Goal: Ask a question

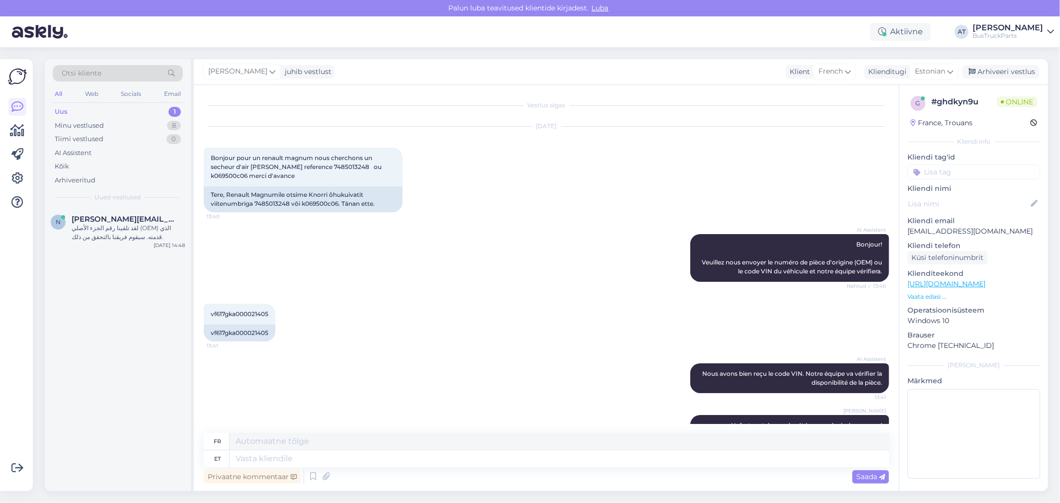
scroll to position [48, 0]
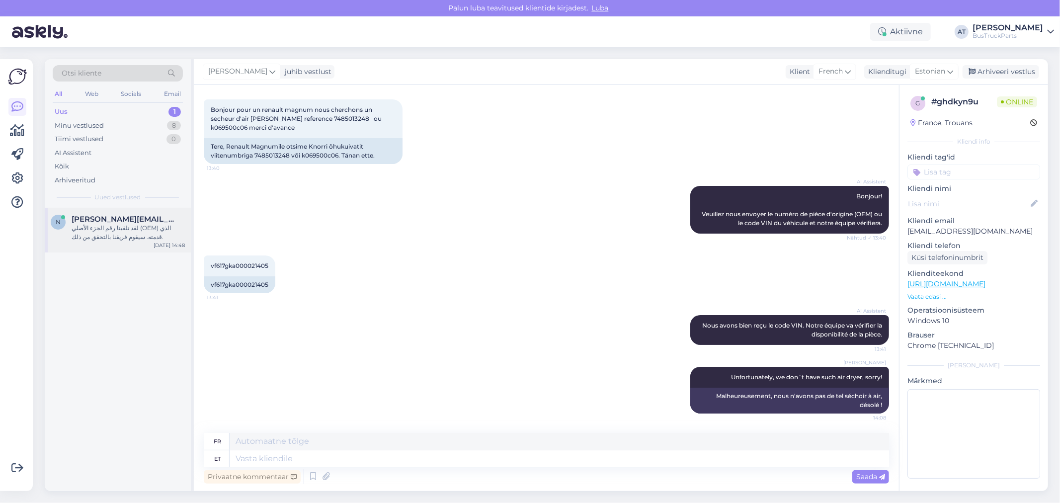
click at [125, 226] on div "لقد تلقينا رقم الجزء الأصلي (OEM) الذي قدمته. سيقوم فريقنا بالتحقق من ذلك." at bounding box center [128, 233] width 113 height 18
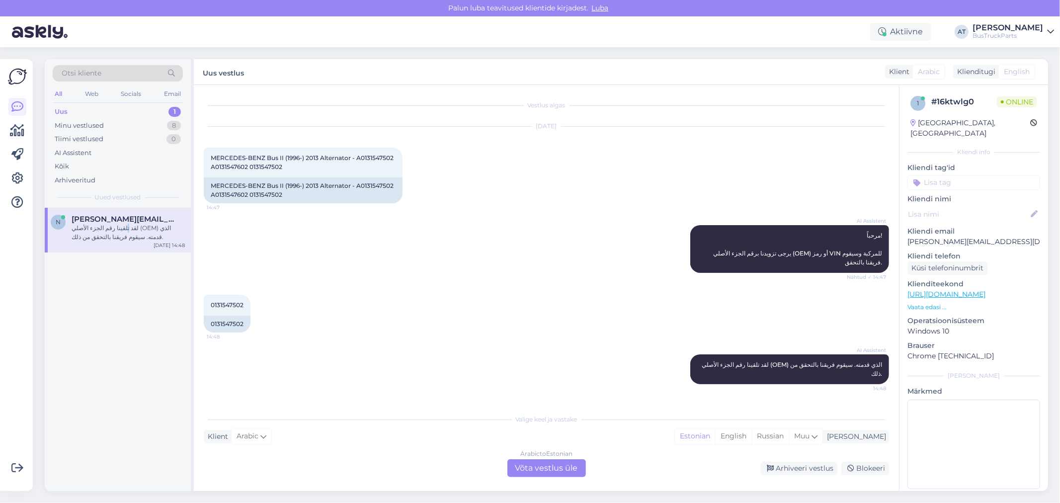
scroll to position [0, 0]
click at [378, 158] on span "MERCEDES-BENZ Bus II (1996-) 2013 Alternator - A0131547502 A0131547602 01315475…" at bounding box center [303, 162] width 184 height 16
copy span "A0131547502"
drag, startPoint x: 249, startPoint y: 167, endPoint x: 315, endPoint y: 184, distance: 68.2
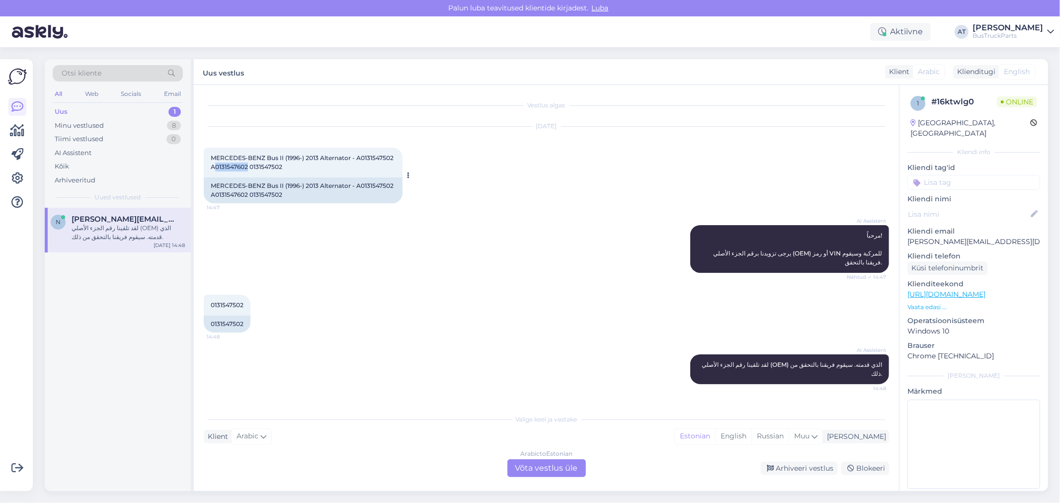
click at [212, 166] on span "MERCEDES-BENZ Bus II (1996-) 2013 Alternator - A0131547502 A0131547602 01315475…" at bounding box center [303, 162] width 184 height 16
copy span "A0131547602"
drag, startPoint x: 1005, startPoint y: 242, endPoint x: 911, endPoint y: 247, distance: 94.5
click at [911, 247] on p "[PERSON_NAME][EMAIL_ADDRESS][DOMAIN_NAME]" at bounding box center [974, 242] width 133 height 10
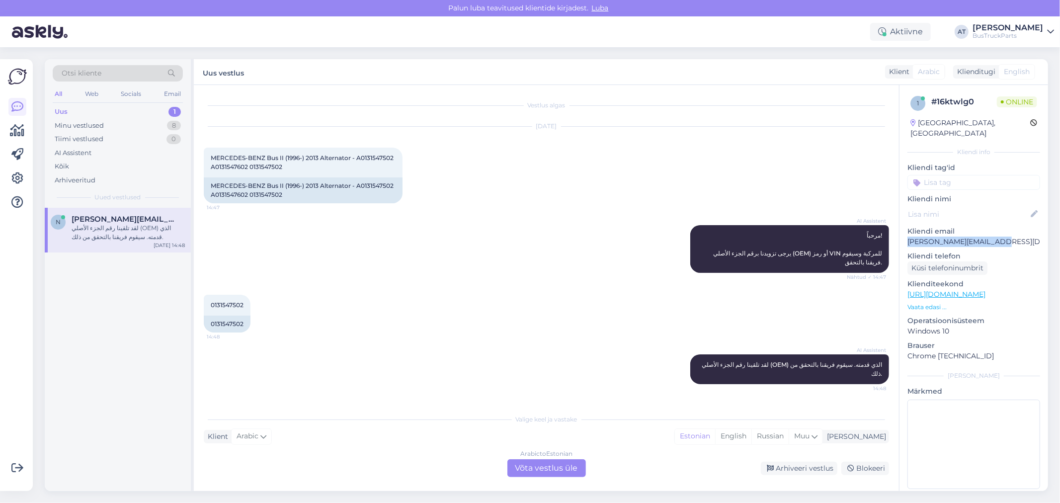
drag, startPoint x: 1006, startPoint y: 240, endPoint x: 906, endPoint y: 244, distance: 100.5
click at [906, 244] on div "1 # 16ktwlg0 Online [GEOGRAPHIC_DATA], [GEOGRAPHIC_DATA] [GEOGRAPHIC_DATA] info…" at bounding box center [974, 294] width 149 height 419
copy p "[PERSON_NAME][EMAIL_ADDRESS][DOMAIN_NAME]"
drag, startPoint x: 562, startPoint y: 463, endPoint x: 552, endPoint y: 463, distance: 9.9
click at [562, 463] on div "Arabic to Estonian Võta vestlus üle" at bounding box center [546, 468] width 79 height 18
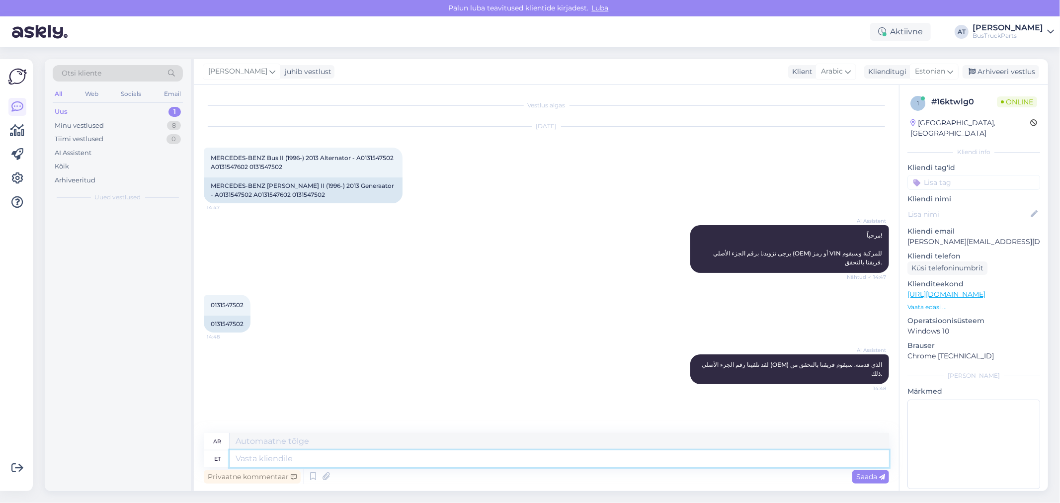
click at [539, 456] on textarea at bounding box center [560, 458] width 660 height 17
type textarea "Please, se"
type textarea "لو سمحت،"
type textarea "Please, send us"
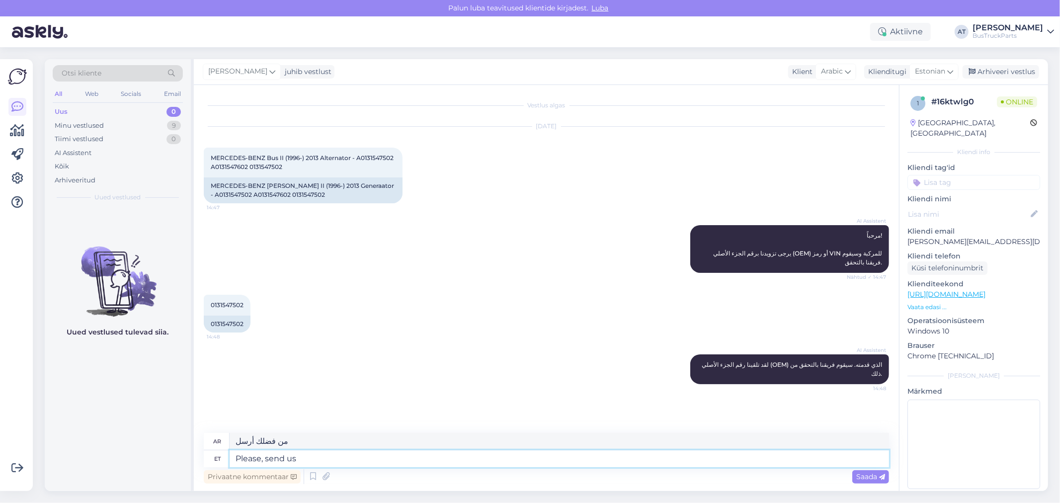
type textarea "من فضلك أرسل [PERSON_NAME]"
type textarea "Please, send us Your company"
type textarea "من فضلك أرسل [PERSON_NAME]."
type textarea "Please, send us Your company full d"
type textarea "من فضلك، أرسل [PERSON_NAME] بالكامل"
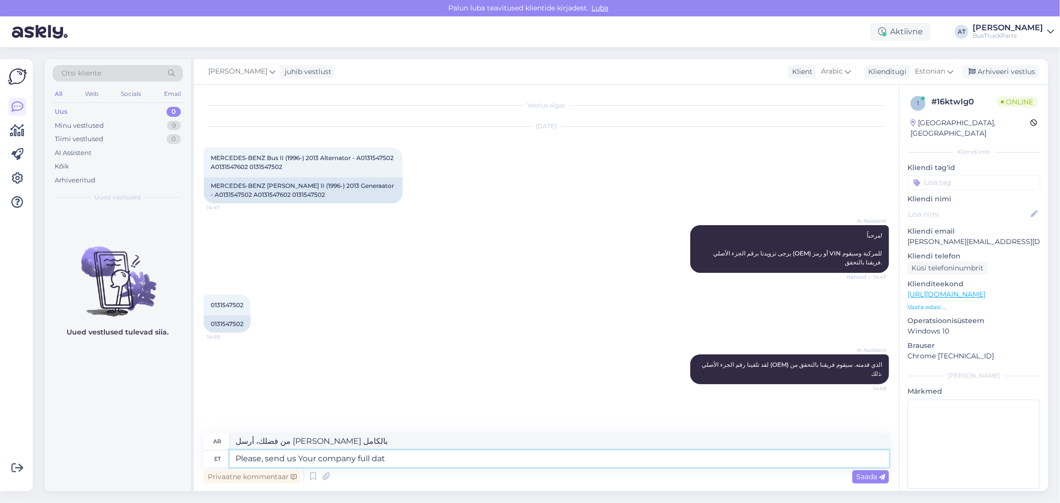
type textarea "Please, send us Your company full data"
type textarea "من فضلك، أرسل [PERSON_NAME] بيانات شركتك كاملة"
type textarea "Please, send us Your company full data: a"
type textarea "من فضلك أرسل [PERSON_NAME] بيانات شركتك كاملة:"
type textarea "Please, send us Your company full data: address, d"
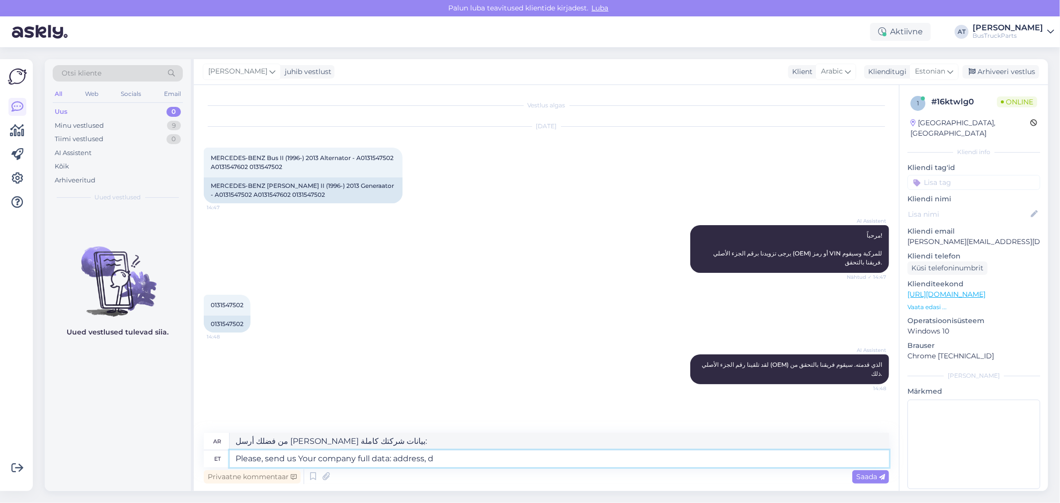
type textarea "من فضلك، أرسل [PERSON_NAME] بيانات شركتك كاملة: العنوان،"
type textarea "Please, send us Your company full data: address, delivery a"
type textarea "من فضلك، أرسل [PERSON_NAME] بيانات شركتك كاملة: العنوان، التسليم"
type textarea "Please, send us Your company full data: address, delivery address, c"
type textarea "من فضلك، أرسل [PERSON_NAME] بيانات شركتك كاملة: العنوان، عنوان التسليم،"
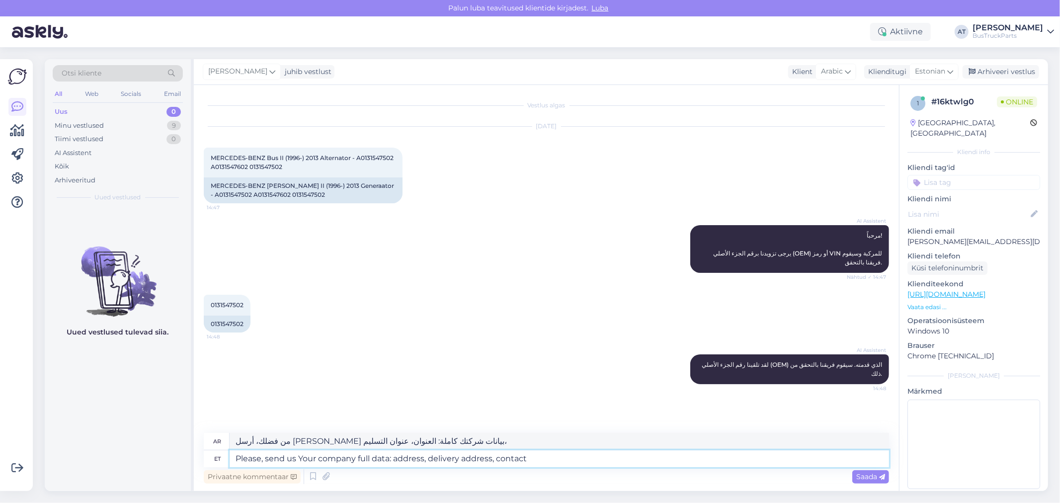
type textarea "Please, send us Your company full data: address, delivery address, contact p"
type textarea "من فضلك، أرسل [PERSON_NAME] بيانات شركتك كاملة: العنوان، عنوان التسليم، الاتصال"
type textarea "Please, send us Your company full data: address, delivery address, contact per"
type textarea "من فضلك، أرسل [PERSON_NAME] بيانات شركتك كاملة: العنوان، عنوان التسليم، معلومات…"
type textarea "Please, send us Your company full data: address, delivery address, contact pers…"
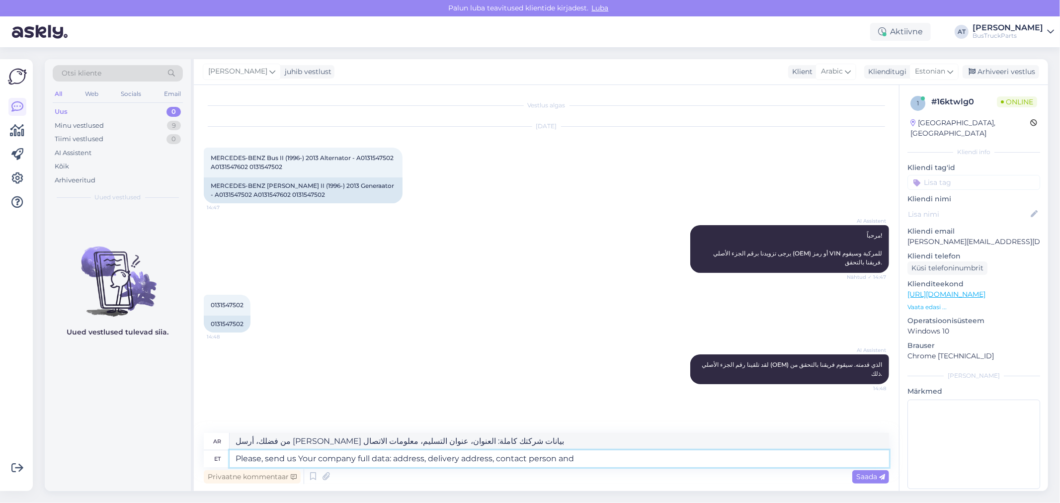
type textarea "من فضلك، أرسل [PERSON_NAME] بيانات شركتك كاملة: العنوان، عنوان التسليم، شخص الا…"
type textarea "Please, send us Your company full data: address, delivery address, contact pers…"
type textarea "يرجى إرسال بيانات شركتك كاملة إلينا: العنوان وعنوان التسليم والشخص المسؤول و"
type textarea "Please, send us Your company full data: address, delivery address, contact pers…"
type textarea "من فضلك، أرسل [PERSON_NAME] بيانات شركتك كاملة: العنوان، عنوان التسليم، جهة الا…"
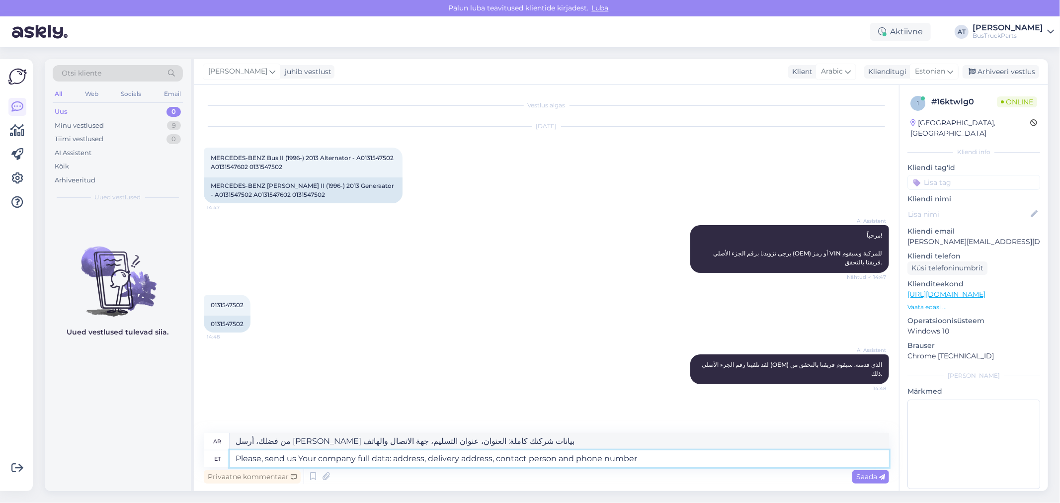
type textarea "Please, send us Your company full data: address, delivery address, contact pers…"
type textarea "من فضلك، أرسل [PERSON_NAME] بيانات شركتك كاملة: العنوان، عنوان التسليم، شخص الا…"
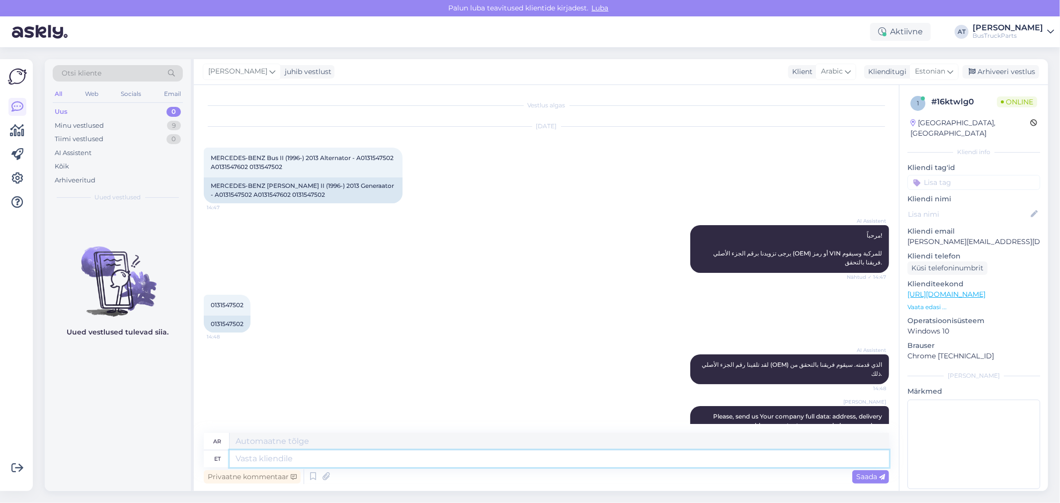
scroll to position [48, 0]
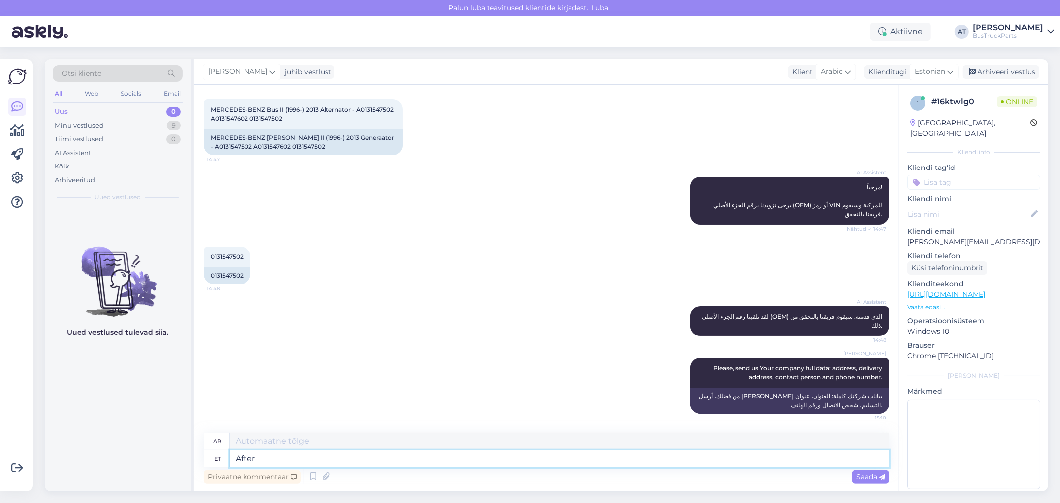
type textarea "After t"
type textarea "بعد"
type textarea "After that I"
type textarea "بعد ذلك انا"
type textarea "After that I will s"
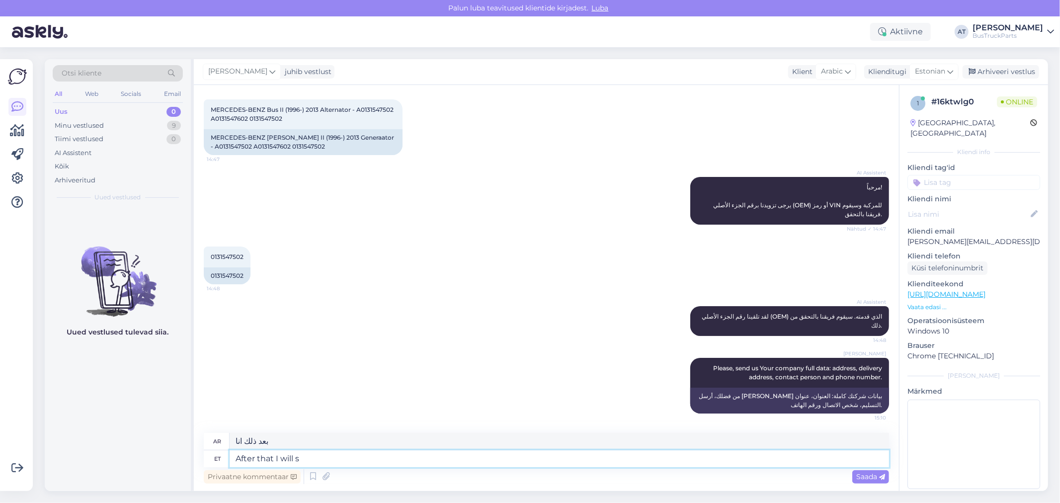
type textarea "بعد ذلك سأفعل"
type textarea "After that I will send Y"
type textarea "بعد ذلك سأرسل"
type textarea "After that I will send You t"
type textarea "بعد ذلك سأرسل لك"
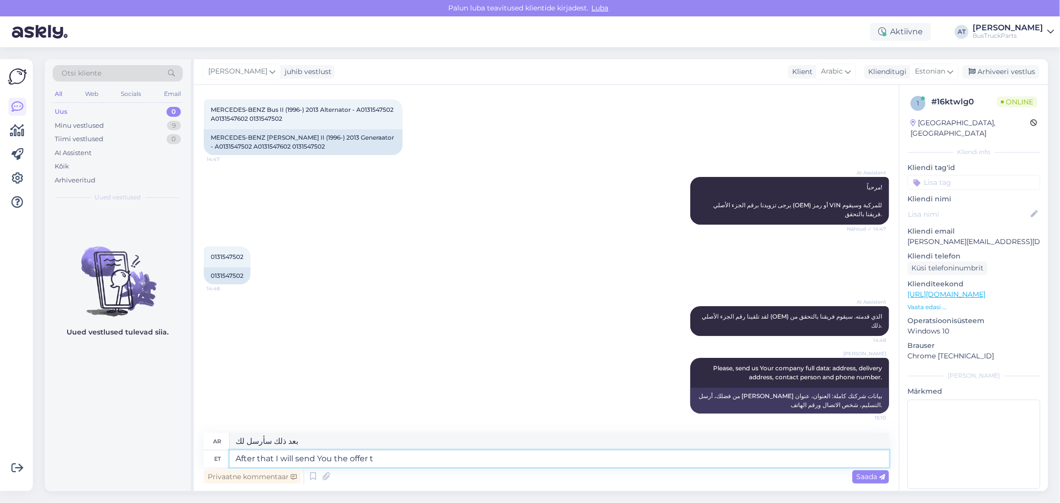
type textarea "After that I will send You the offer th"
type textarea "بعد ذلك سأرسل لك العرض"
type textarea "After that I will send You the offer for this s"
type textarea "بعد ذلك سأرسل لك العرض لهذا"
type textarea "After that I will send You the offer for this spare pa"
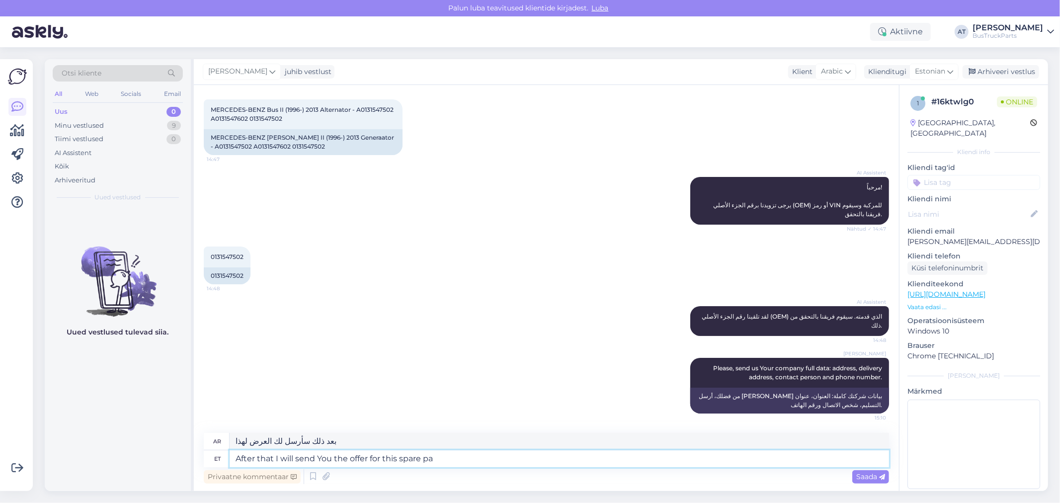
type textarea "بعد ذلك سأرسل لك العرض لهذا الغيار"
type textarea "After that I will send You the offer for this spare part"
type textarea "بعد ذلك سأرسل لك العرض على قطعة الغيار هذه"
type textarea "After that I will send You the offer for this spare part"
click at [880, 471] on div "Saada" at bounding box center [870, 476] width 37 height 13
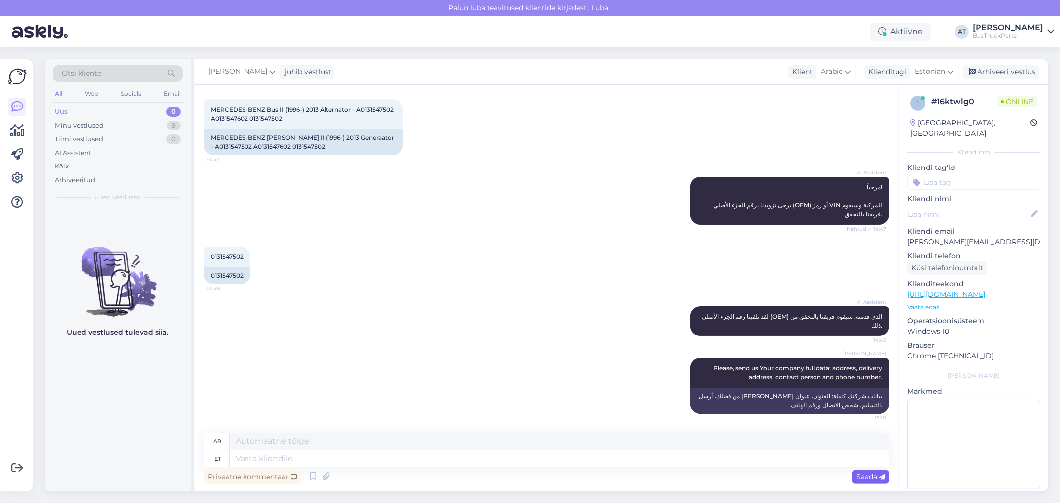
scroll to position [108, 0]
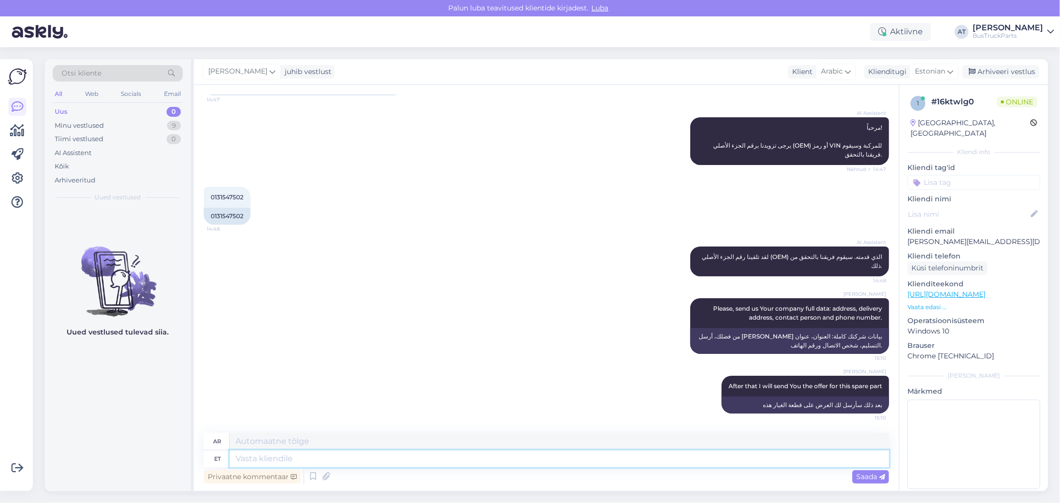
click at [641, 456] on textarea at bounding box center [560, 458] width 660 height 17
paste textarea "[URL][DOMAIN_NAME]"
type textarea "[URL][DOMAIN_NAME]"
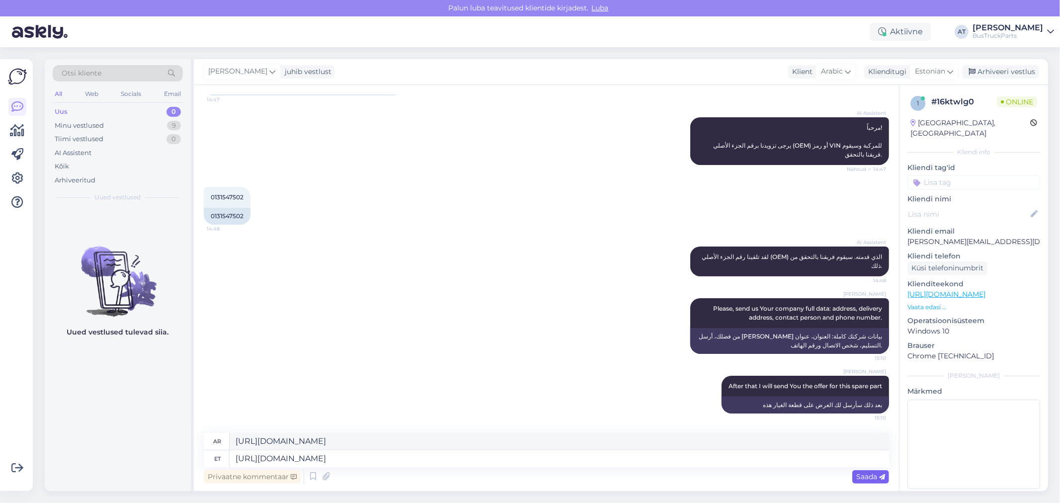
click at [876, 474] on span "Saada" at bounding box center [870, 476] width 29 height 9
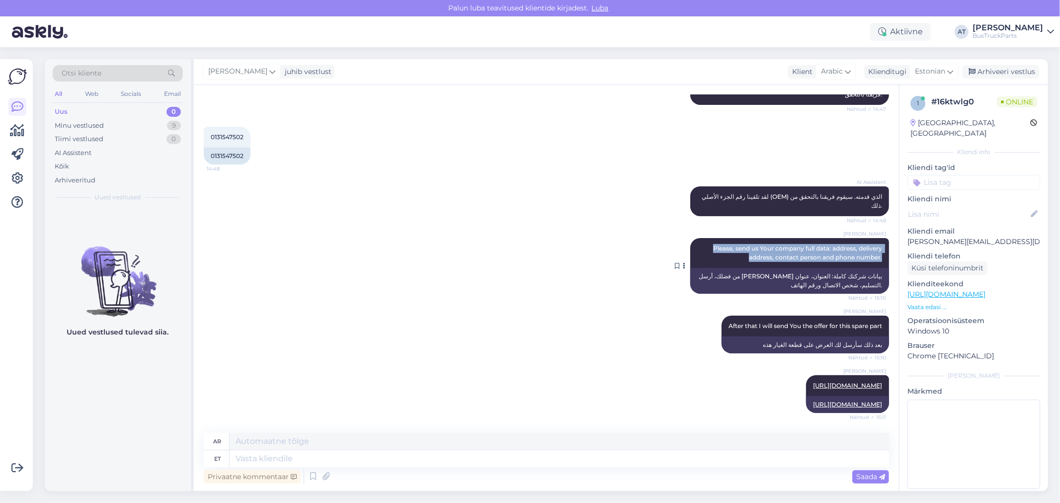
drag, startPoint x: 697, startPoint y: 229, endPoint x: 876, endPoint y: 239, distance: 179.2
click at [876, 239] on div "[PERSON_NAME] Please, send us Your company full data: address, delivery address…" at bounding box center [789, 253] width 199 height 30
copy span "Please, send us Your company full data: address, delivery address, contact pers…"
click at [950, 182] on input at bounding box center [974, 182] width 133 height 15
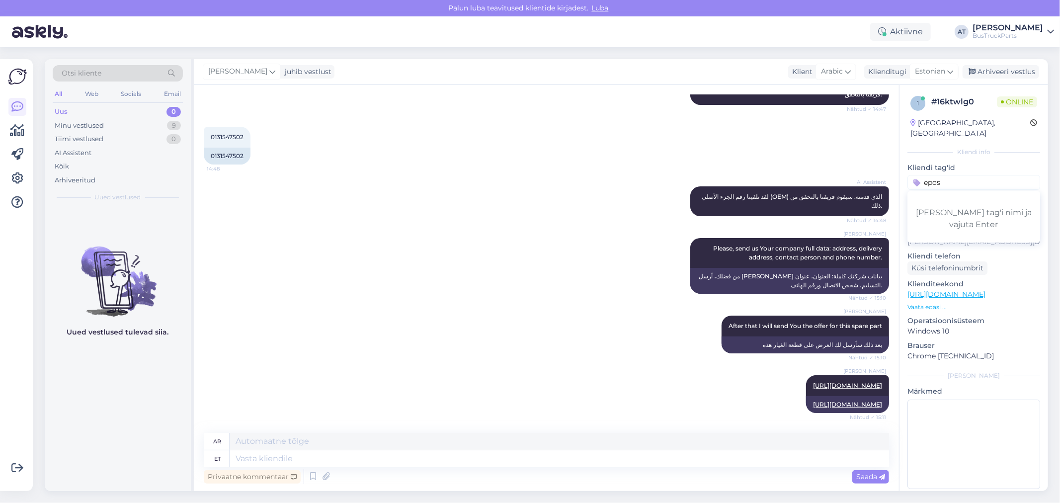
type input "epost"
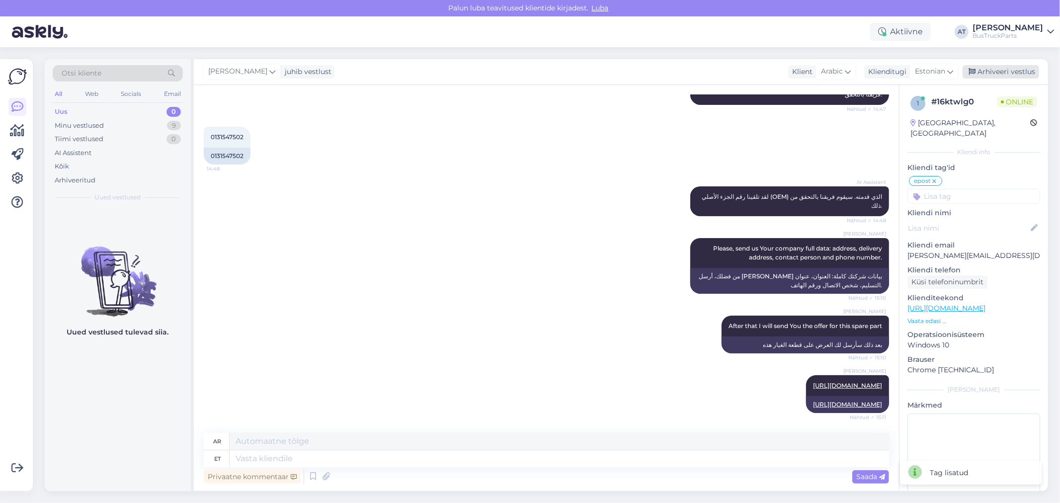
click at [1002, 71] on div "Arhiveeri vestlus" at bounding box center [1001, 71] width 77 height 13
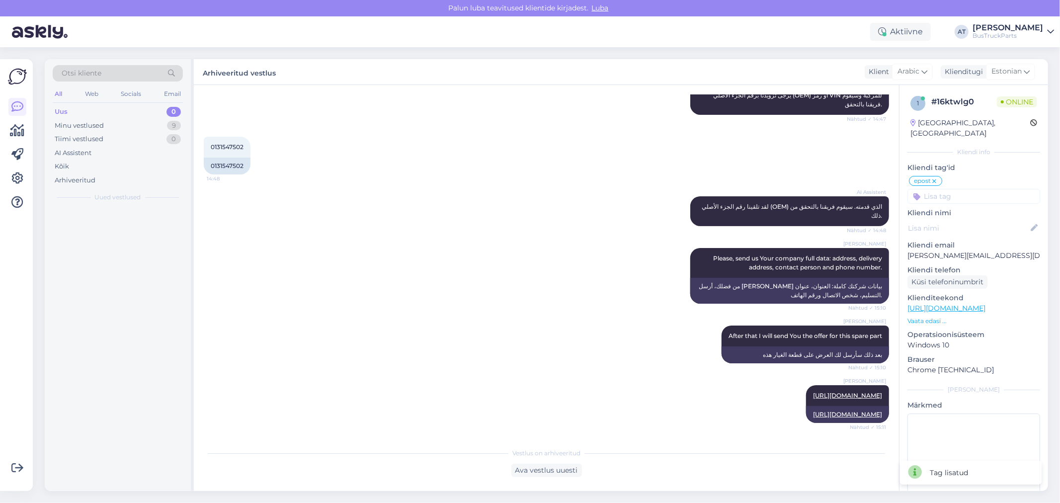
scroll to position [175, 0]
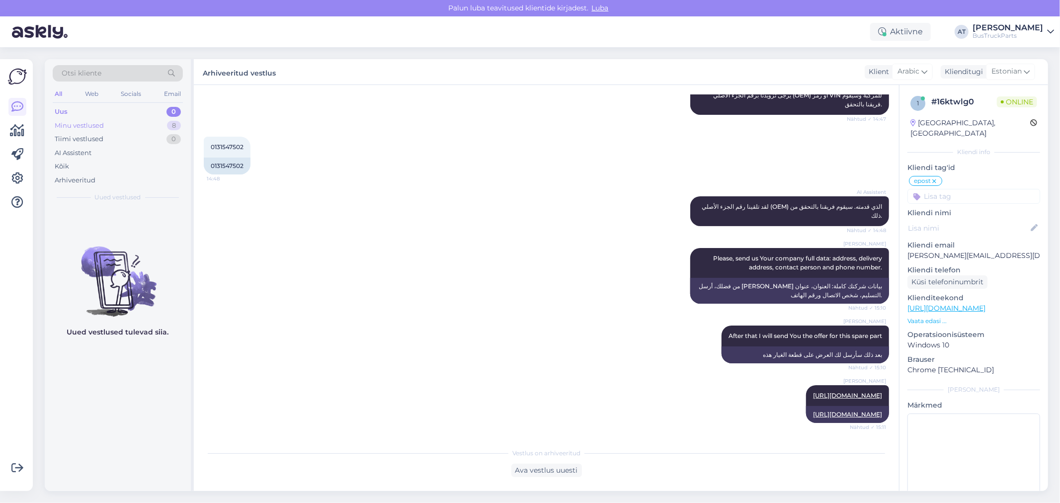
click at [98, 129] on div "Minu vestlused" at bounding box center [79, 126] width 49 height 10
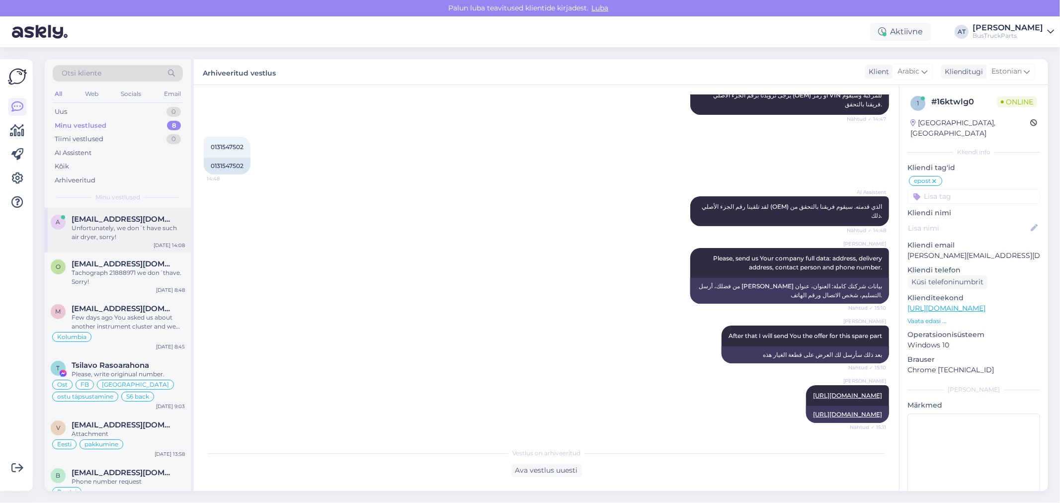
click at [136, 240] on div "Unfortunately, we don´t have such air dryer, sorry!" at bounding box center [128, 233] width 113 height 18
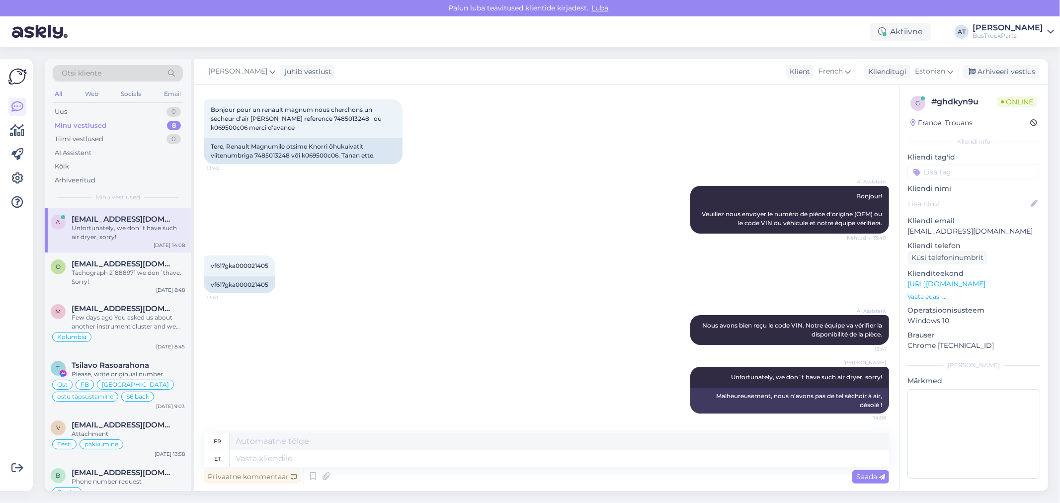
click at [664, 319] on div "AI Assistent Nous avons bien reçu le code VIN. Notre équipe va vérifier la disp…" at bounding box center [546, 330] width 685 height 52
click at [1010, 72] on div "Arhiveeri vestlus" at bounding box center [1001, 71] width 77 height 13
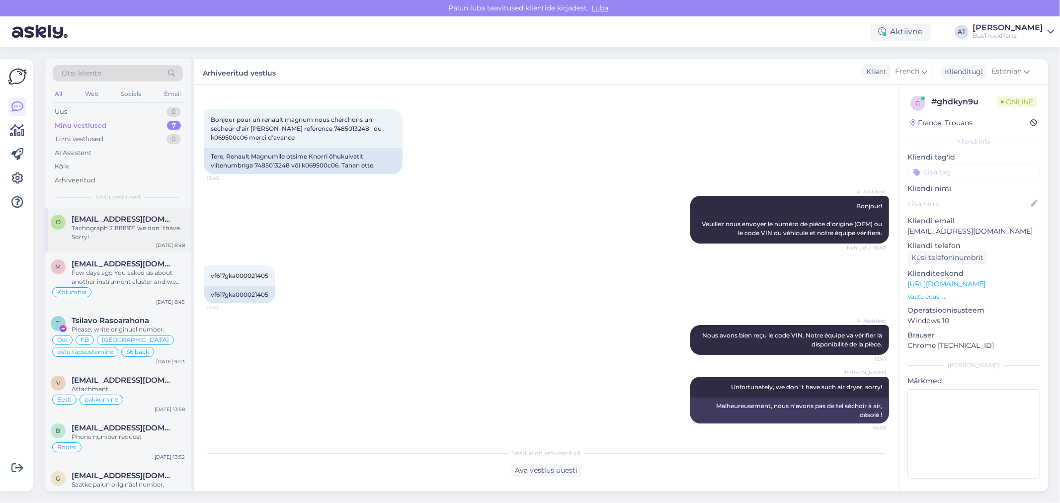
click at [96, 226] on div "Tachograph 21888971 we don´thave. Sorry!" at bounding box center [128, 233] width 113 height 18
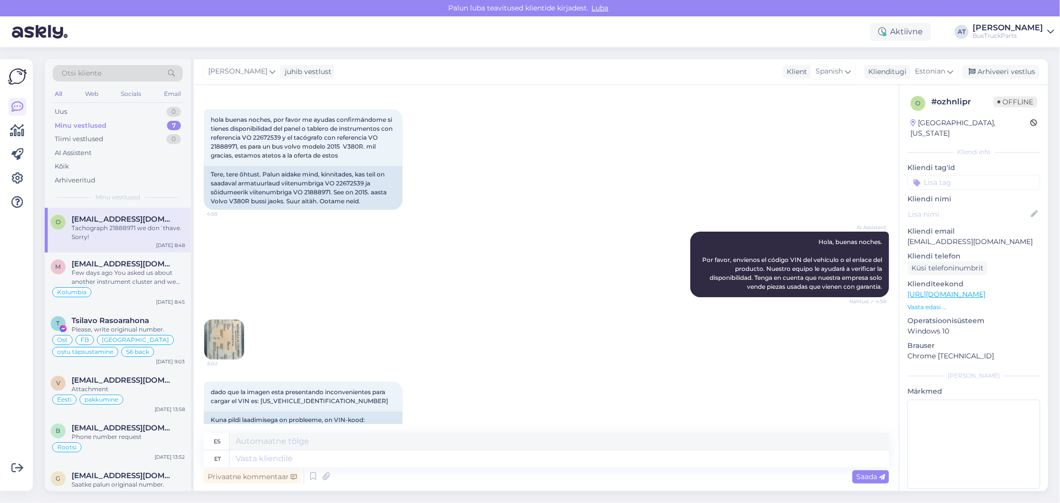
scroll to position [455, 0]
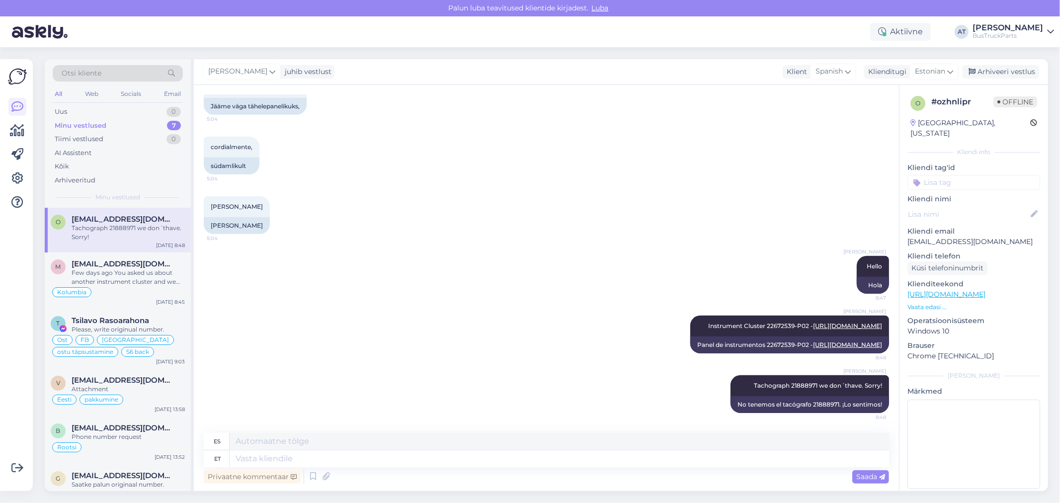
click at [427, 305] on div "[PERSON_NAME] Instrument Cluster 22672539-P02 - [URL][DOMAIN_NAME] 8:48 Panel d…" at bounding box center [546, 335] width 685 height 60
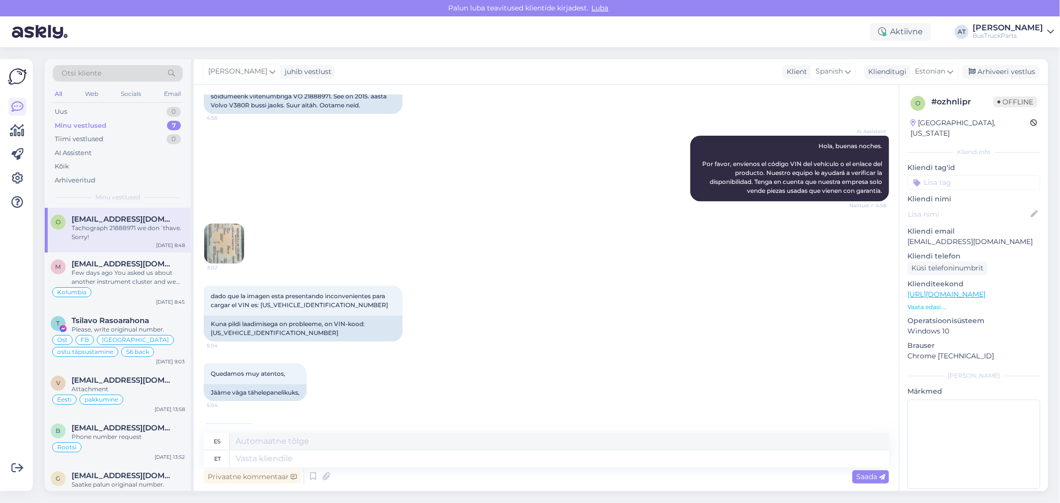
scroll to position [124, 0]
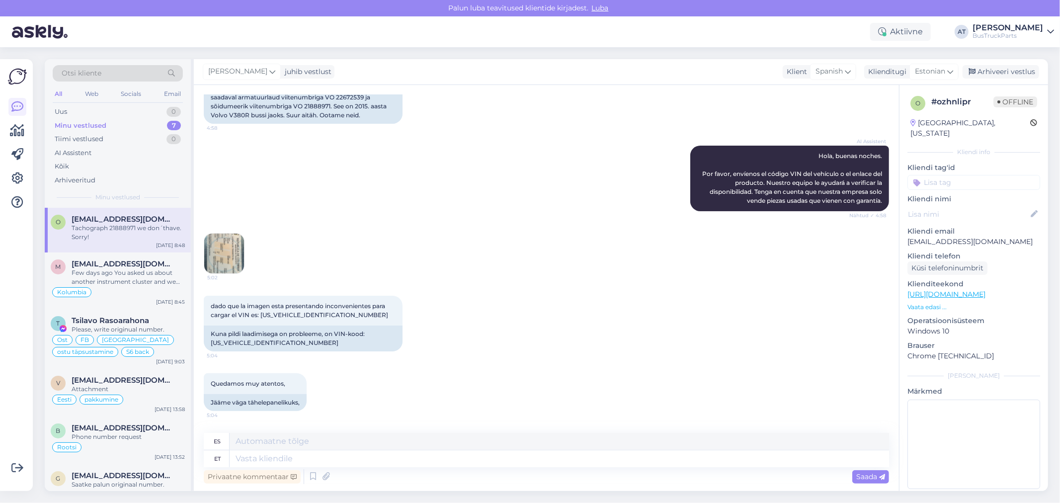
click at [939, 175] on input at bounding box center [974, 182] width 133 height 15
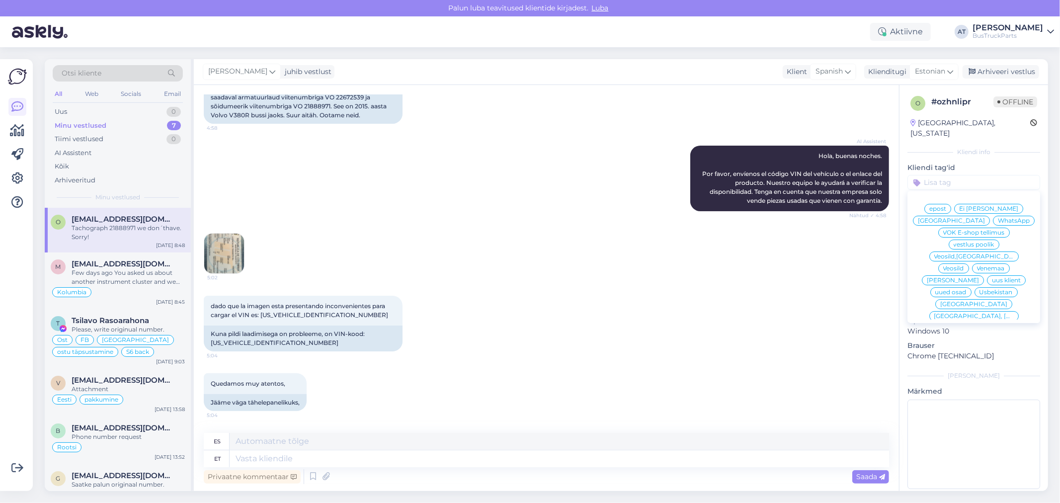
click at [796, 272] on div "5:02" at bounding box center [546, 253] width 685 height 63
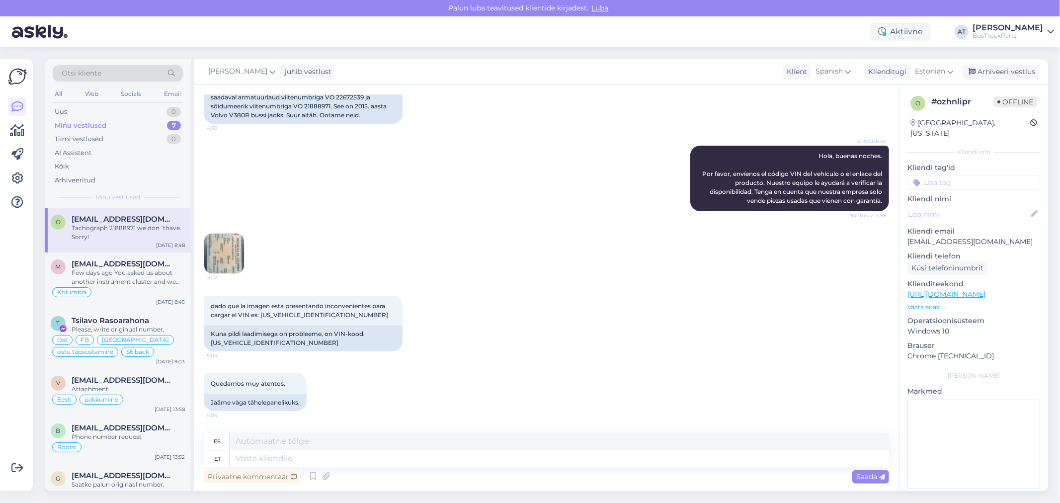
click at [945, 237] on p "[EMAIL_ADDRESS][DOMAIN_NAME]" at bounding box center [974, 242] width 133 height 10
copy p "olgalizeth03"
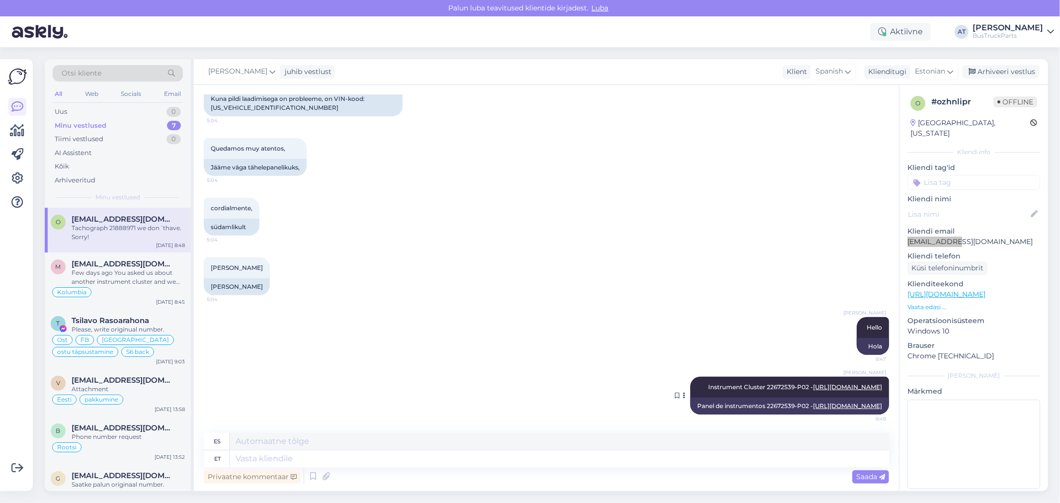
scroll to position [455, 0]
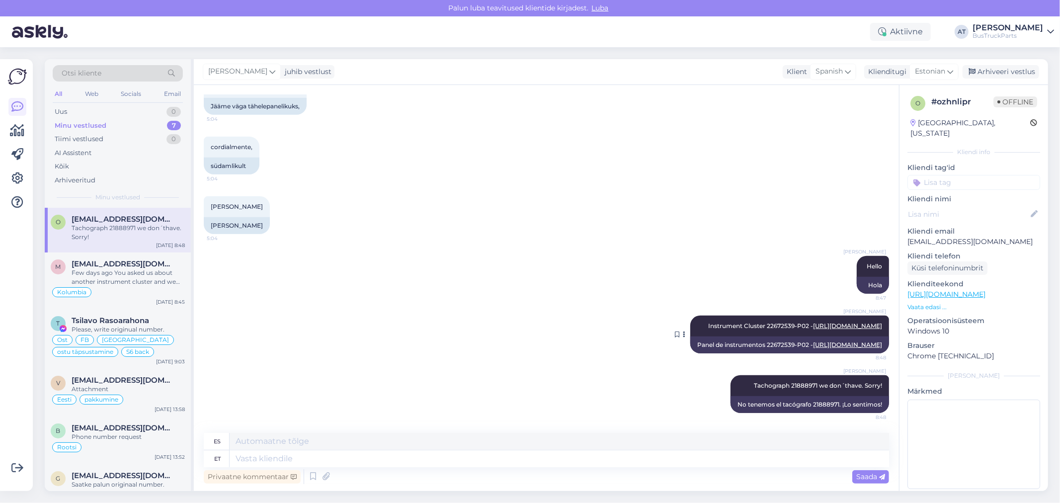
click at [836, 322] on span "Instrument Cluster 22672539-P02 - [URL][DOMAIN_NAME]" at bounding box center [795, 325] width 174 height 7
drag, startPoint x: 870, startPoint y: 310, endPoint x: 848, endPoint y: 309, distance: 21.9
click at [848, 316] on div "[PERSON_NAME] Instrument Cluster 22672539-P02 - [URL][DOMAIN_NAME] 8:48" at bounding box center [789, 326] width 199 height 21
copy link "1800668"
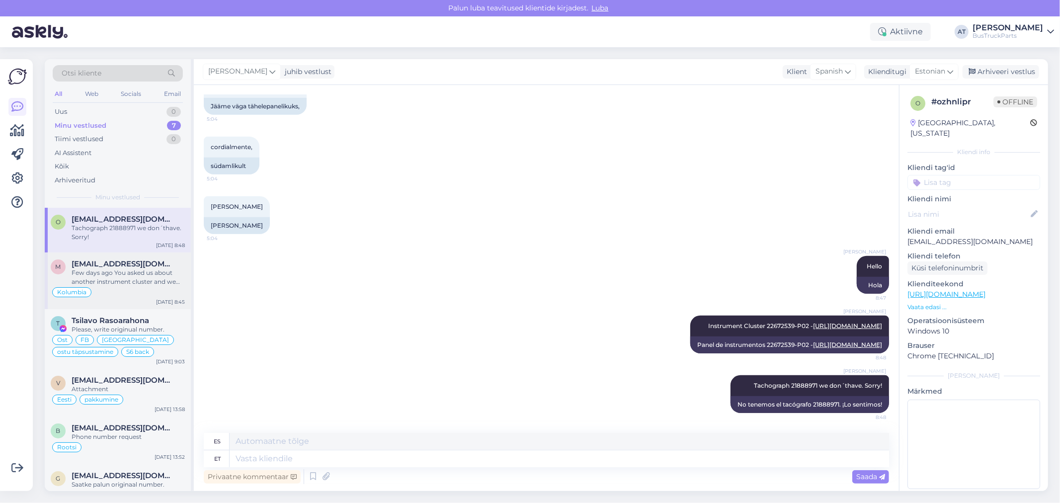
click at [101, 262] on span "[EMAIL_ADDRESS][DOMAIN_NAME]" at bounding box center [123, 263] width 103 height 9
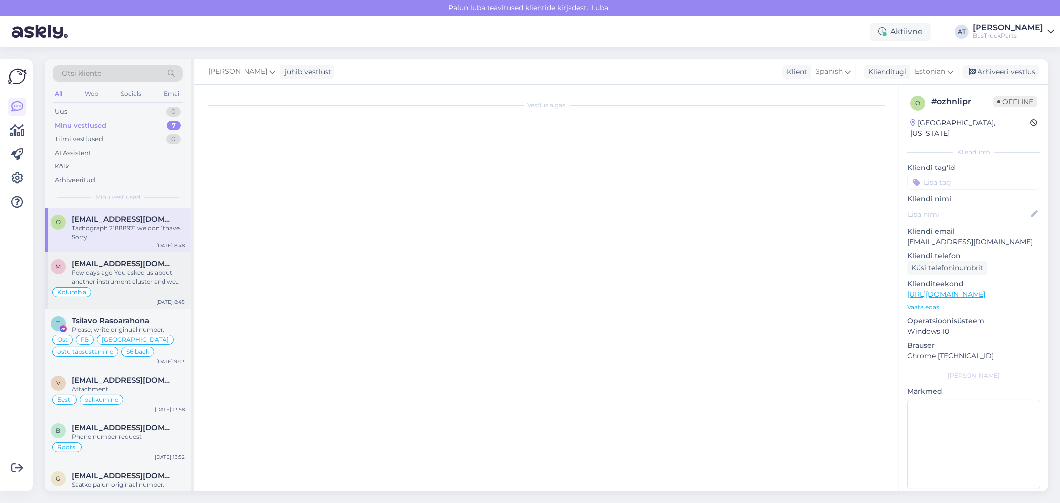
scroll to position [795, 0]
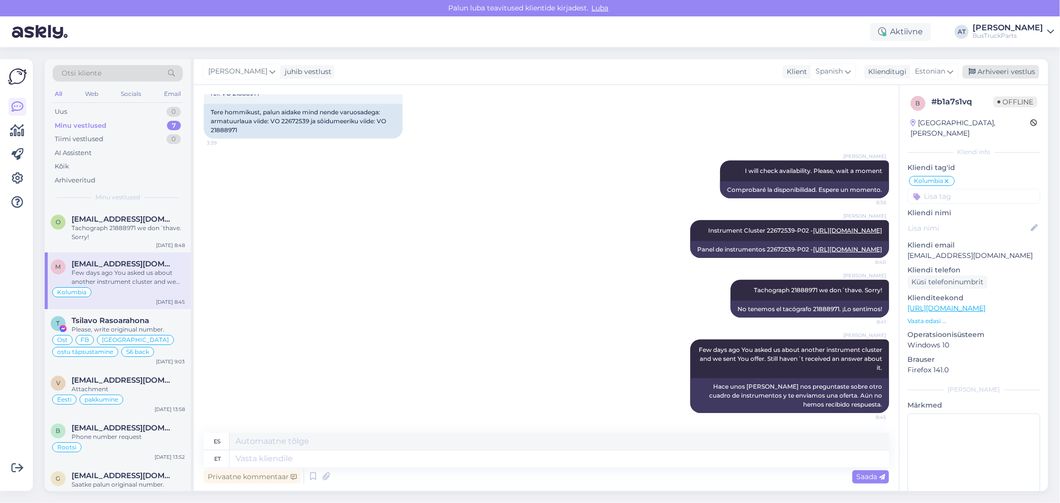
click at [996, 70] on div "Arhiveeri vestlus" at bounding box center [1001, 71] width 77 height 13
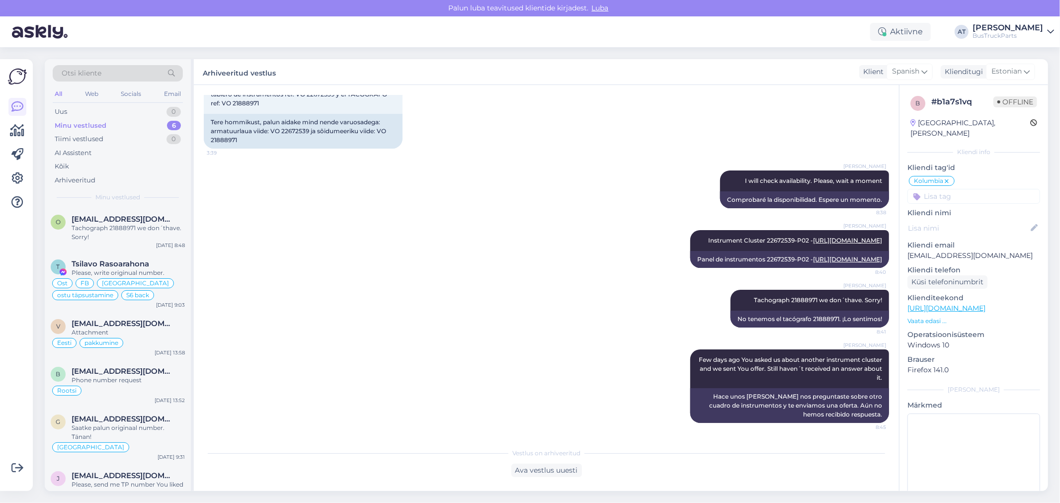
click at [932, 189] on input at bounding box center [974, 196] width 133 height 15
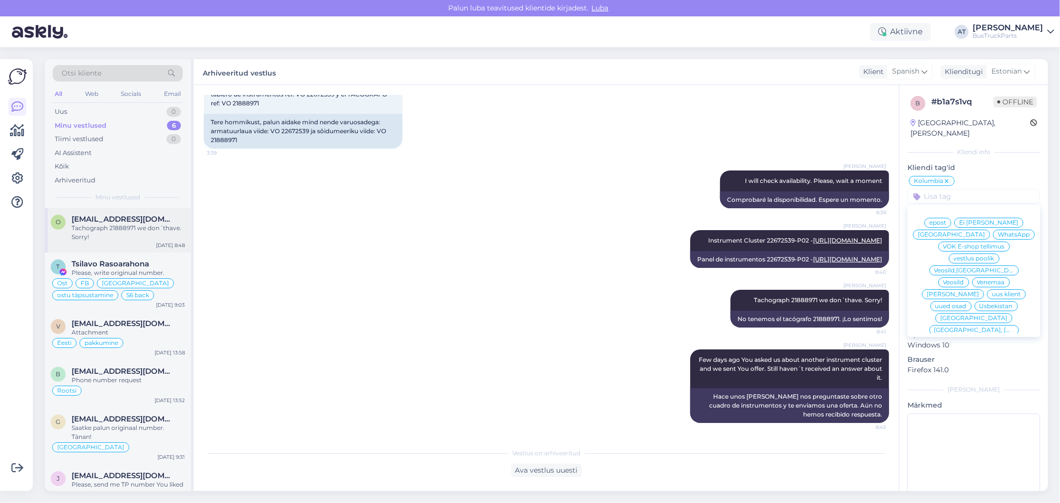
click at [154, 222] on span "[EMAIL_ADDRESS][DOMAIN_NAME]" at bounding box center [123, 219] width 103 height 9
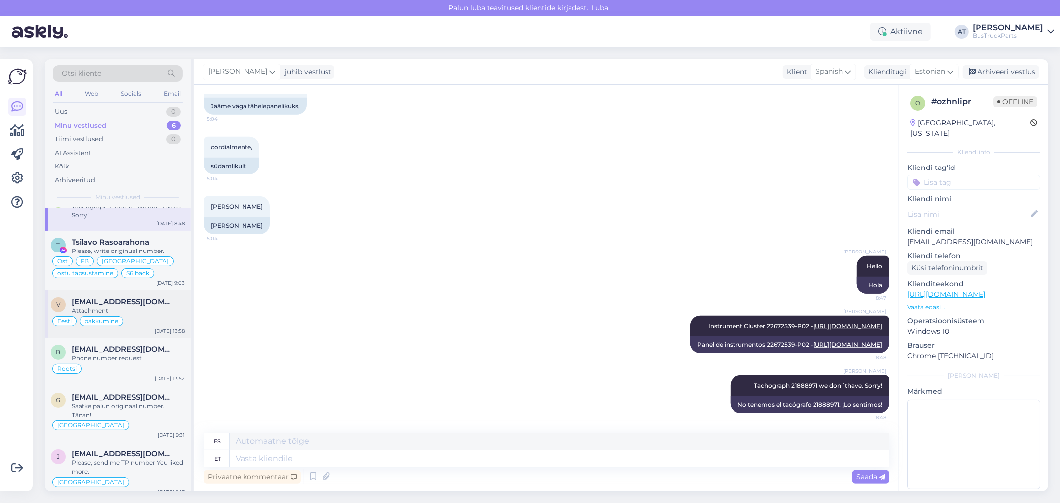
scroll to position [30, 0]
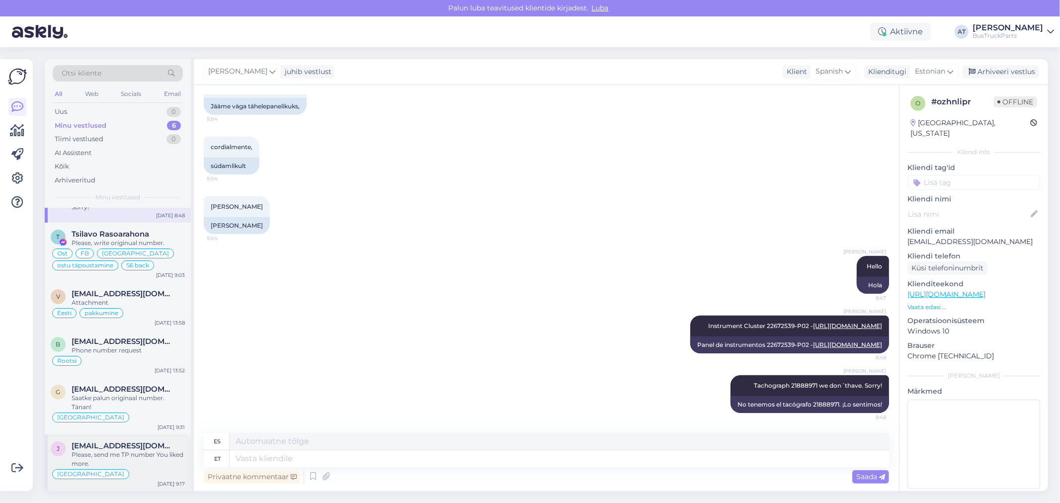
click at [139, 441] on span "[EMAIL_ADDRESS][DOMAIN_NAME]" at bounding box center [123, 445] width 103 height 9
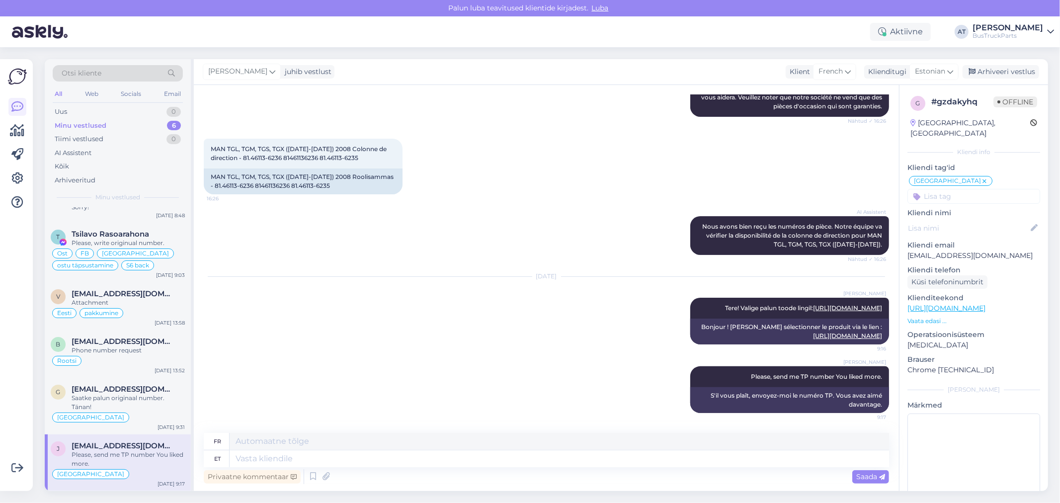
click at [425, 302] on div "[DATE] [PERSON_NAME] Tere! Valige palun toode lingil: [URL][DOMAIN_NAME] 9:16 B…" at bounding box center [546, 310] width 685 height 89
click at [138, 400] on div "Saatke palun originaal number. Tänan!" at bounding box center [128, 403] width 113 height 18
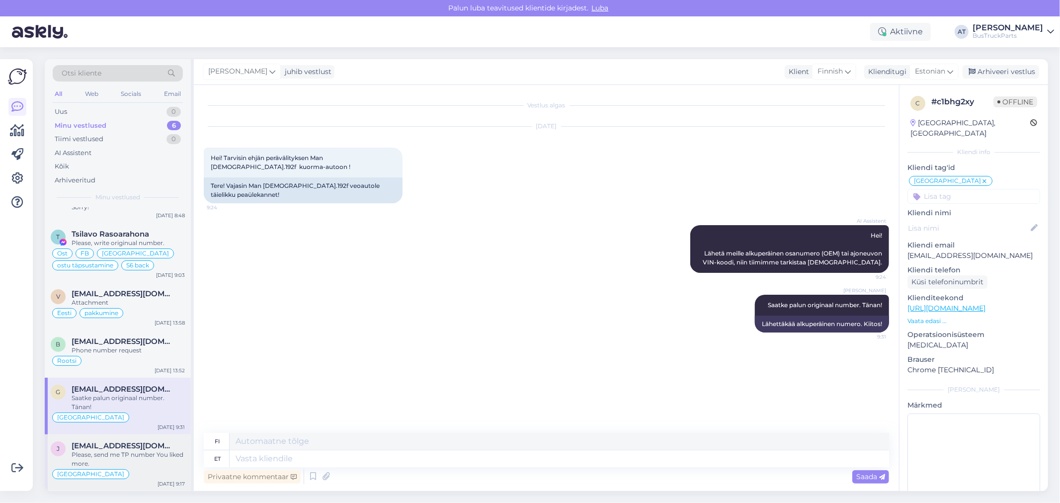
click at [138, 460] on div "Please, send me TP number You liked more." at bounding box center [128, 459] width 113 height 18
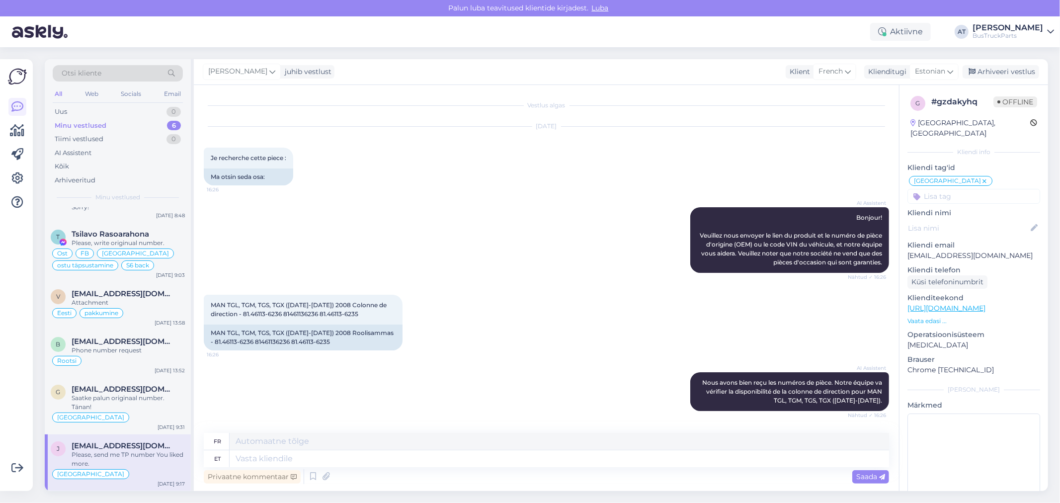
scroll to position [218, 0]
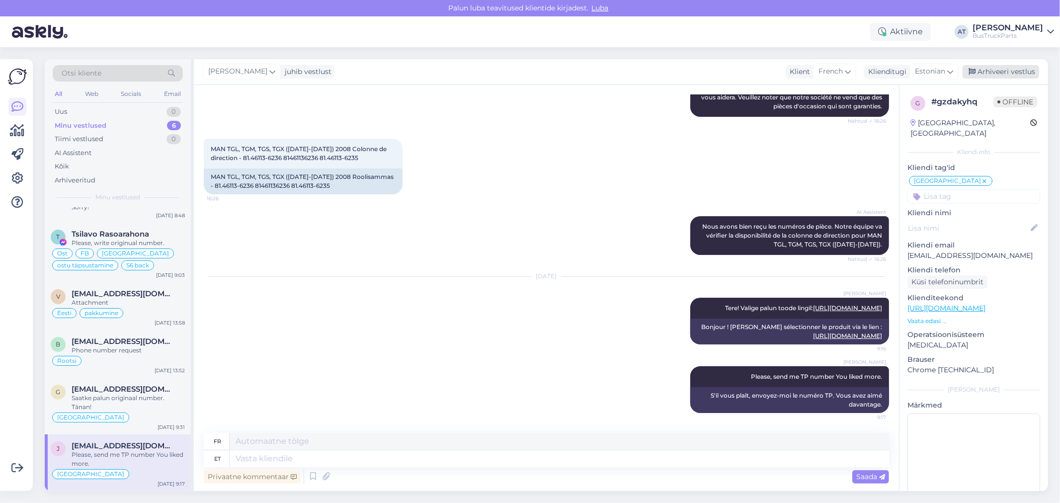
click at [1012, 73] on div "Arhiveeri vestlus" at bounding box center [1001, 71] width 77 height 13
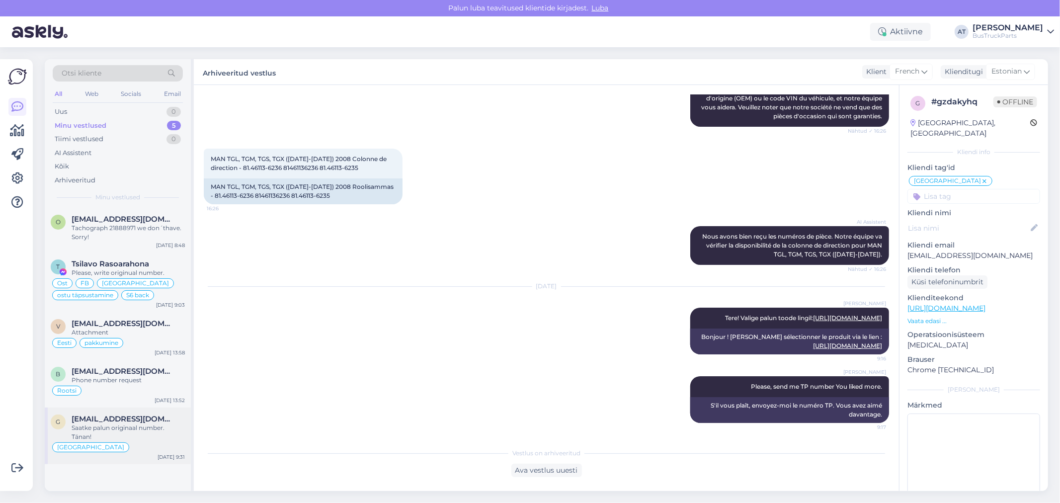
click at [118, 426] on div "Saatke palun originaal number. Tänan!" at bounding box center [128, 432] width 113 height 18
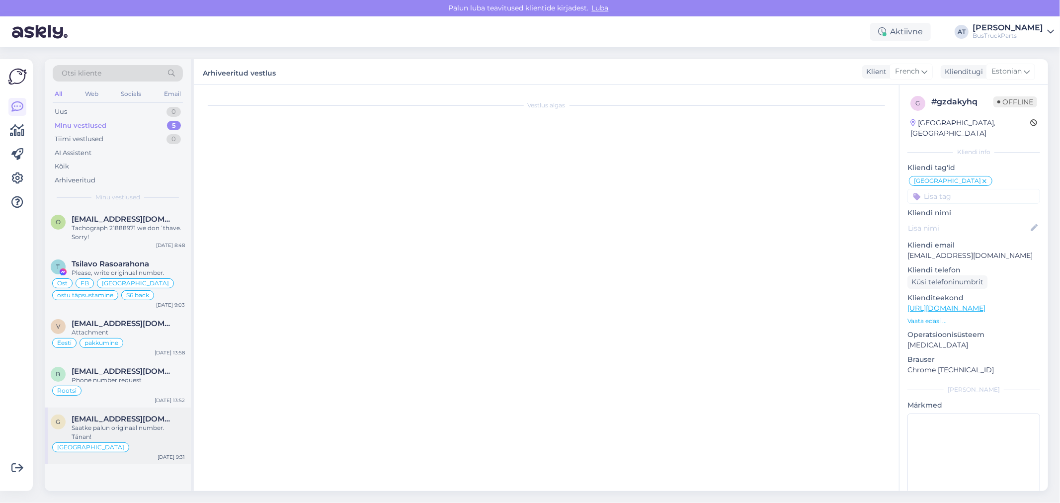
scroll to position [0, 0]
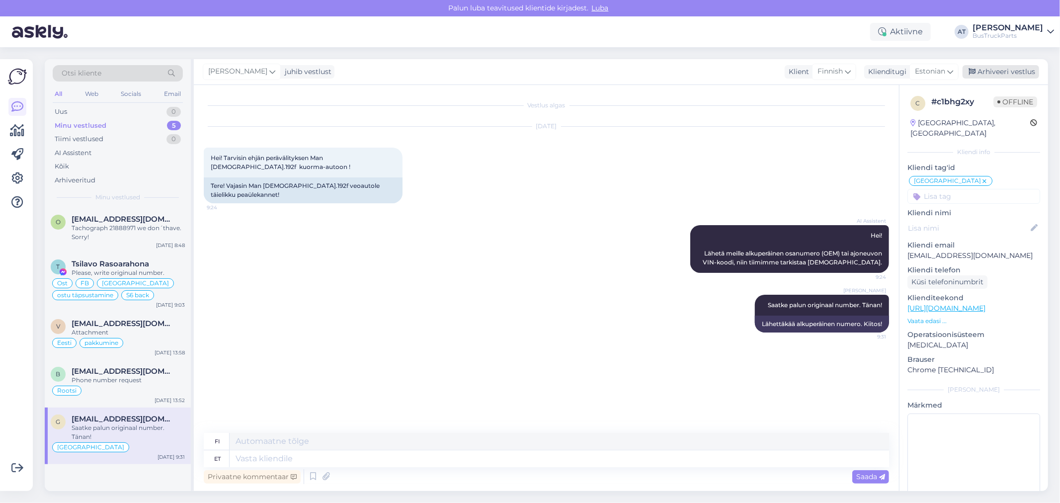
click at [1005, 72] on div "Arhiveeri vestlus" at bounding box center [1001, 71] width 77 height 13
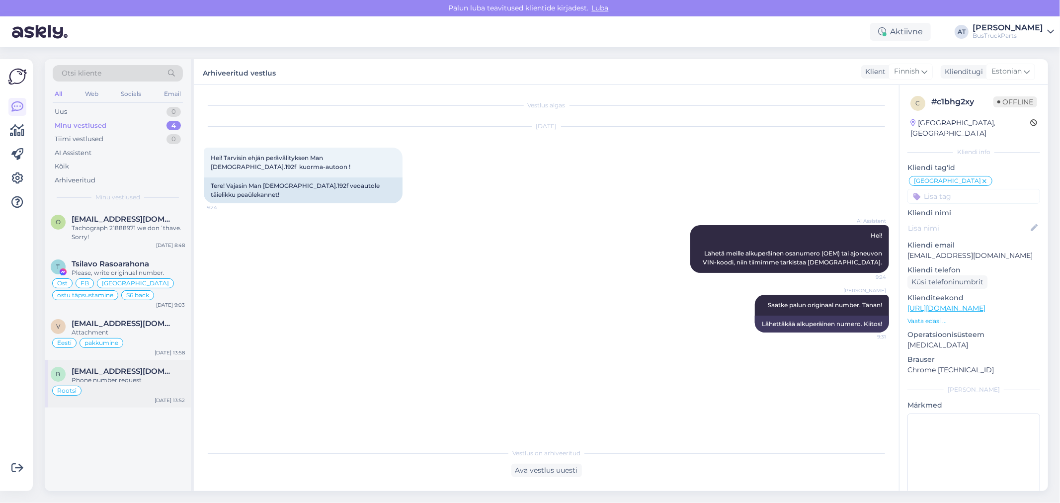
click at [127, 380] on div "Phone number request" at bounding box center [128, 380] width 113 height 9
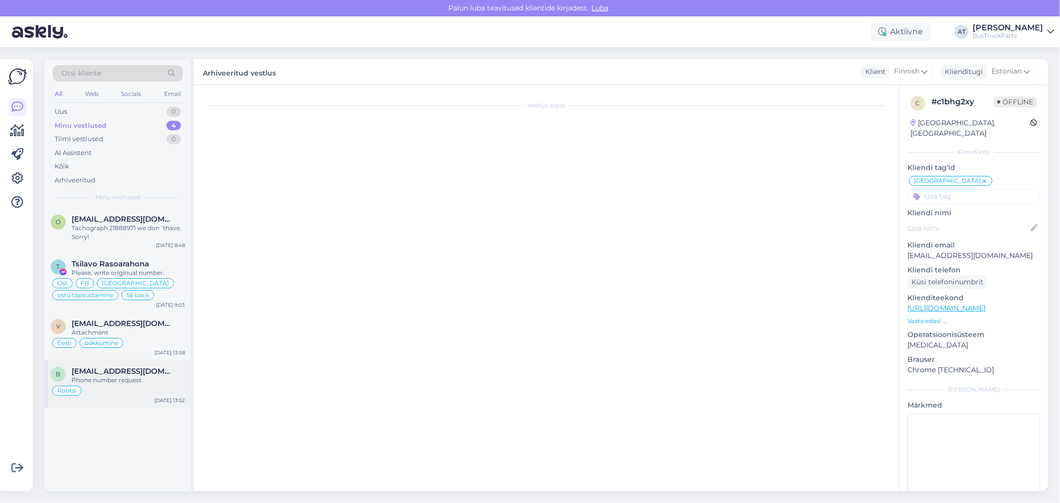
scroll to position [342, 0]
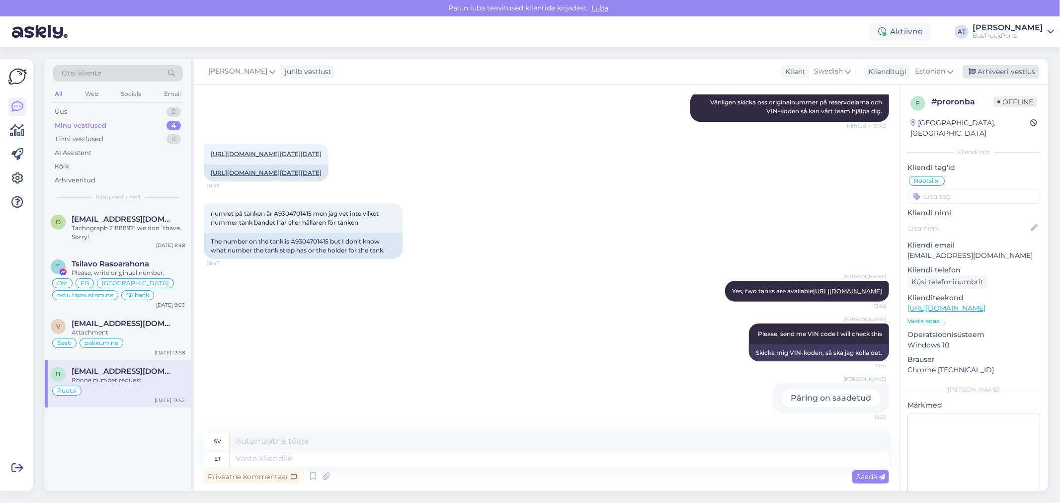
click at [1009, 70] on div "Arhiveeri vestlus" at bounding box center [1001, 71] width 77 height 13
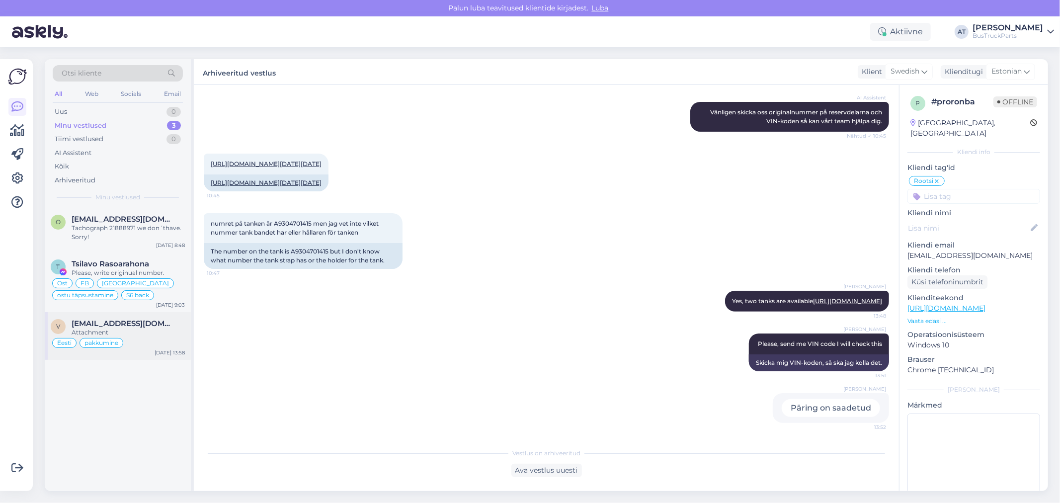
click at [140, 335] on div "Attachment" at bounding box center [128, 332] width 113 height 9
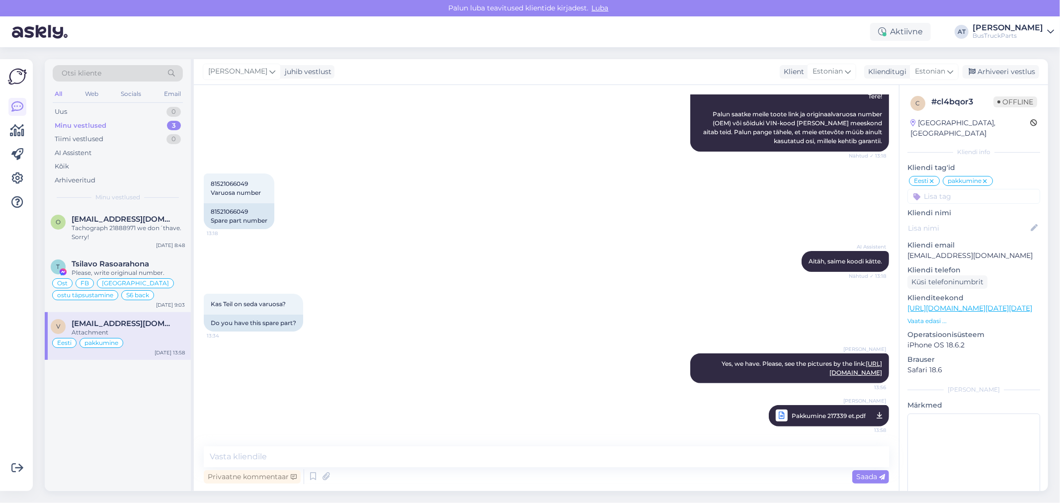
scroll to position [148, 0]
click at [988, 190] on input at bounding box center [974, 196] width 133 height 15
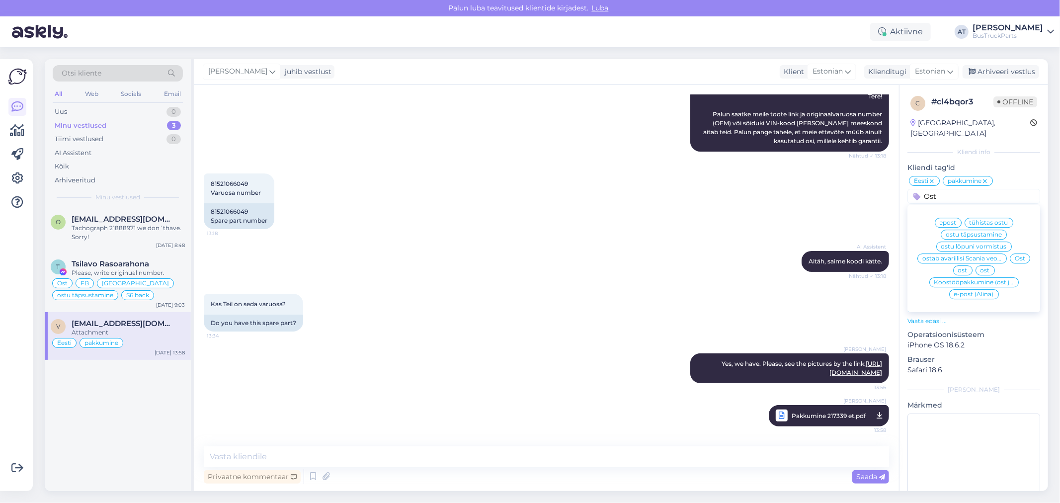
type input "Ost"
click at [1019, 255] on span "Ost" at bounding box center [1020, 258] width 10 height 6
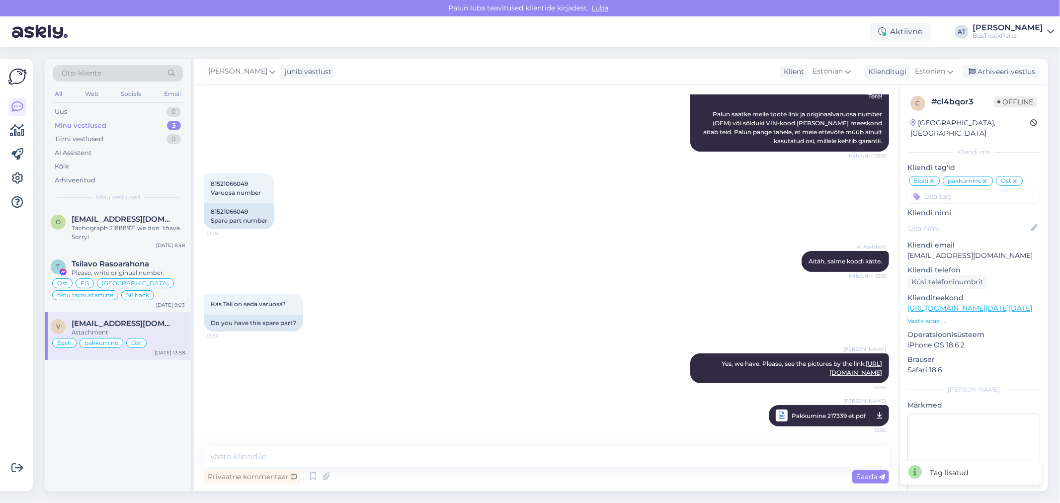
click at [693, 240] on div "AI Assistent [PERSON_NAME], saime koodi kätte. Nähtud ✓ 13:18" at bounding box center [546, 261] width 685 height 43
click at [986, 70] on div "Arhiveeri vestlus" at bounding box center [1001, 71] width 77 height 13
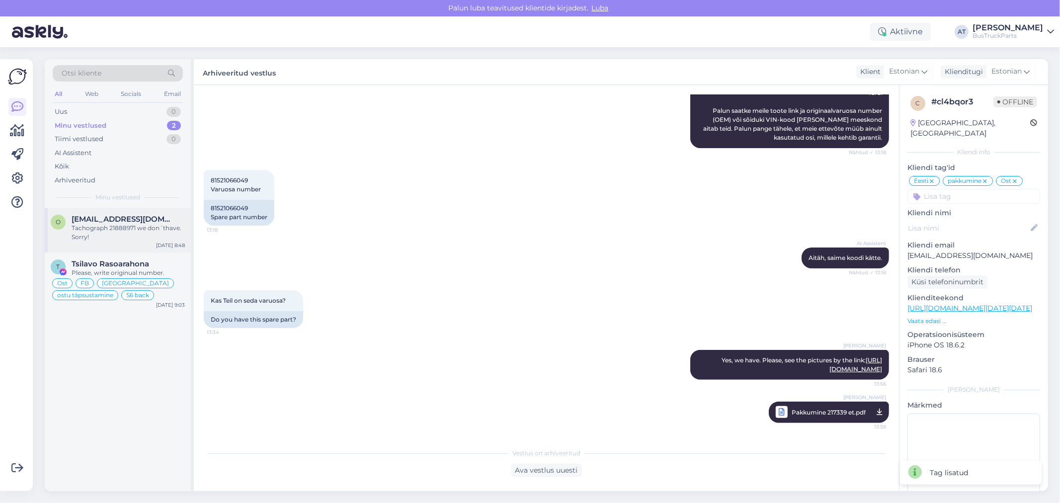
click at [128, 225] on div "Tachograph 21888971 we don´thave. Sorry!" at bounding box center [128, 233] width 113 height 18
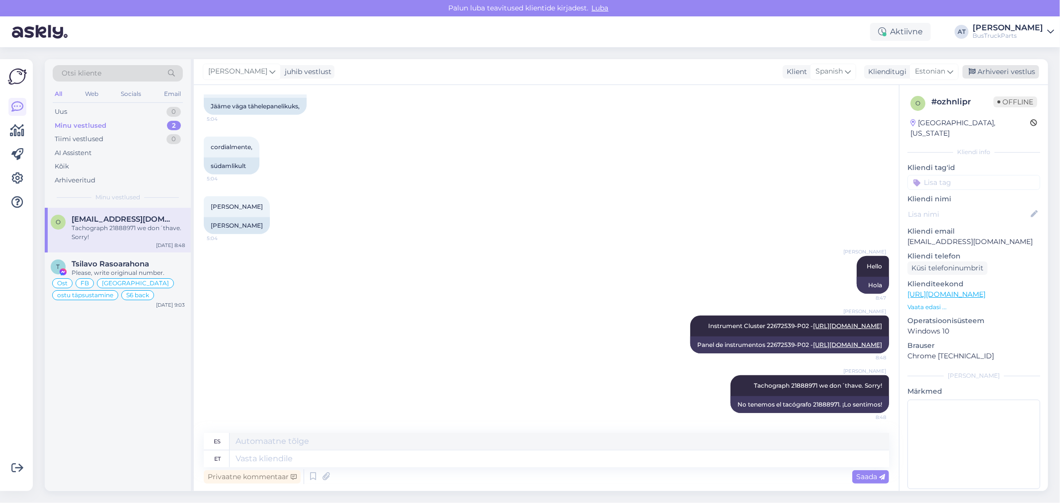
click at [973, 70] on icon at bounding box center [972, 72] width 7 height 7
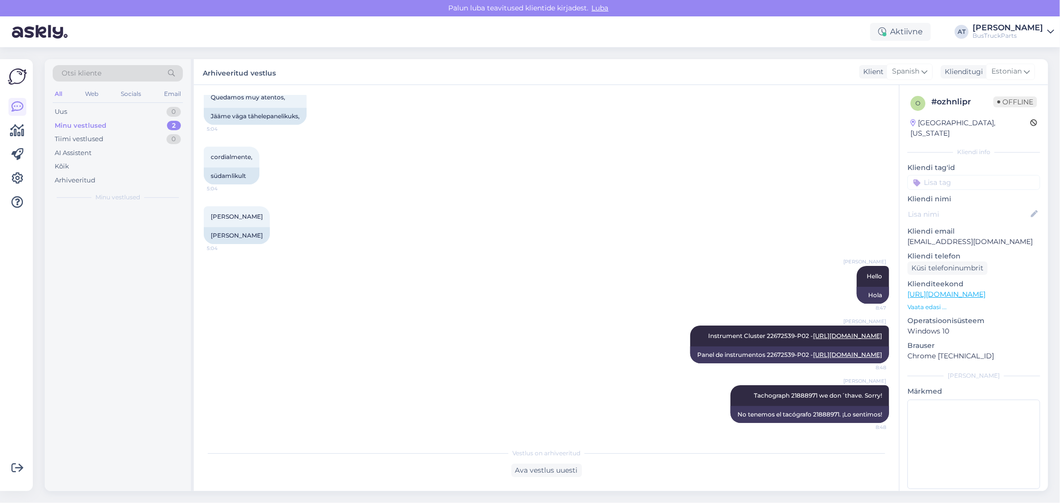
scroll to position [445, 0]
click at [170, 215] on div "Tsilavo Rasoarahona" at bounding box center [128, 219] width 113 height 9
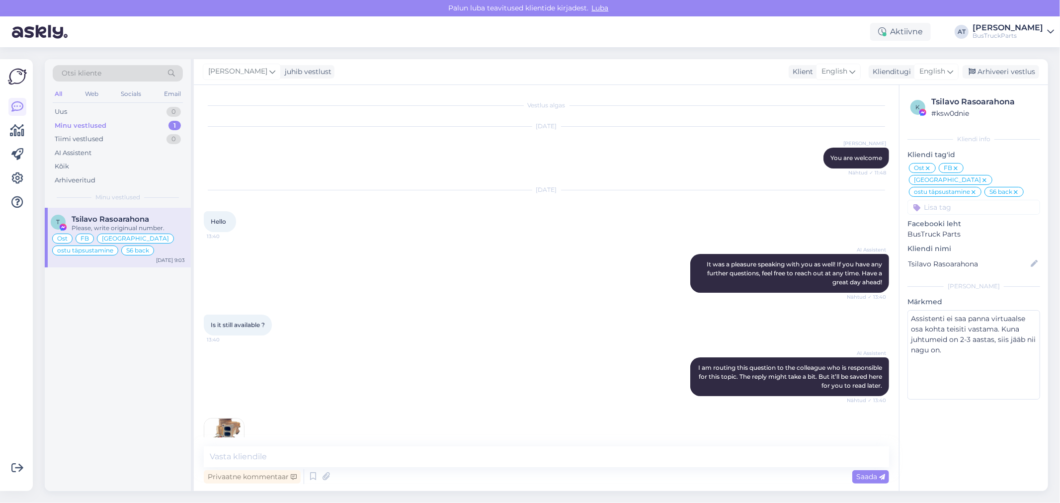
scroll to position [4651, 0]
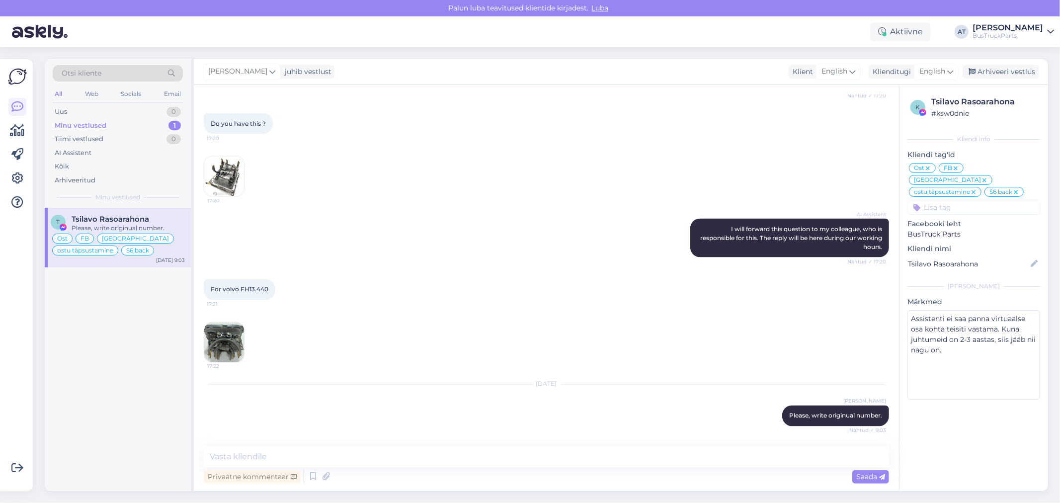
click at [516, 212] on div "AI Assistent I will forward this question to my colleague, who is responsible f…" at bounding box center [546, 238] width 685 height 61
click at [240, 345] on img at bounding box center [224, 343] width 40 height 40
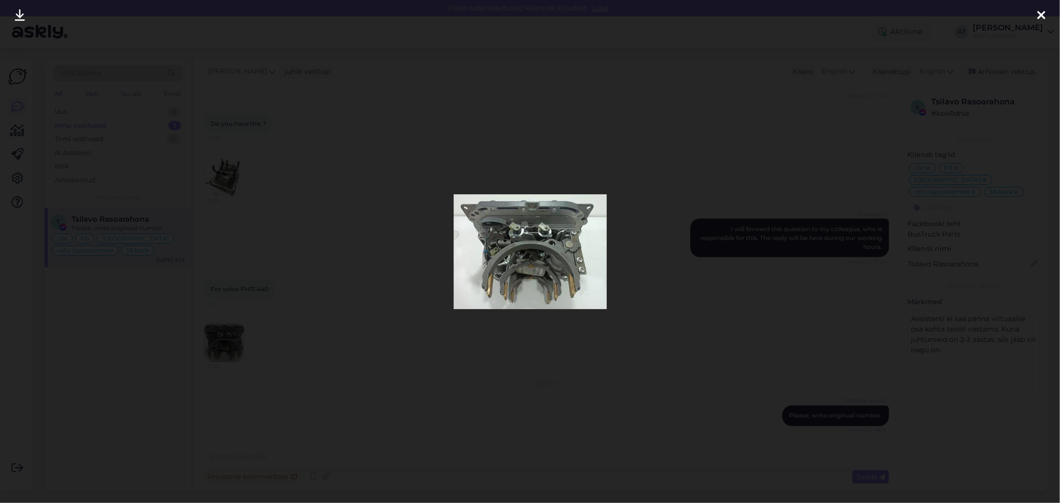
click at [473, 360] on div at bounding box center [530, 251] width 1060 height 503
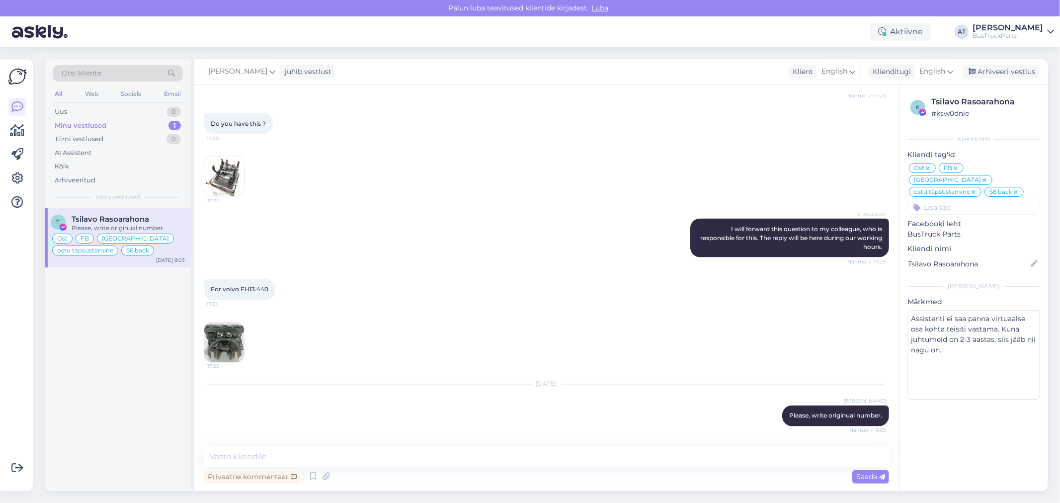
click at [235, 175] on img at bounding box center [224, 177] width 40 height 40
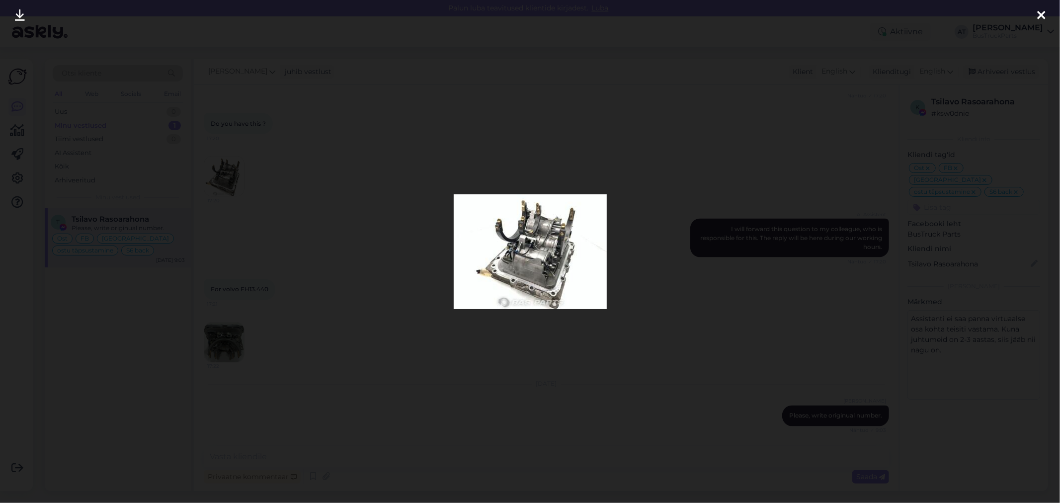
click at [393, 278] on div at bounding box center [530, 251] width 1060 height 503
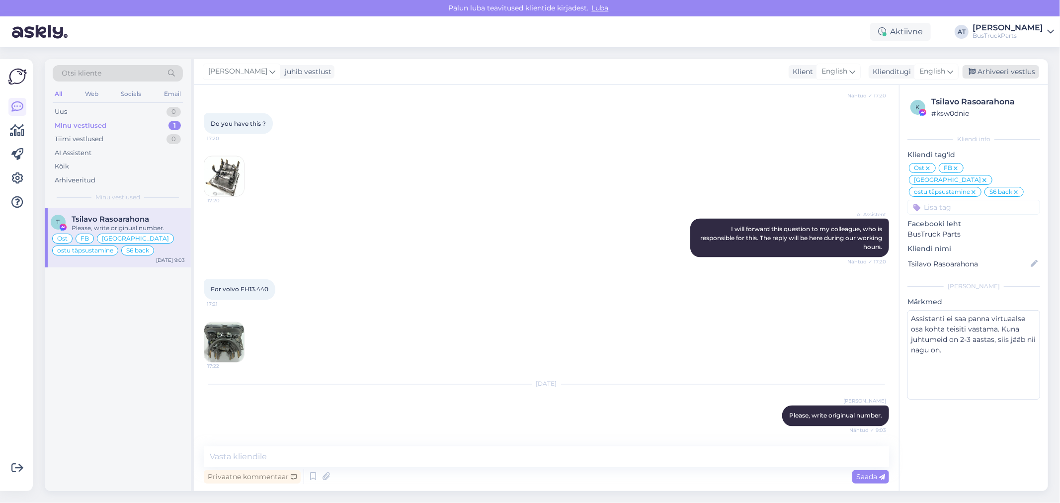
click at [1001, 71] on div "Arhiveeri vestlus" at bounding box center [1001, 71] width 77 height 13
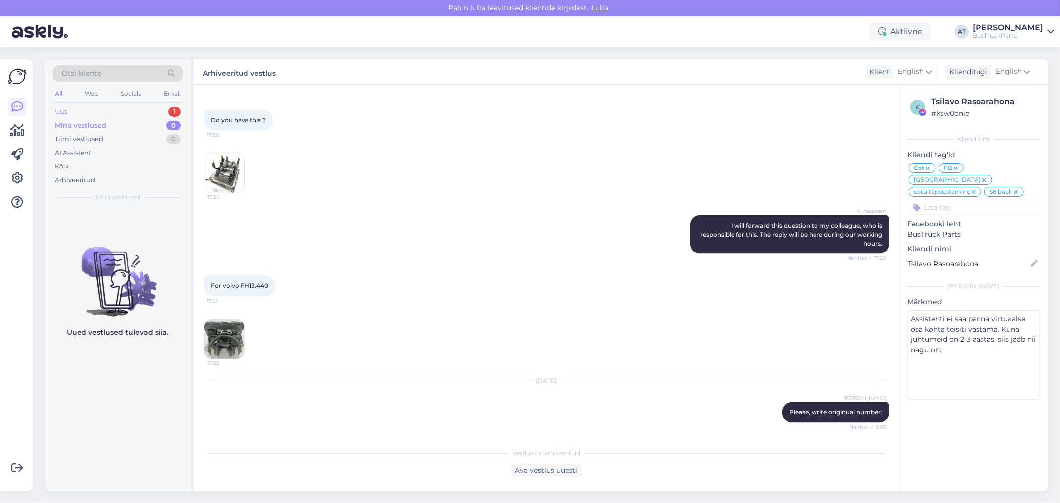
click at [116, 113] on div "Uus 1" at bounding box center [118, 112] width 130 height 14
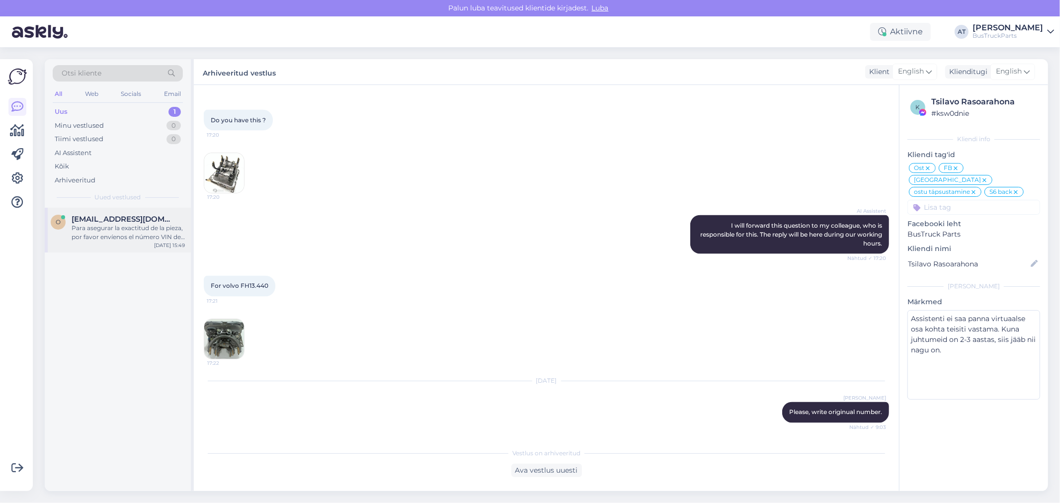
click at [105, 251] on div "o [EMAIL_ADDRESS][DOMAIN_NAME] Para asegurar la exactitud de la pieza, por favo…" at bounding box center [118, 230] width 146 height 45
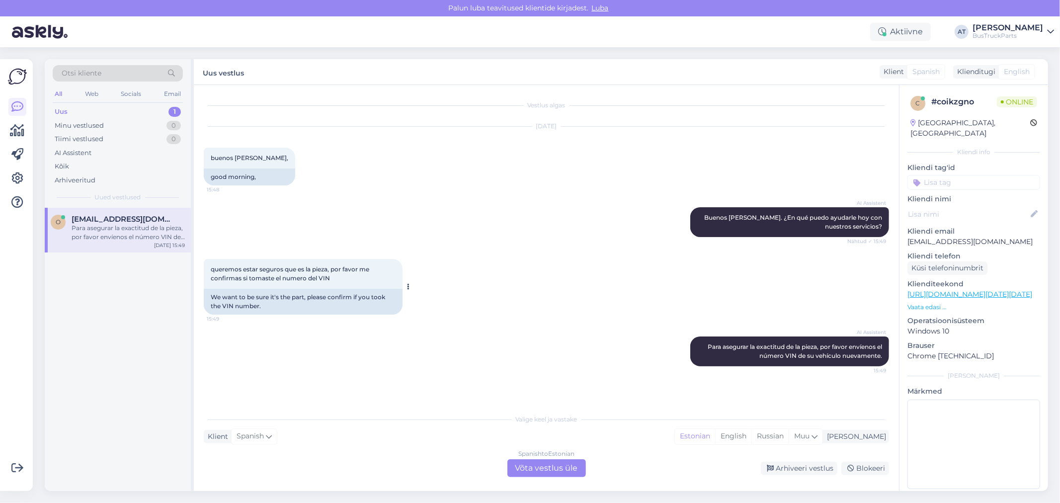
click at [288, 304] on div "We want to be sure it's the part, please confirm if you took the VIN number." at bounding box center [303, 302] width 199 height 26
drag, startPoint x: 353, startPoint y: 296, endPoint x: 396, endPoint y: 302, distance: 43.6
click at [396, 302] on div "We want to be sure it's the part, please confirm if you took the VIN number." at bounding box center [303, 302] width 199 height 26
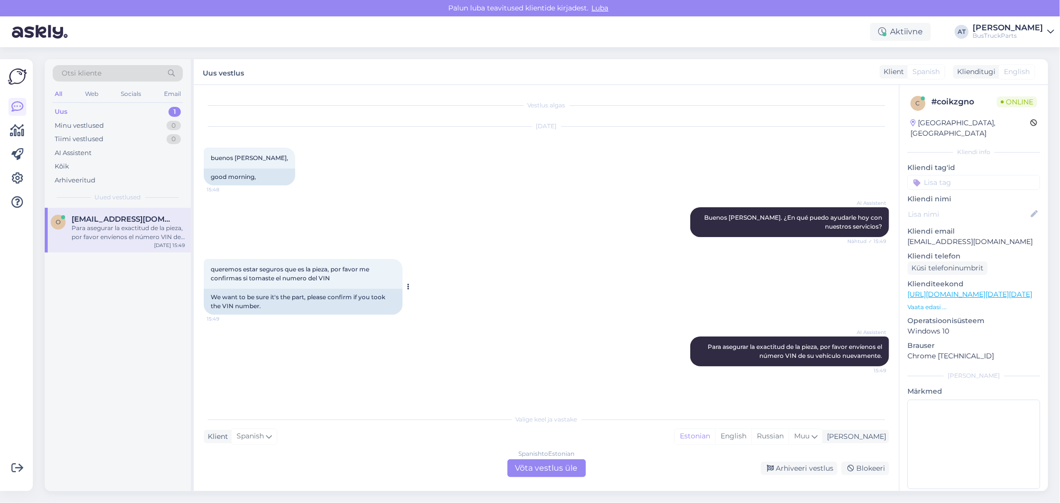
click at [292, 297] on div "We want to be sure it's the part, please confirm if you took the VIN number." at bounding box center [303, 302] width 199 height 26
drag, startPoint x: 997, startPoint y: 230, endPoint x: 905, endPoint y: 236, distance: 92.1
click at [905, 236] on div "c # coikzgno Online [GEOGRAPHIC_DATA], [GEOGRAPHIC_DATA] Kliendi info Kliendi t…" at bounding box center [974, 294] width 149 height 419
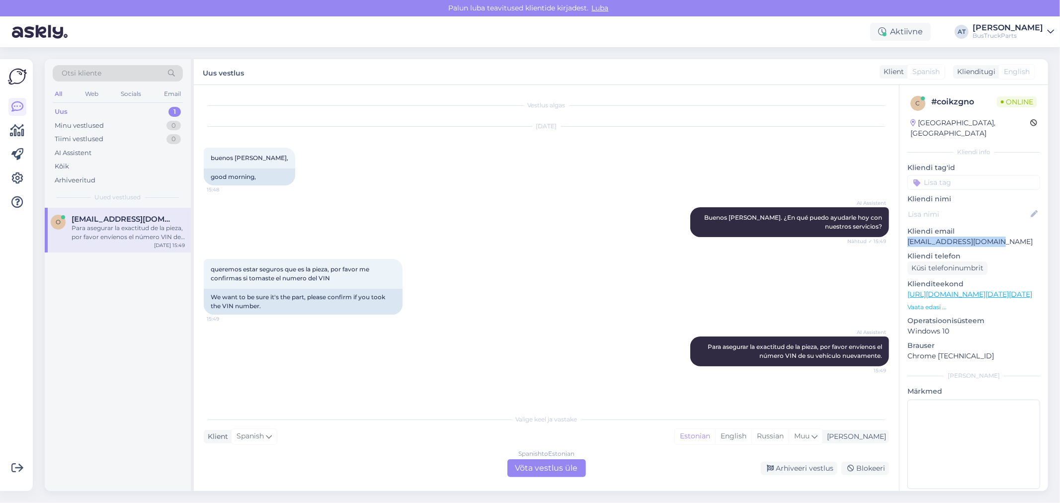
copy p "[EMAIL_ADDRESS][DOMAIN_NAME]"
click at [139, 78] on div "Otsi kliente" at bounding box center [118, 73] width 130 height 16
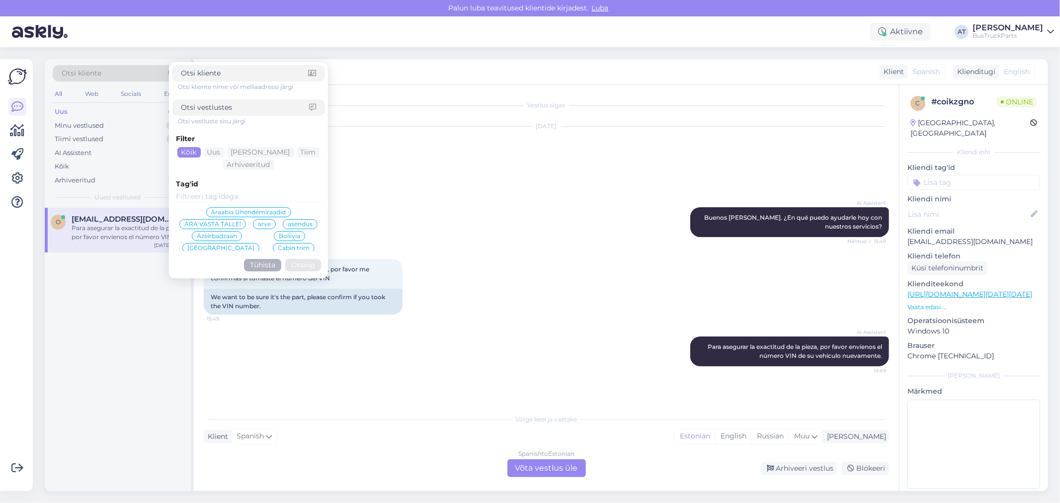
type input "[EMAIL_ADDRESS][DOMAIN_NAME]"
click button "Otsing" at bounding box center [303, 265] width 36 height 12
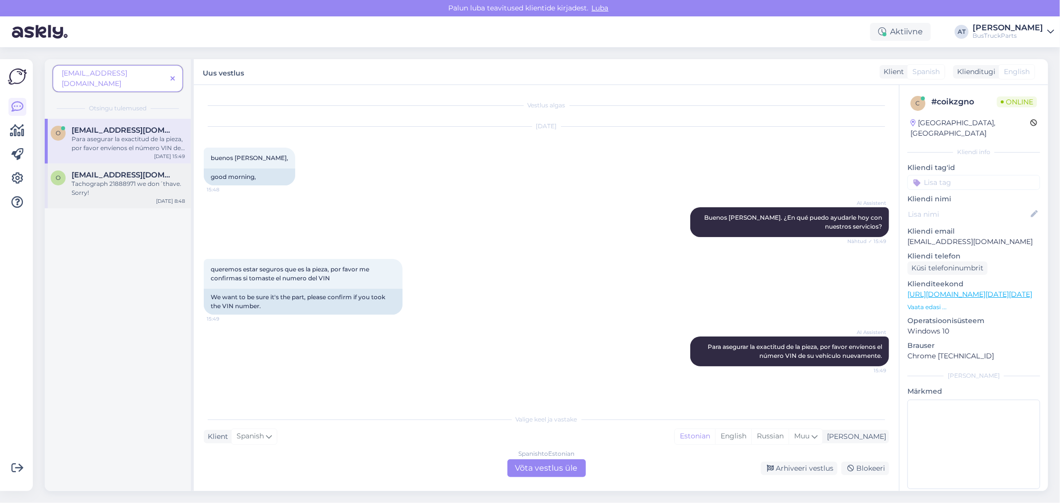
click at [123, 179] on div "Tachograph 21888971 we don´thave. Sorry!" at bounding box center [128, 188] width 113 height 18
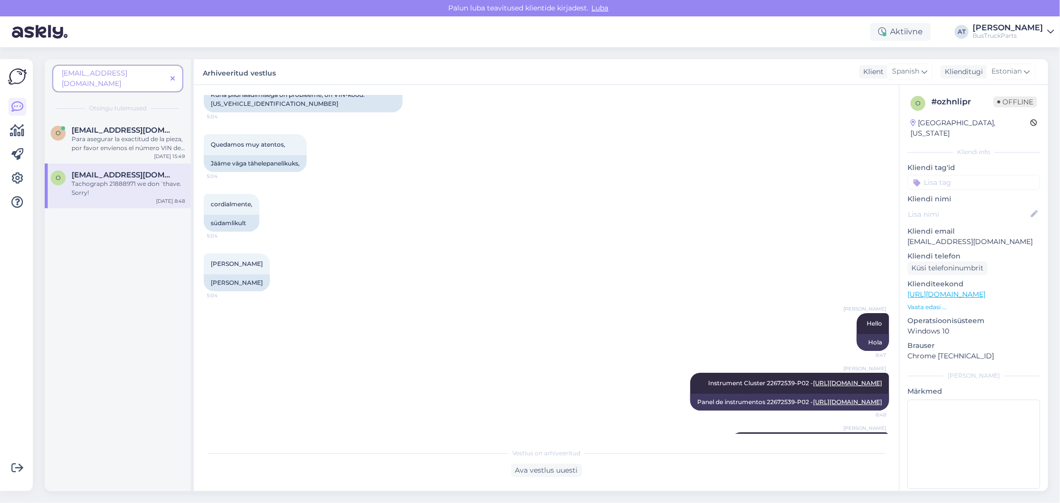
scroll to position [441, 0]
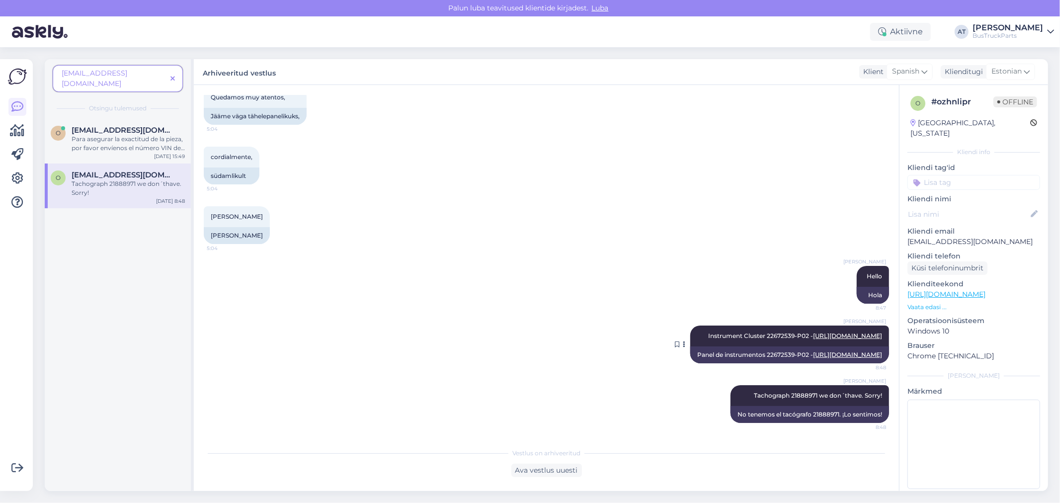
click at [836, 332] on span "Instrument Cluster 22672539-P02 - [URL][DOMAIN_NAME]" at bounding box center [795, 335] width 174 height 7
copy span "22672539"
click at [99, 135] on div "Para asegurar la exactitud de la pieza, por favor envíenos el número VIN de su …" at bounding box center [128, 144] width 113 height 18
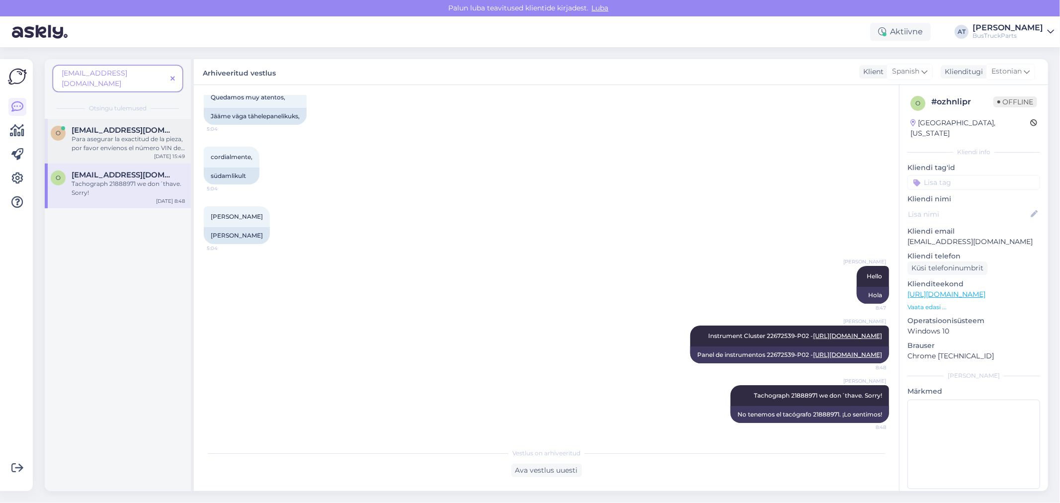
scroll to position [0, 0]
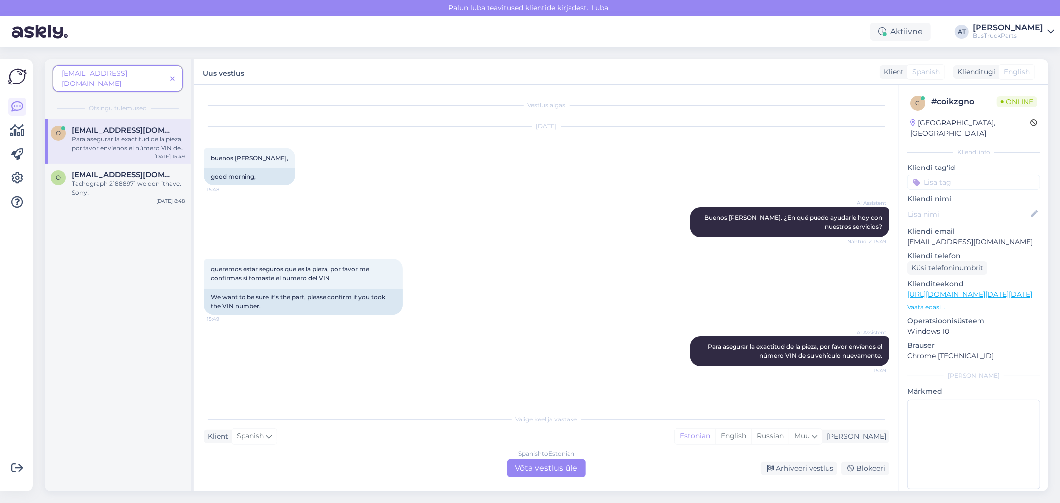
click at [557, 468] on div "Spanish to Estonian Võta vestlus üle" at bounding box center [546, 468] width 79 height 18
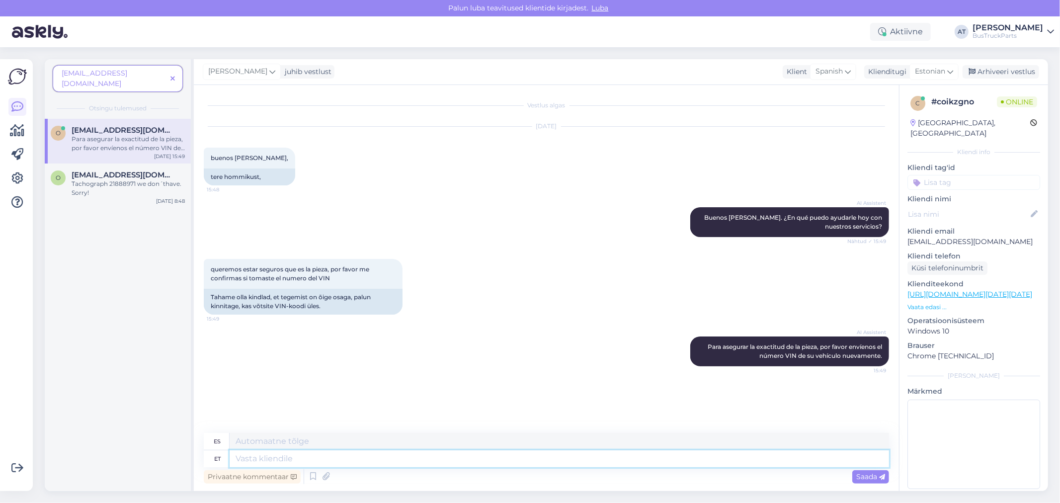
click at [494, 463] on textarea at bounding box center [560, 458] width 660 height 17
type textarea "HEllo,"
type textarea "Hola,"
type textarea "HEllo, You"
type textarea "Hola tú"
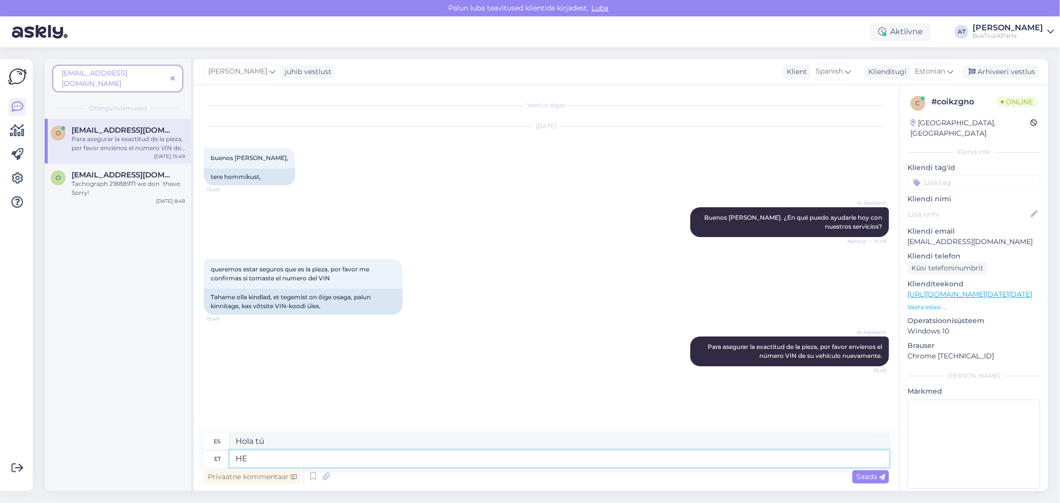
type textarea "H"
type textarea "Hola,"
type textarea "You sh"
type textarea "Tú"
type textarea "You should"
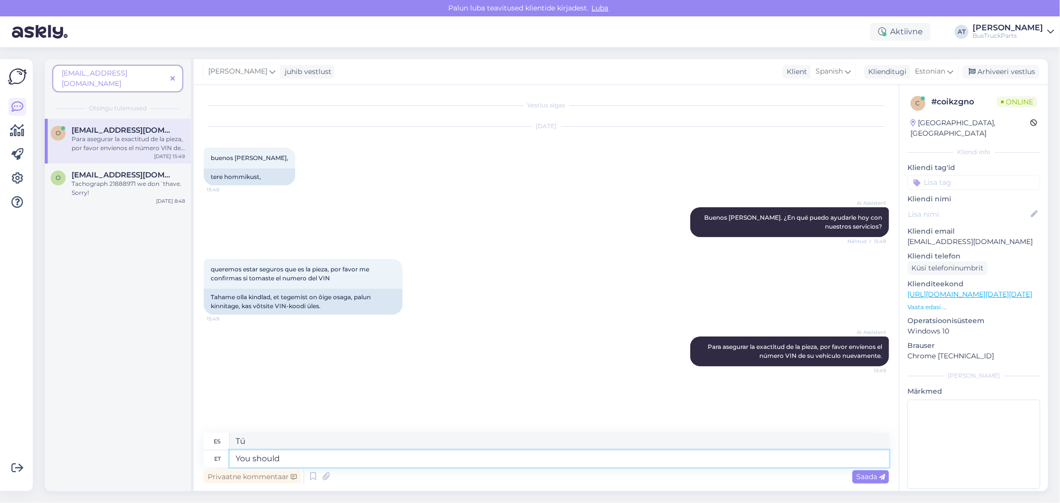
type textarea "Debería"
type textarea "You should to check"
type textarea "[PERSON_NAME] comprobarlo"
type textarea "You should to check visual"
type textarea "[PERSON_NAME] comprobarlo visualmente"
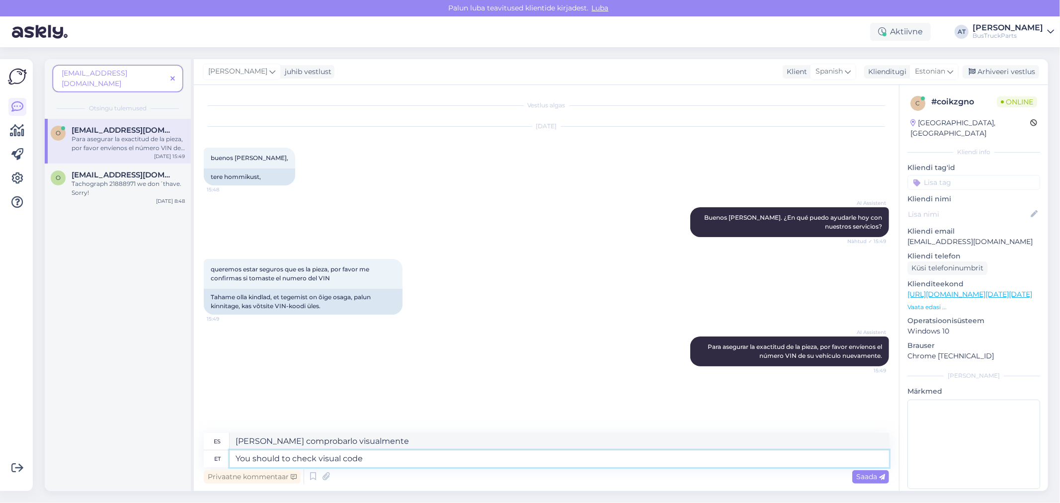
type textarea "You should to check visual code o"
type textarea "[PERSON_NAME] comprobar el código visual"
type textarea "You should to check visual code on"
type textarea "Deberías comprobar el código visual en"
type textarea "You should to check visual code on Your"
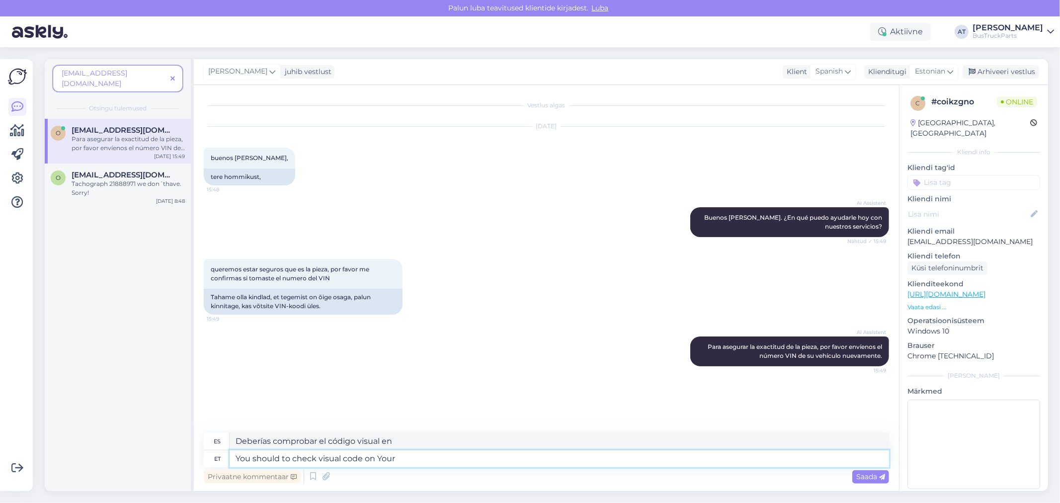
type textarea "[PERSON_NAME] verificar el código visual en Tu"
type textarea "You should to check visual code on Your instrument"
type textarea "[PERSON_NAME] comprobar el código visual en tu instrumento."
type textarea "You should to check visual code on Your instrument cluster."
type textarea "[PERSON_NAME] verificar el código visual en el grupo de instrumentos."
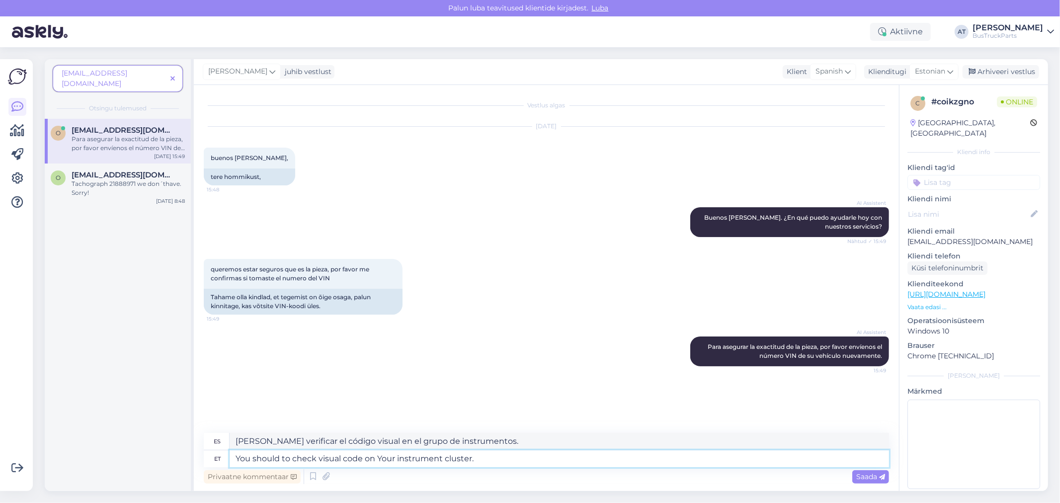
click at [510, 463] on textarea "You should to check visual code on Your instrument cluster." at bounding box center [560, 458] width 660 height 17
click at [542, 458] on textarea "You should to check visual code on Your instrument cluster." at bounding box center [560, 458] width 660 height 17
type textarea "You should to check visual code on Your instrument cluster. It"
type textarea "[PERSON_NAME] verificar el código visual en tu panel de instrumentos."
type textarea "You should to check visual code on Your instrument cluster."
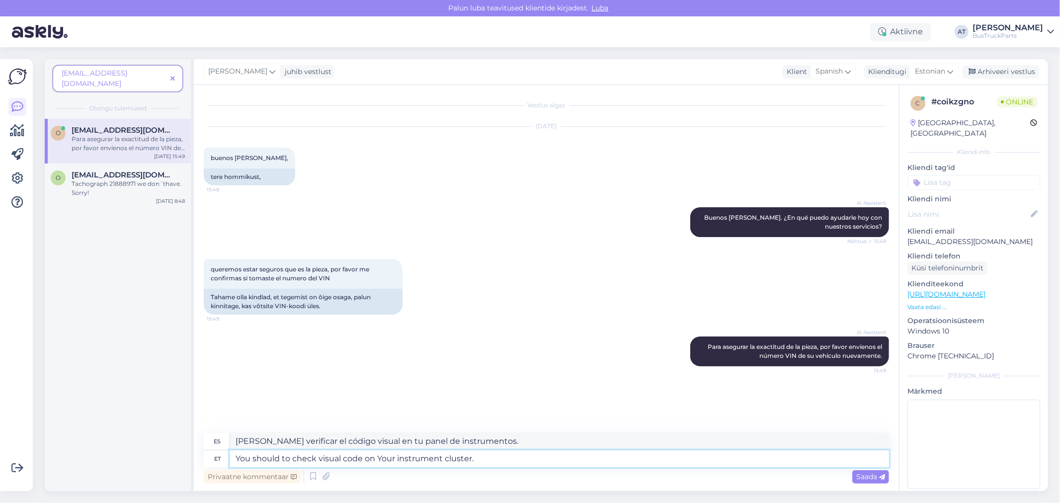
type textarea "[PERSON_NAME] verificar el código visual en el grupo de instrumentos."
click at [492, 458] on textarea "You should to check visual code on Your instrument cluster." at bounding box center [560, 458] width 660 height 17
type textarea "You should to check visual code on Your instrument cluster. It i"
type textarea "[PERSON_NAME] verificar el código visual en el panel de instrumentos."
type textarea "You should to check visual code on Your instrument cluster. It it is the"
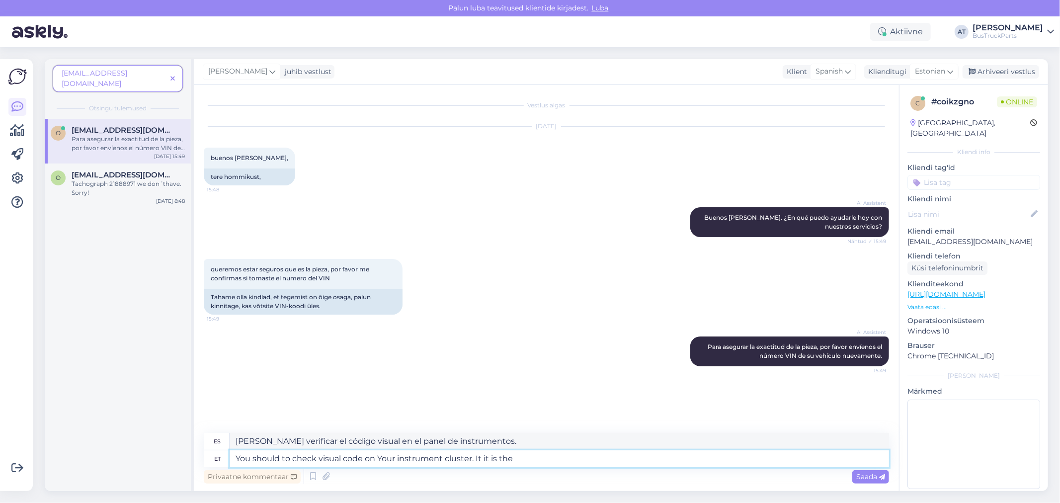
type textarea "[PERSON_NAME] verificar el código visual en tu panel de instrumentos. Es"
type textarea "You should to check visual code on Your instrument cluster. It it is the s"
type textarea "[PERSON_NAME] verificar el código visual en el panel de instrumentos. Es el"
type textarea "You should to check visual code on Your instrument cluster. It it is the same -"
type textarea "[PERSON_NAME] verificar el código visual en tu panel de instrumentos. Es el mis…"
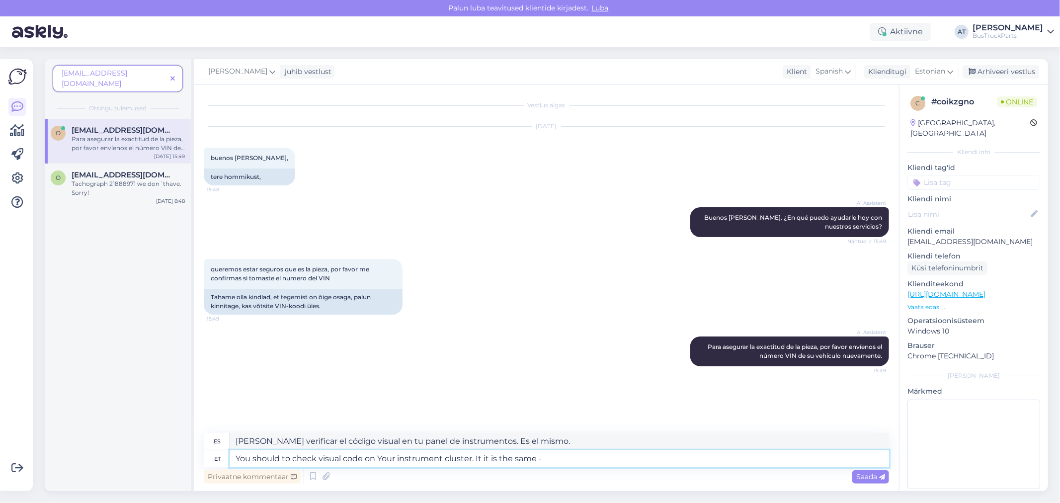
type textarea "You should to check visual code on Your instrument cluster. It it is the same -"
type textarea "[PERSON_NAME] revisar el código visual en el panel de instrumentos. Si es el mi…"
type textarea "You should to check visual code on Your instrument cluster. It it is the same -…"
type textarea "[PERSON_NAME] verificar el código visual en el panel de instrumentos. Es el mis…"
type textarea "You should to check visual code on Your instrument cluster. It it is the same -…"
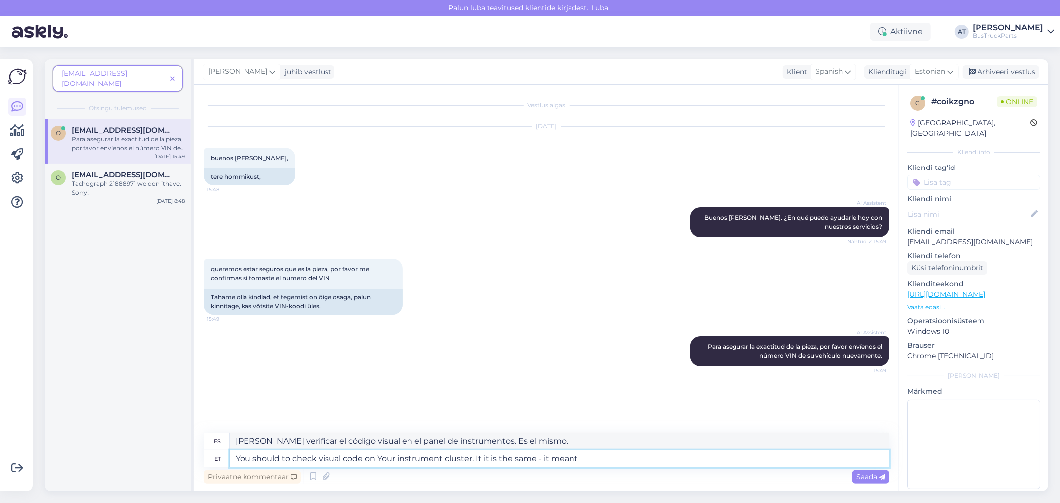
type textarea "Deberías revisar el código visual en tu panel de instrumentos. Si es el mismo, …"
type textarea "You should to check visual code on Your instrument cluster. It it is the same -…"
type textarea "[PERSON_NAME] revisar el código visual en el panel de instrumentos. Si es el mi…"
type textarea "You should to check visual code on Your instrument cluster. It it is the same -…"
type textarea "[PERSON_NAME] verificar el código visual en el panel de instrumentos. Si es el …"
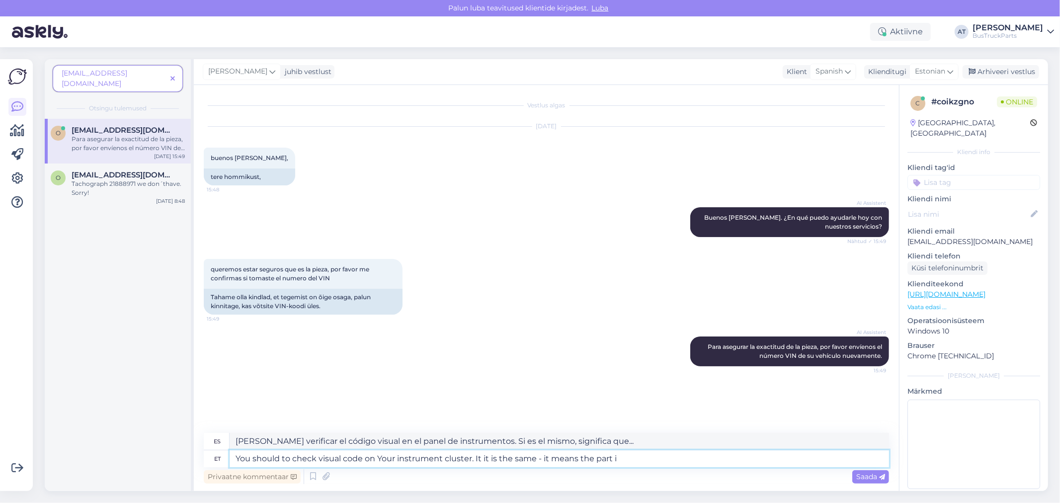
type textarea "You should to check visual code on Your instrument cluster. It it is the same -…"
type textarea "[PERSON_NAME] verificar el código visual en el panel de instrumentos. Si es el …"
type textarea "You should to check visual code on Your instrument cluster. It it is the same -…"
type textarea "[PERSON_NAME] verificar el código visual en el panel de instrumentos. Si es el …"
type textarea "You should to check visual code on Your instrument cluster. It it is the same -…"
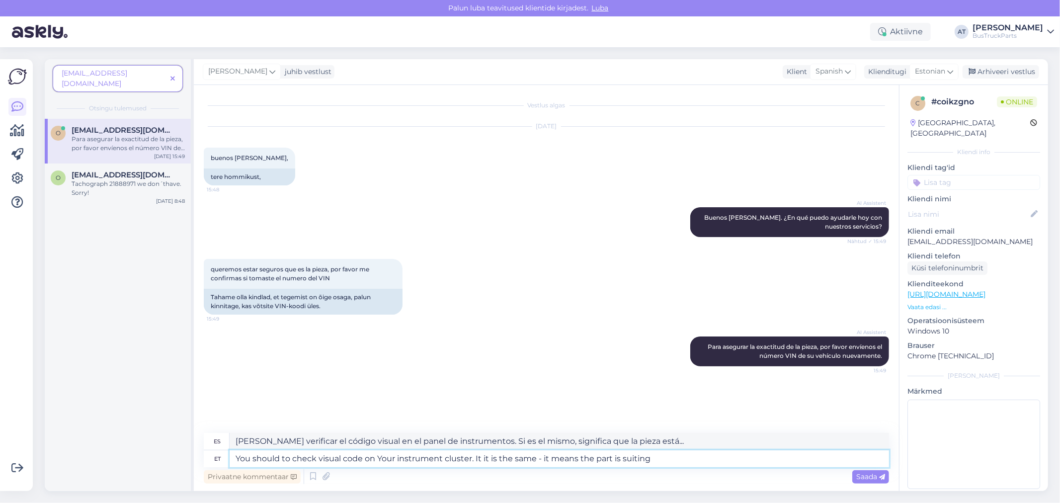
paste textarea
type textarea "[PERSON_NAME] verificar el código visual en el panel de instrumentos. Si es el …"
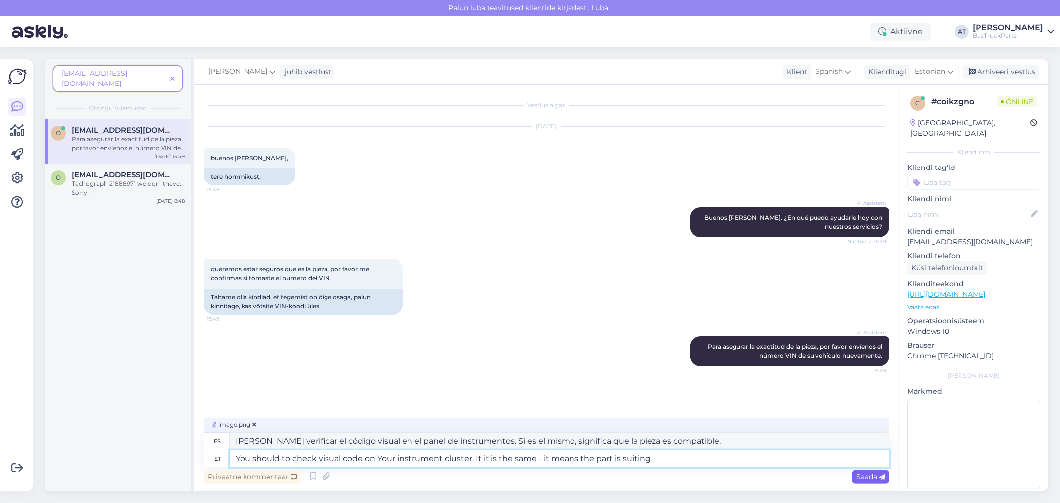
type textarea "You should to check visual code on Your instrument cluster. It it is the same -…"
click at [872, 478] on span "Saada" at bounding box center [870, 476] width 29 height 9
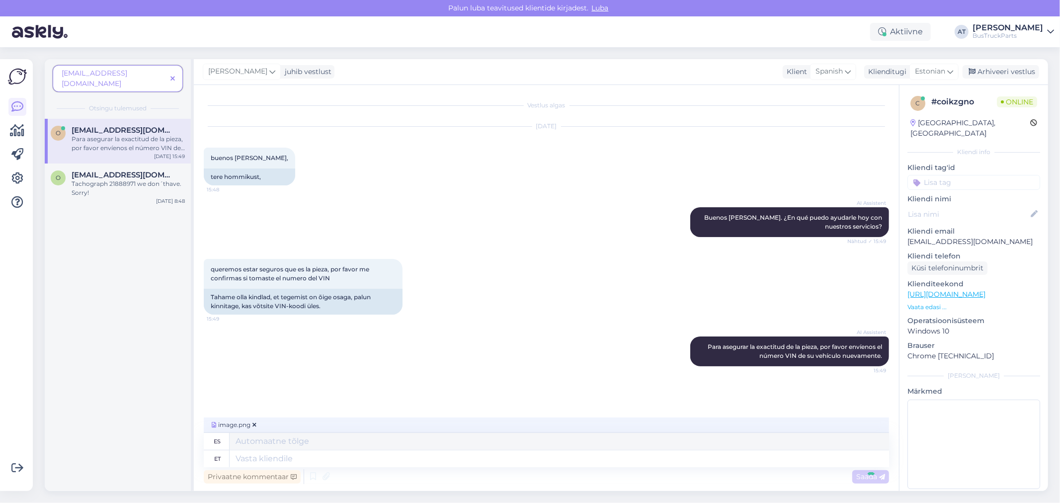
scroll to position [93, 0]
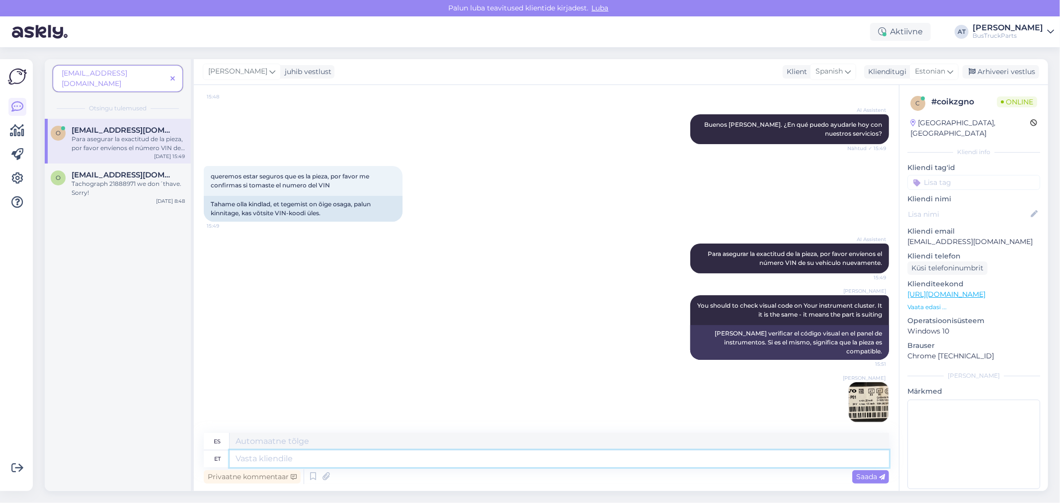
click at [619, 458] on textarea at bounding box center [560, 458] width 660 height 17
type textarea "VIN"
type textarea "Número de identificación del vehículo (VIN)"
type textarea "VIN code"
type textarea "Código VIN"
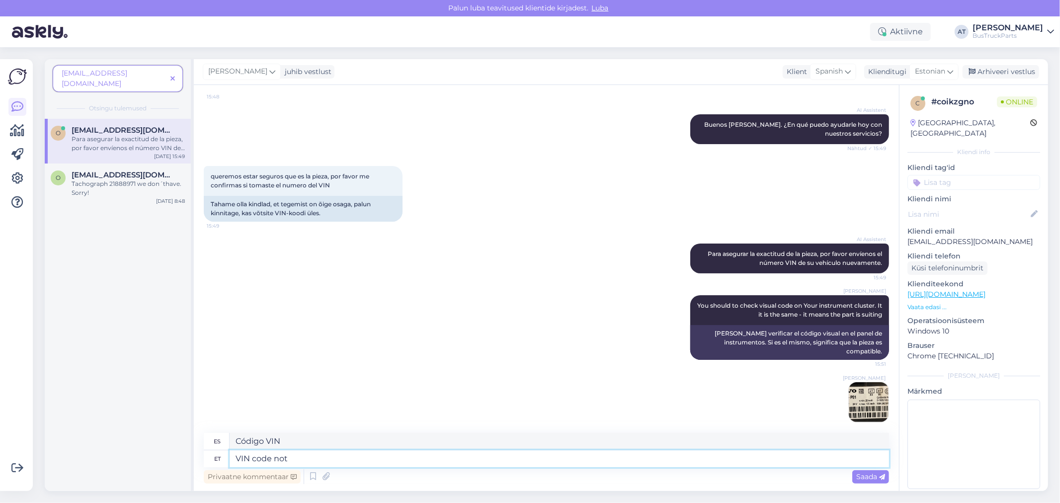
type textarea "VIN code not"
type textarea "Código VIN no"
type textarea "VIN code not hel"
type textarea "El código VIN no es correcto"
type textarea "VIN code not helps"
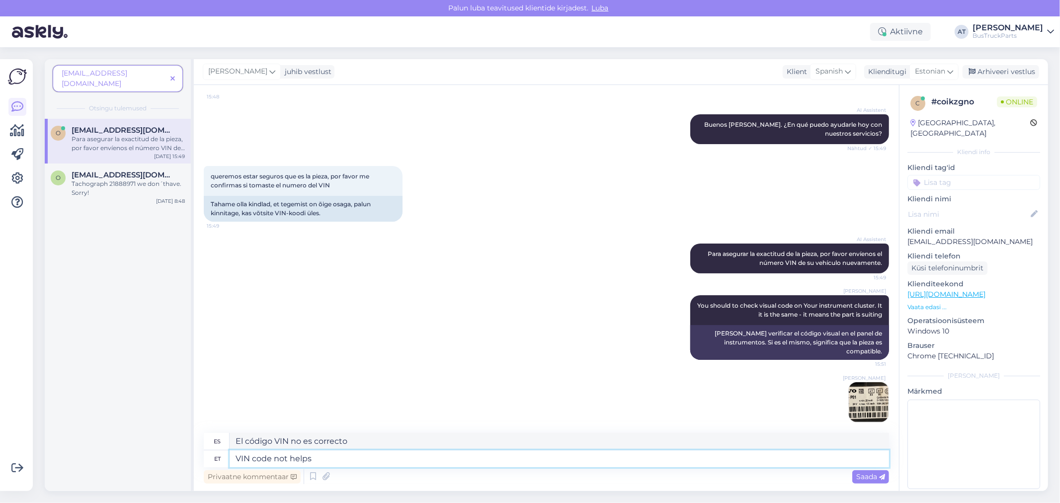
type textarea "El código VIN no ayuda"
type textarea "VIN code not helps us"
type textarea "El código VIN no nos ayuda"
type textarea "VIN code not helps us in this"
type textarea "El código VIN no nos ayuda en esto"
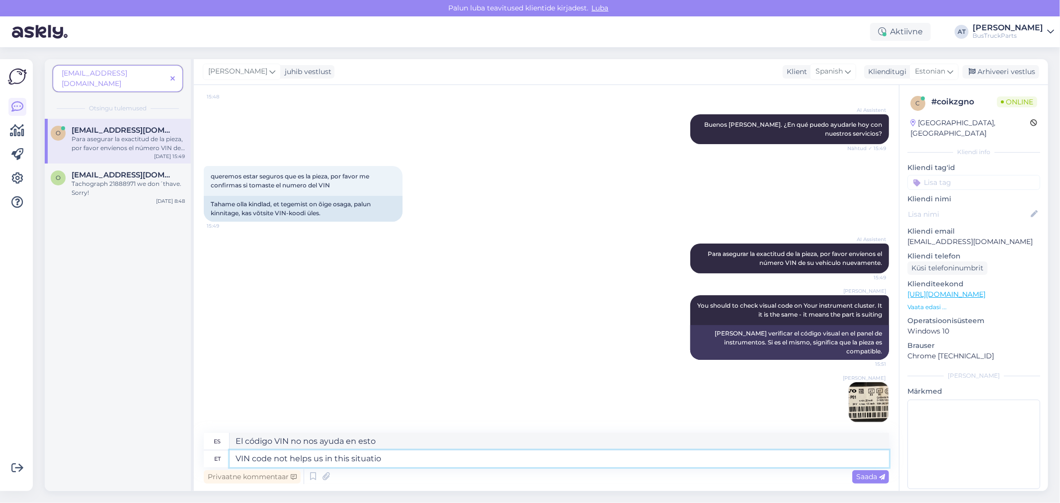
type textarea "VIN code not helps us in this situation"
type textarea "El código VIN no nos ayuda en esta situación."
type textarea "VIN code not helps us in this situation..."
type textarea "El código VIN no nos ayuda en esta situation..."
type textarea "VIN code not helps us in this situation..."
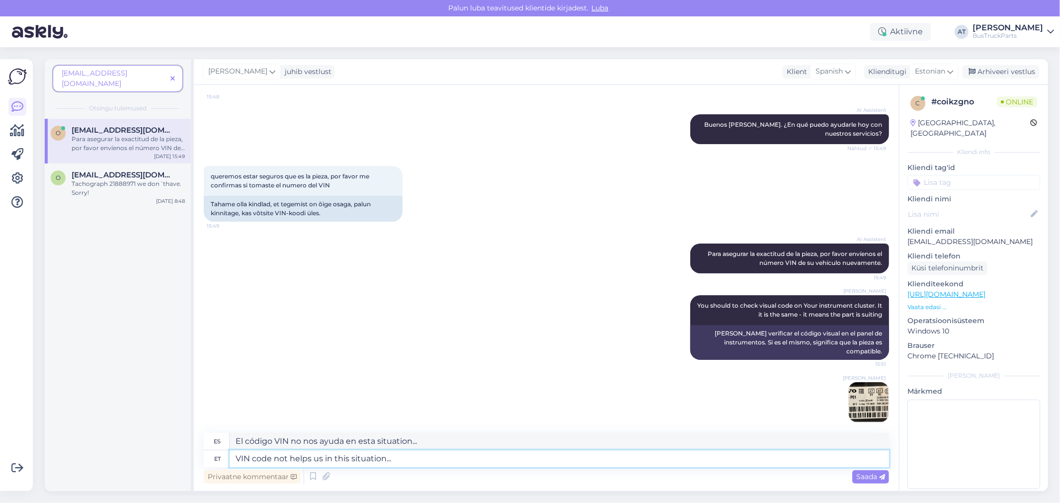
click at [593, 456] on textarea "VIN code not helps us in this situation..." at bounding box center [560, 458] width 660 height 17
click at [858, 475] on span "Saada" at bounding box center [870, 476] width 29 height 9
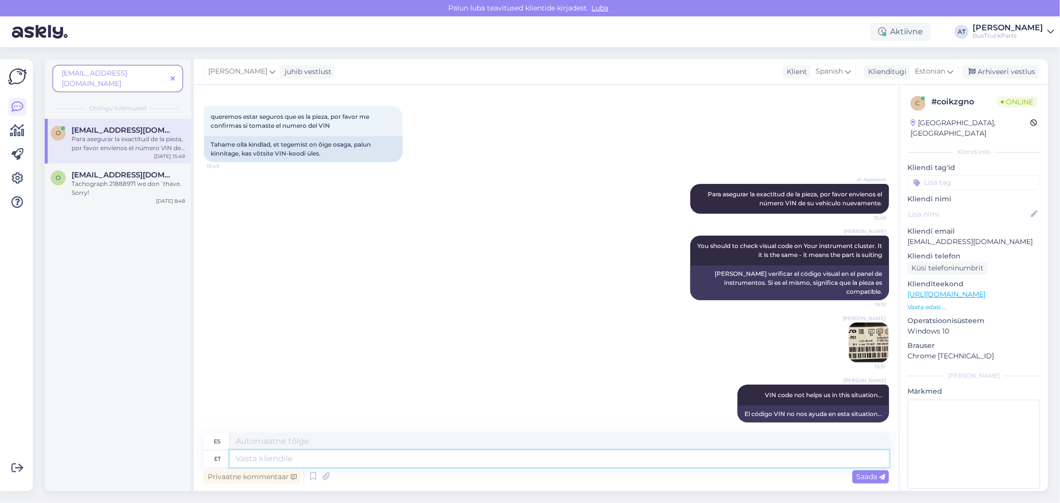
click at [793, 460] on textarea at bounding box center [560, 458] width 660 height 17
type textarea "Is"
paste textarea "[EMAIL_ADDRESS][DOMAIN_NAME]"
type textarea "Padre"
type textarea "Is [EMAIL_ADDRESS][DOMAIN_NAME]"
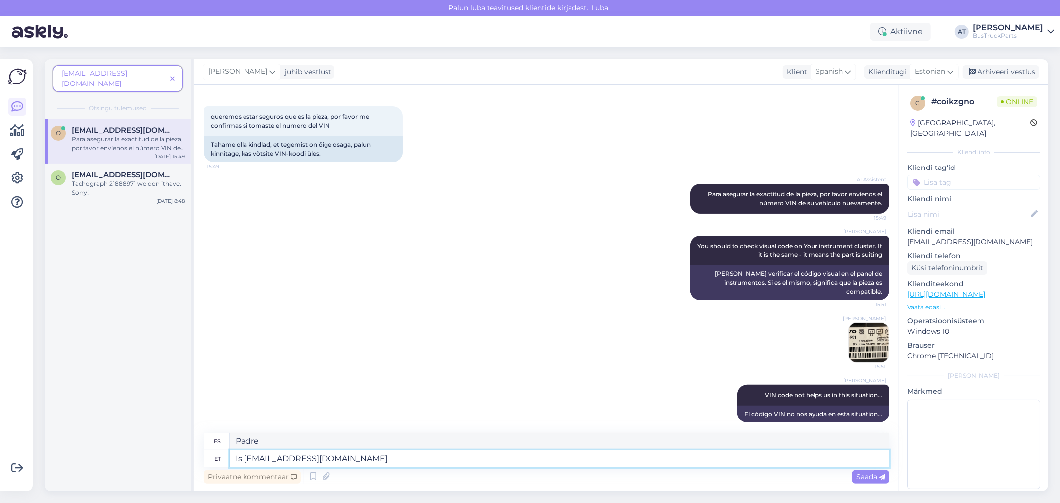
type textarea "Es [EMAIL_ADDRESS][DOMAIN_NAME]"
type textarea "Is [EMAIL_ADDRESS][DOMAIN_NAME] is al"
type textarea "¿Es [EMAIL_ADDRESS][DOMAIN_NAME] ?"
type textarea "Is [EMAIL_ADDRESS][DOMAIN_NAME] is also"
type textarea "[EMAIL_ADDRESS][DOMAIN_NAME] también es?"
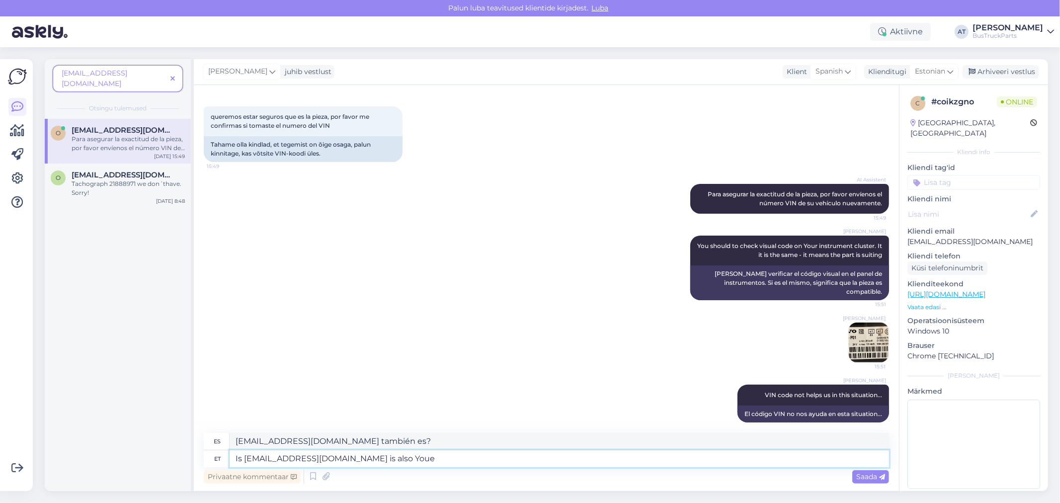
type textarea "Is [EMAIL_ADDRESS][DOMAIN_NAME] is also Youe"
type textarea "[EMAIL_ADDRESS][DOMAIN_NAME] también es Youe?"
type textarea "Is [EMAIL_ADDRESS][DOMAIN_NAME] is also Your"
type textarea "[EMAIL_ADDRESS][DOMAIN_NAME] también es tuyo?"
type textarea "Is [EMAIL_ADDRESS][DOMAIN_NAME] is also Your email?"
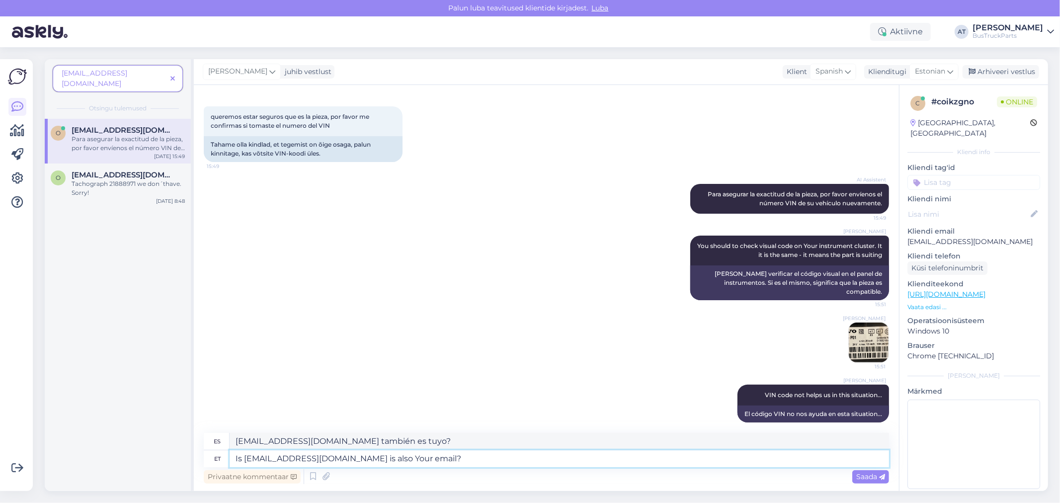
type textarea "[EMAIL_ADDRESS][DOMAIN_NAME] también es tu correo electrónico?"
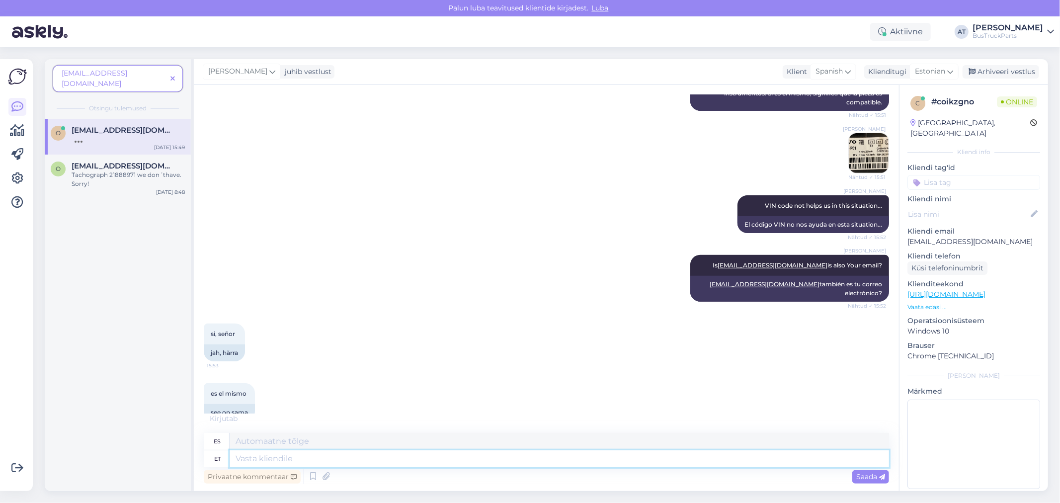
scroll to position [332, 0]
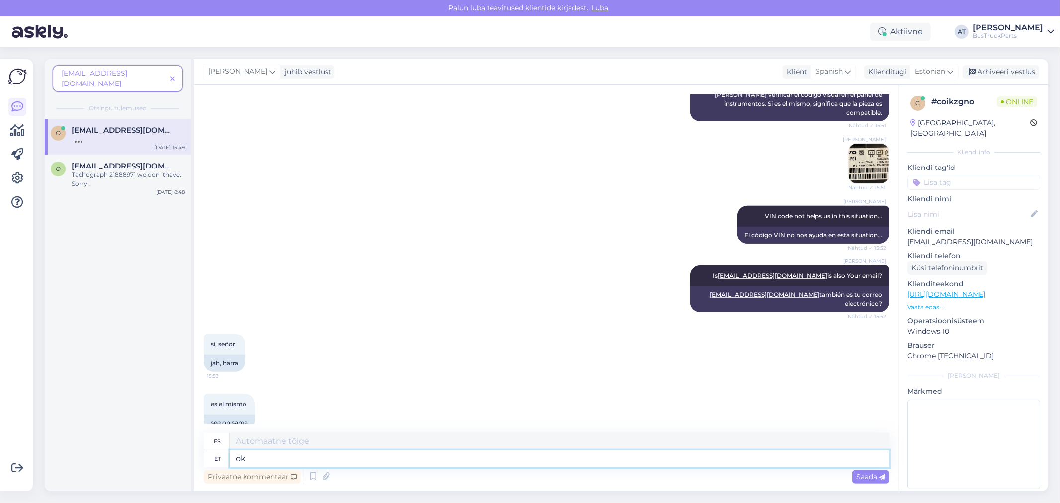
type textarea "ok"
click at [868, 487] on div "Vestlus algas [DATE] buenos [PERSON_NAME], 15:48 tere hommikust, AI Assistent B…" at bounding box center [546, 288] width 705 height 406
type textarea "bueno"
click at [868, 479] on span "Saada" at bounding box center [870, 476] width 29 height 9
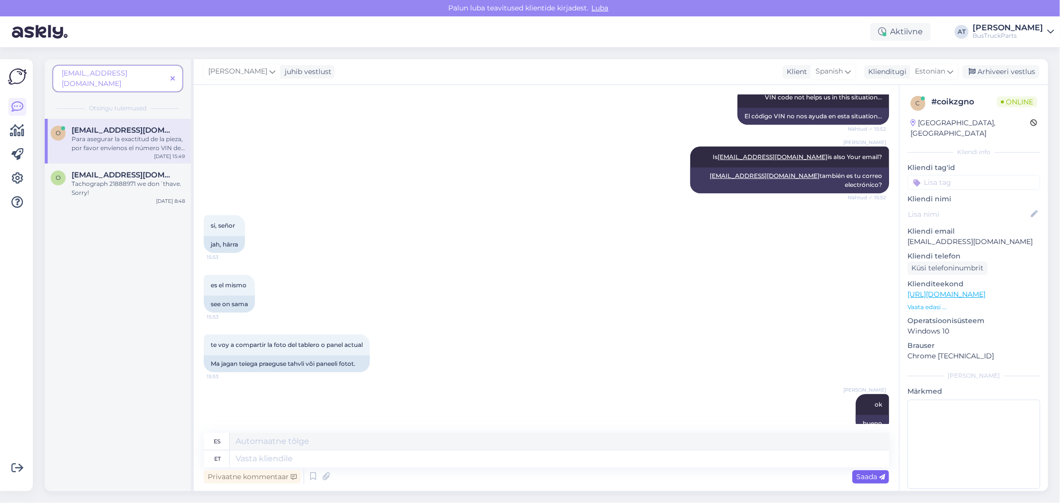
scroll to position [513, 0]
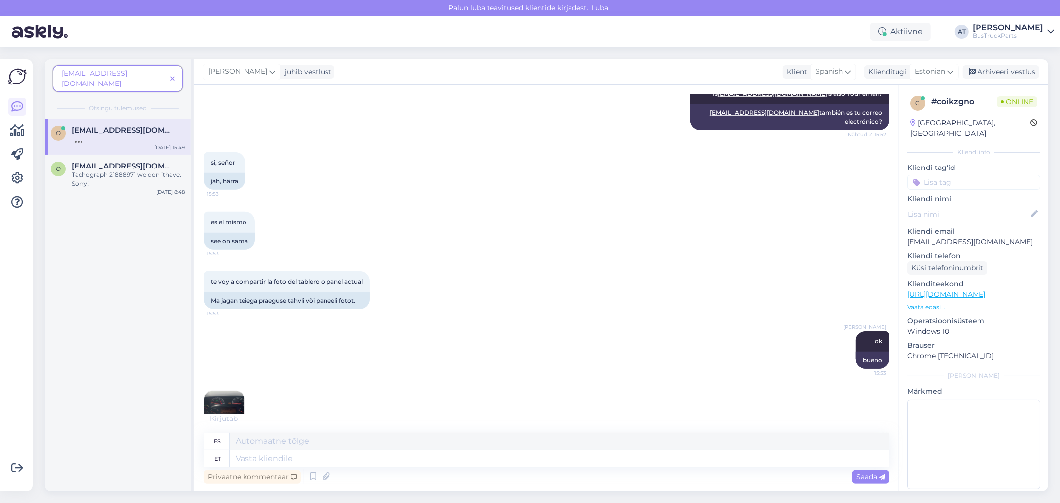
click at [220, 391] on img at bounding box center [224, 411] width 40 height 40
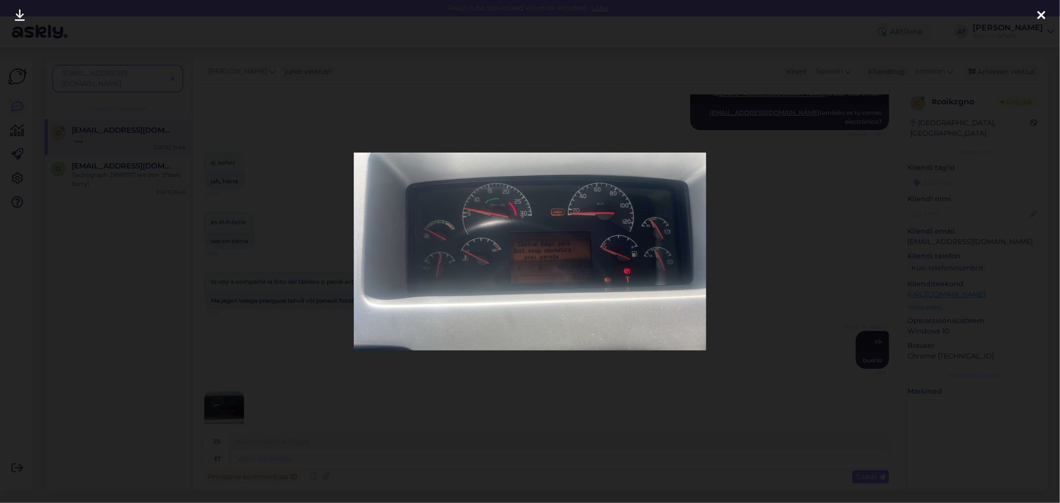
click at [747, 236] on div at bounding box center [530, 251] width 1060 height 503
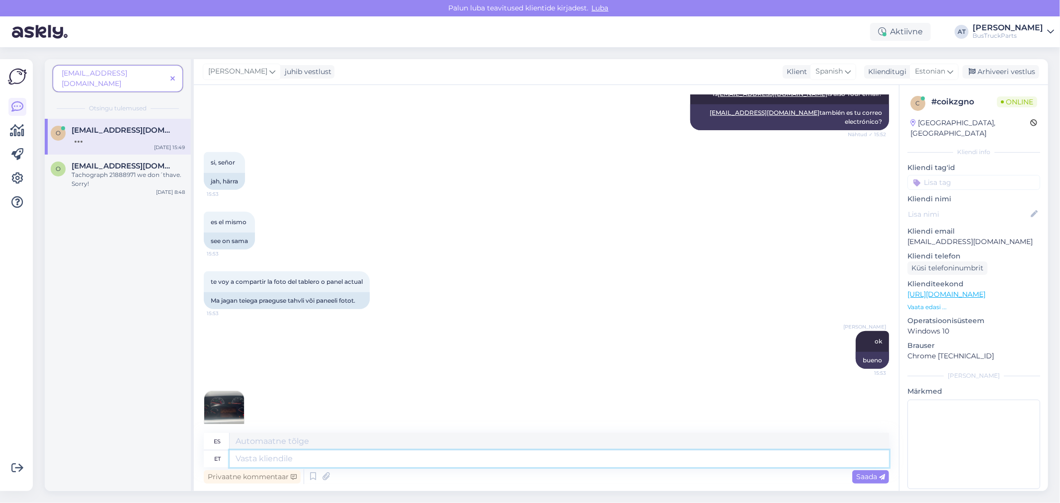
click at [489, 463] on textarea at bounding box center [560, 458] width 660 height 17
type textarea "This is"
type textarea "Este"
type textarea "This is n"
type textarea "Esto es"
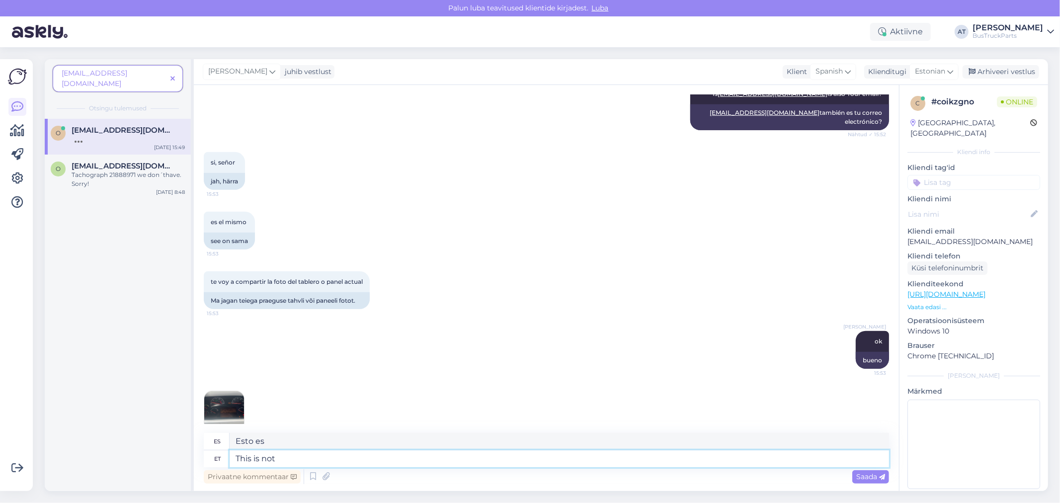
type textarea "This is not"
type textarea "Esto no es"
click at [311, 456] on textarea "This is not" at bounding box center [560, 458] width 660 height 17
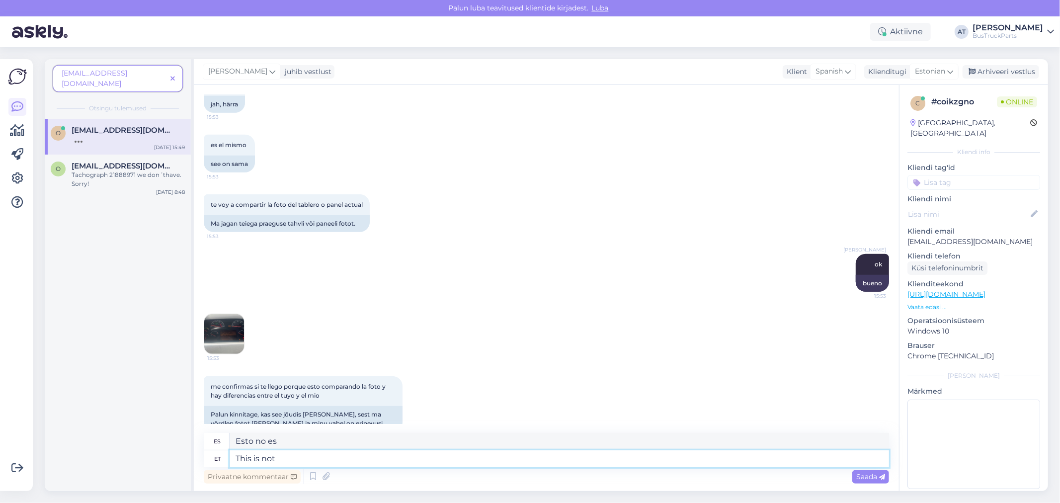
paste textarea "22672539-P01"
type textarea "This is not 22672539-P01"
type textarea "Esto no es 22672539-P01"
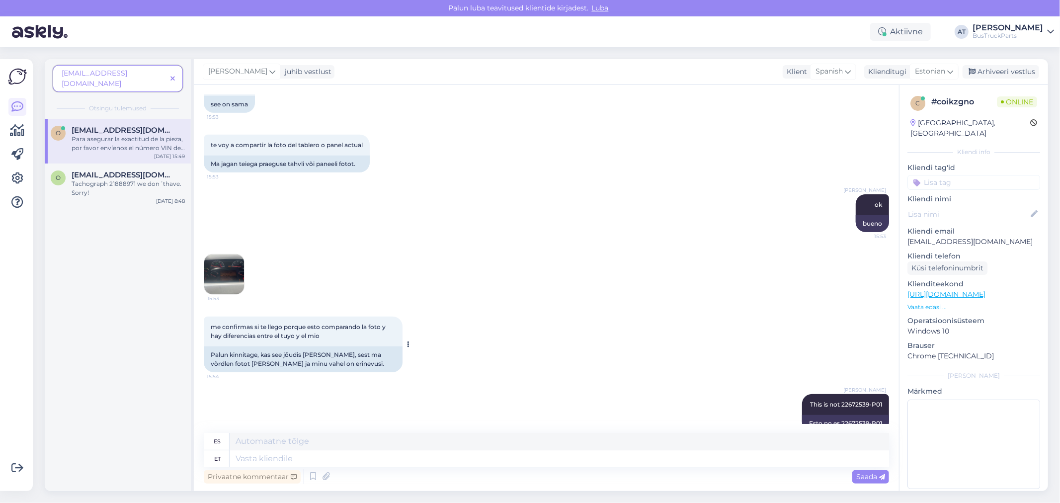
click at [320, 346] on div "Palun kinnitage, kas see jõudis [PERSON_NAME], sest ma võrdlen fotot [PERSON_NA…" at bounding box center [303, 359] width 199 height 26
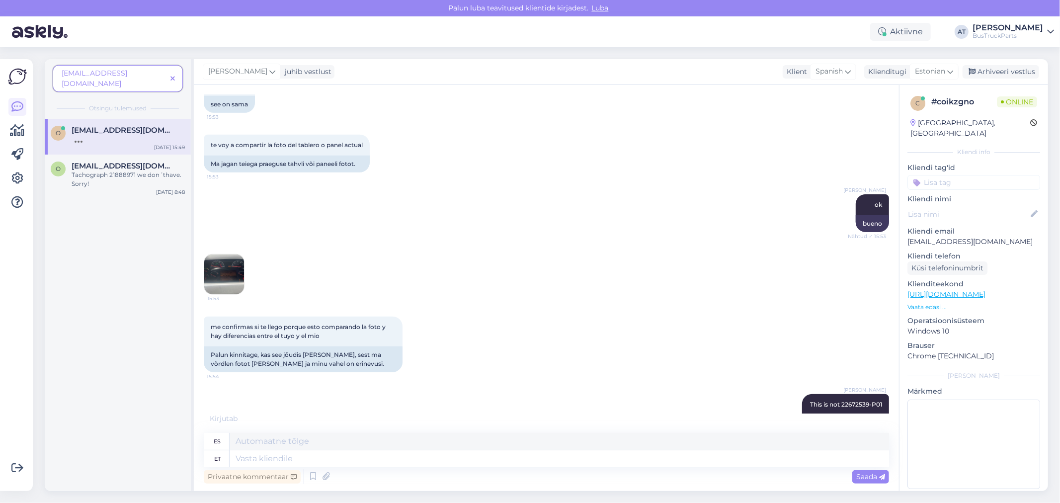
click at [227, 261] on img at bounding box center [224, 274] width 40 height 40
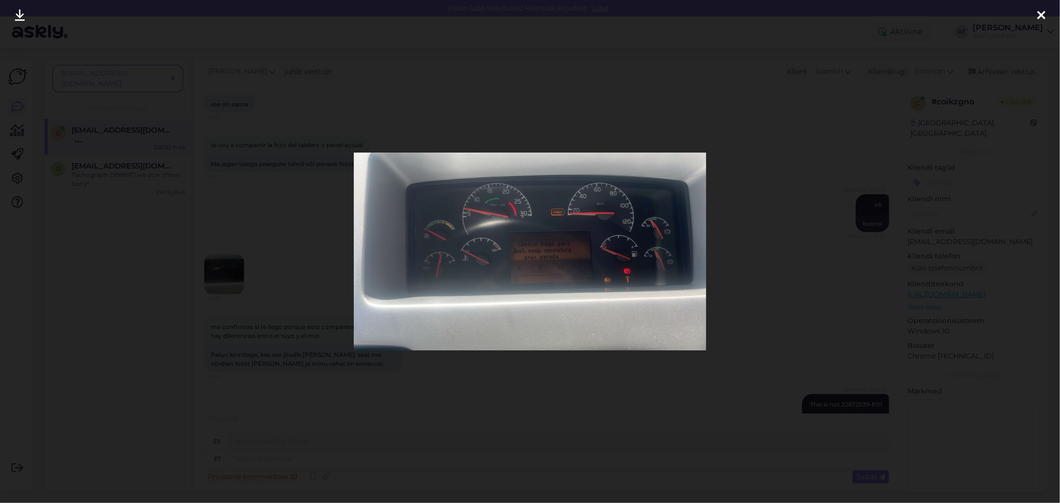
click at [743, 265] on div at bounding box center [530, 251] width 1060 height 503
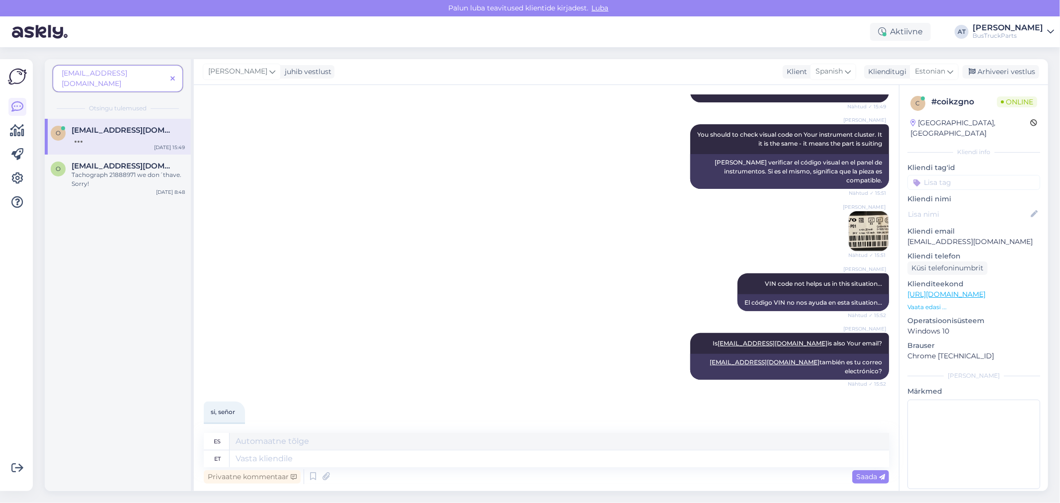
scroll to position [0, 0]
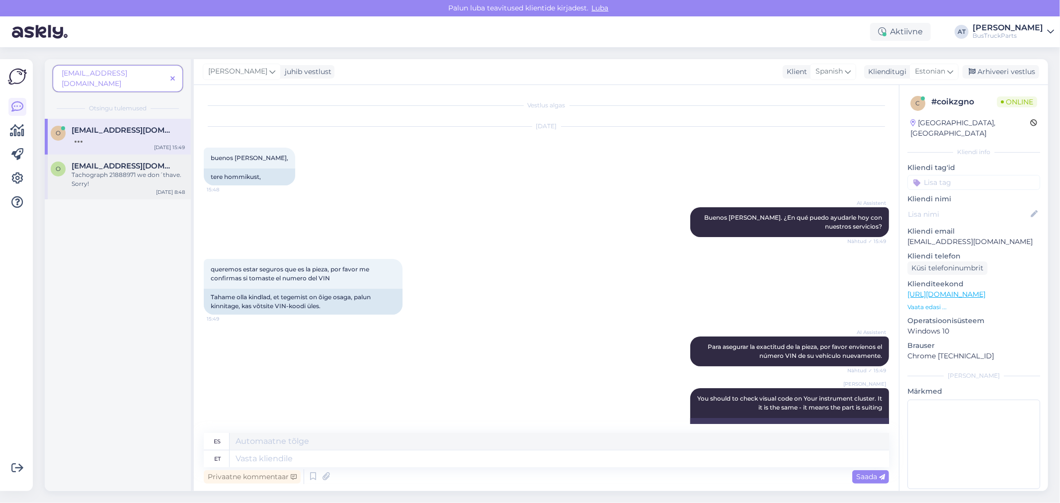
drag, startPoint x: 125, startPoint y: 153, endPoint x: 175, endPoint y: 173, distance: 54.5
click at [125, 162] on span "[EMAIL_ADDRESS][DOMAIN_NAME]" at bounding box center [123, 166] width 103 height 9
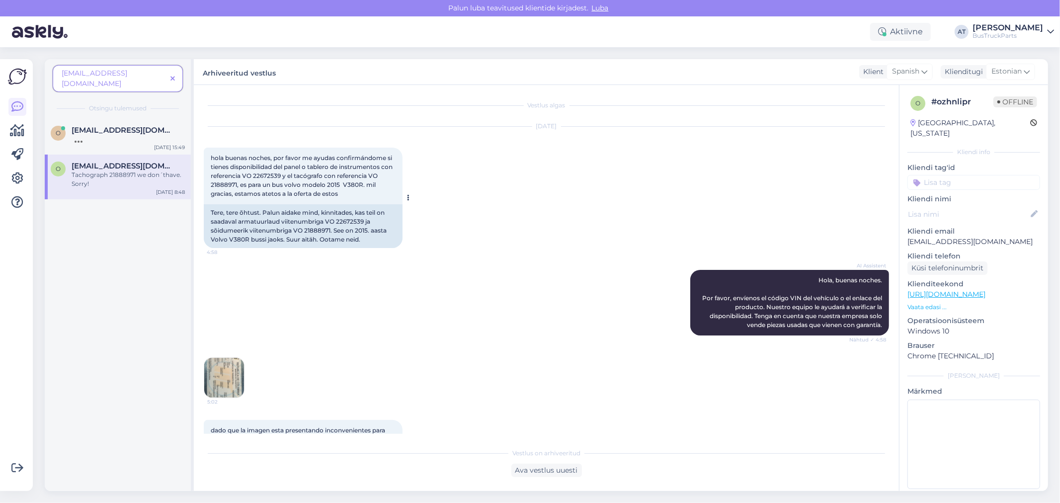
click at [324, 229] on div "Tere, tere õhtust. Palun aidake mind, kinnitades, kas teil on saadaval armatuur…" at bounding box center [303, 226] width 199 height 44
copy div "21888971"
click at [105, 126] on span "[EMAIL_ADDRESS][DOMAIN_NAME]" at bounding box center [123, 130] width 103 height 9
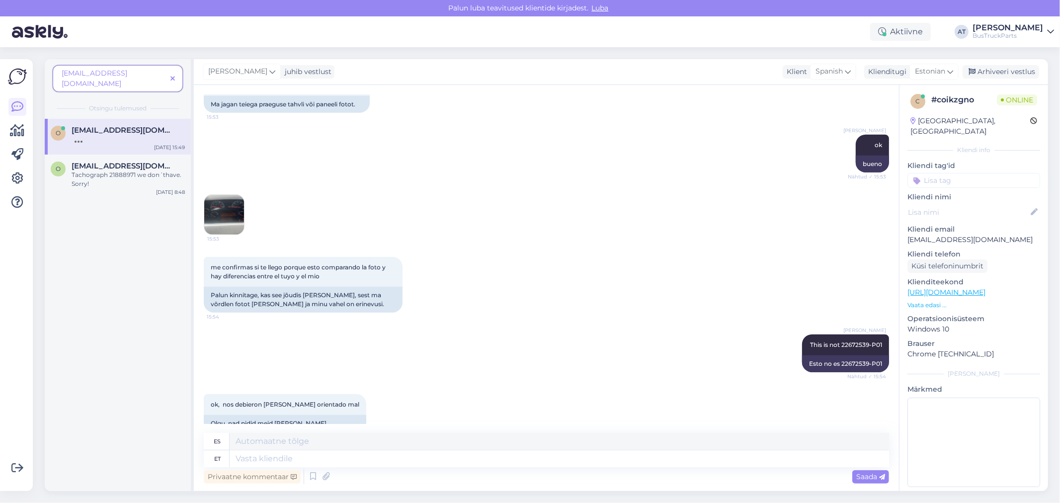
scroll to position [788, 0]
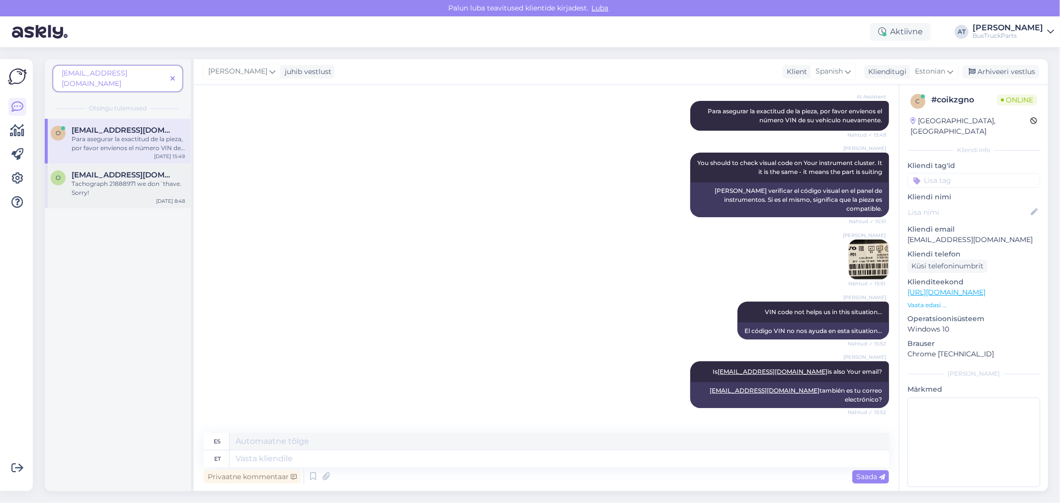
click at [109, 170] on span "[EMAIL_ADDRESS][DOMAIN_NAME]" at bounding box center [123, 174] width 103 height 9
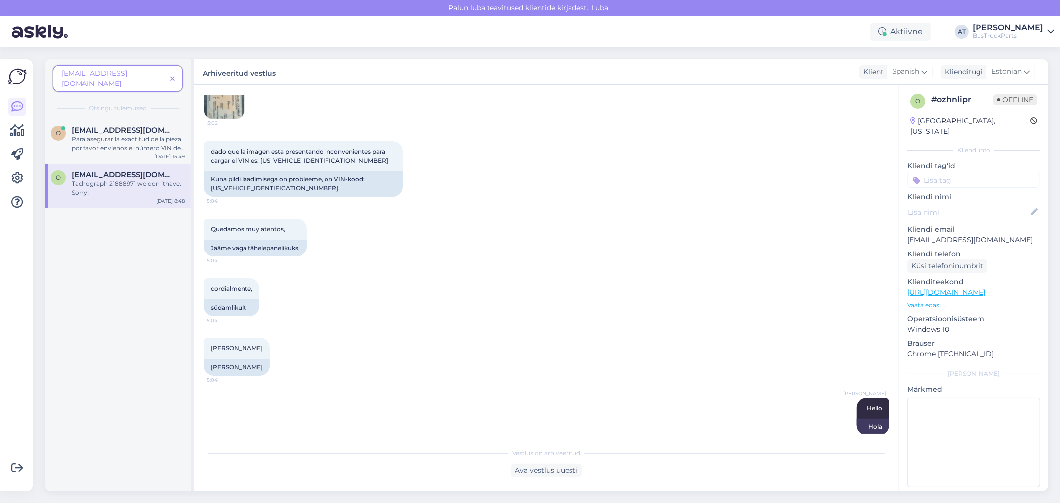
scroll to position [114, 0]
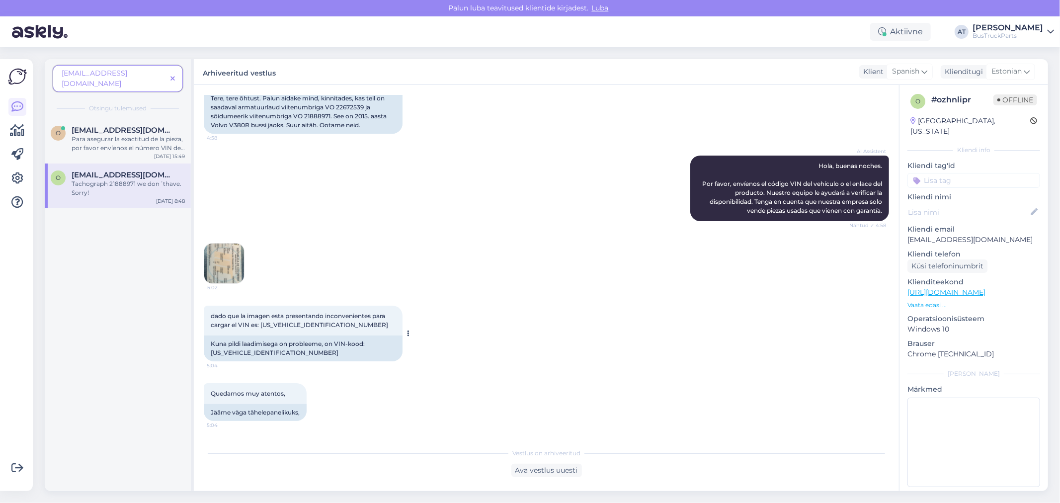
click at [257, 351] on div "Kuna pildi laadimisega on probleeme, on VIN-kood: [US_VEHICLE_IDENTIFICATION_NU…" at bounding box center [303, 348] width 199 height 26
copy div "[US_VEHICLE_IDENTIFICATION_NUMBER]"
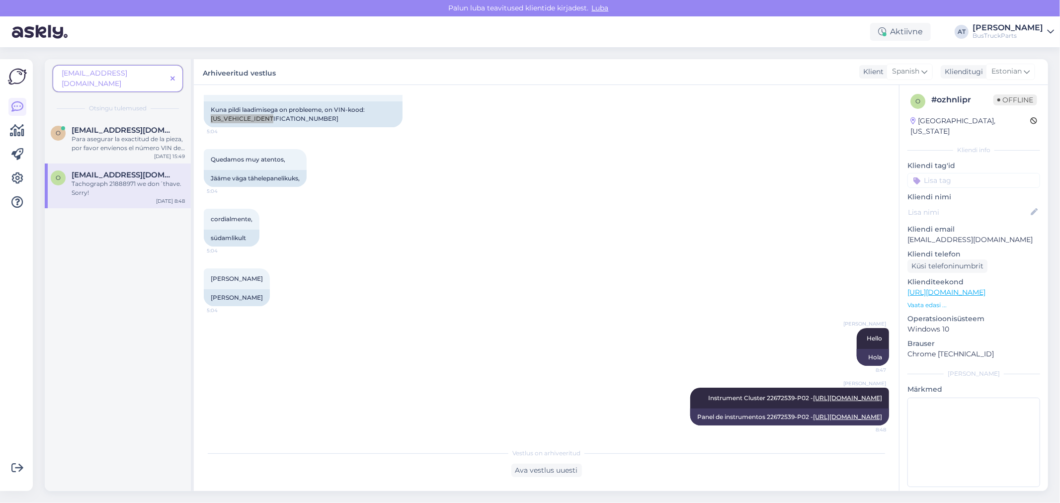
scroll to position [445, 0]
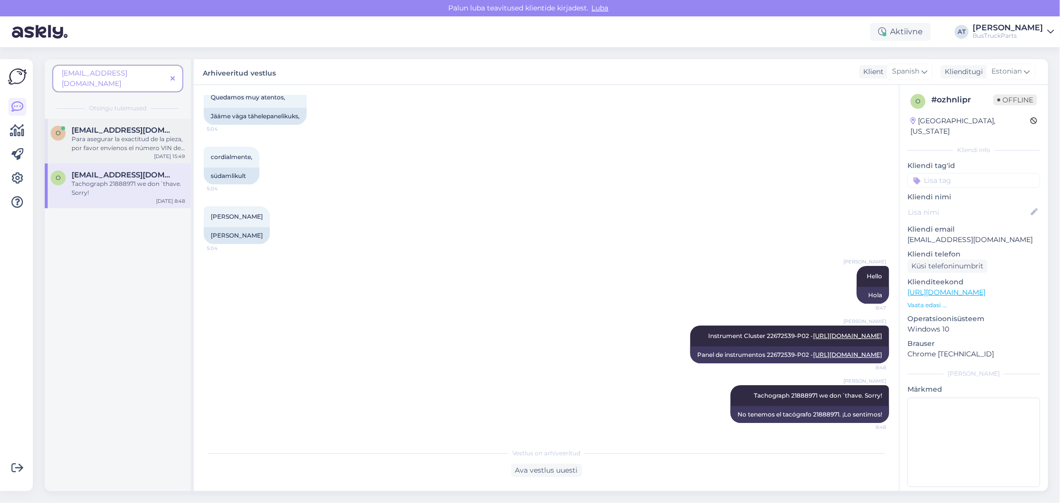
click at [86, 135] on div "Para asegurar la exactitud de la pieza, por favor envíenos el número VIN de su …" at bounding box center [128, 144] width 113 height 18
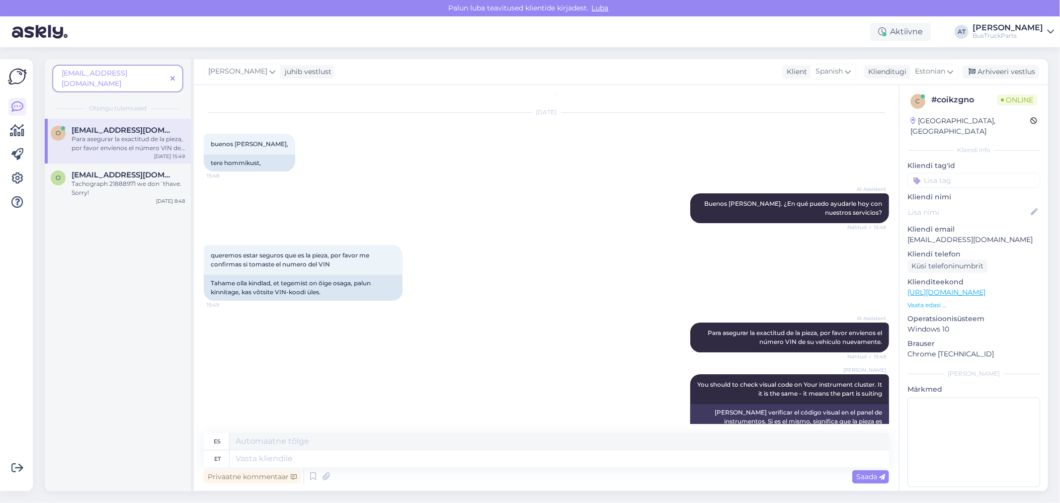
scroll to position [0, 0]
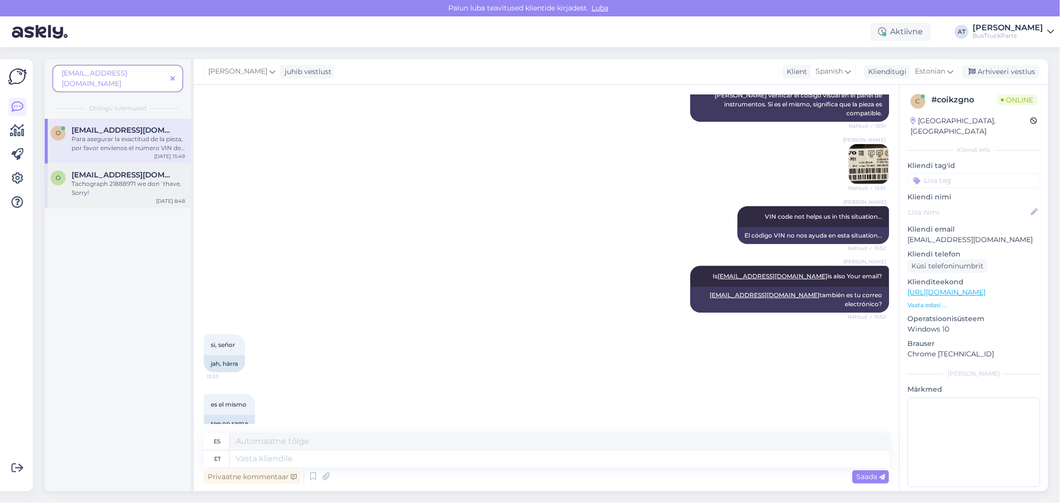
click at [148, 179] on div "Tachograph 21888971 we don´thave. Sorry!" at bounding box center [128, 188] width 113 height 18
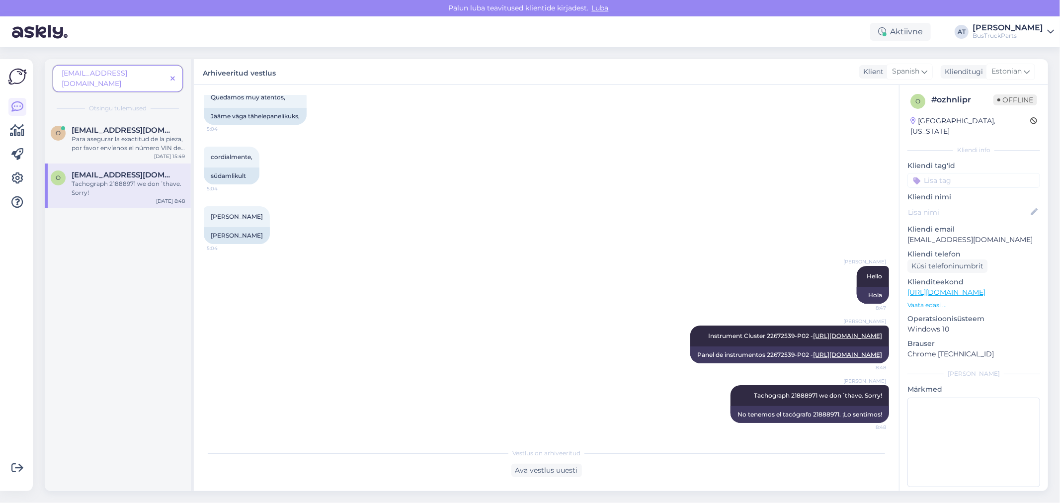
scroll to position [445, 0]
click at [817, 332] on link "[URL][DOMAIN_NAME]" at bounding box center [847, 335] width 69 height 7
click at [103, 126] on span "[EMAIL_ADDRESS][DOMAIN_NAME]" at bounding box center [123, 130] width 103 height 9
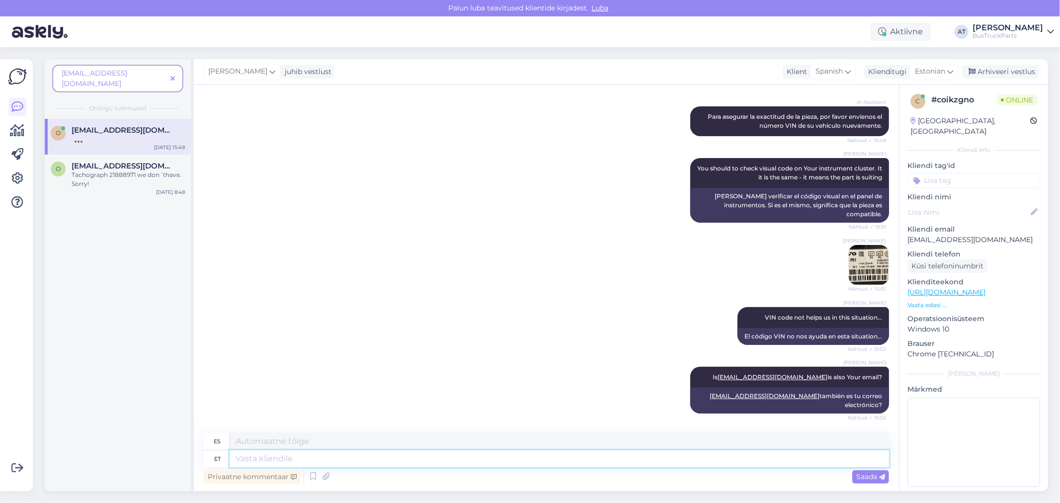
click at [532, 460] on textarea at bounding box center [560, 458] width 660 height 17
type textarea "mom"
type textarea "mamá"
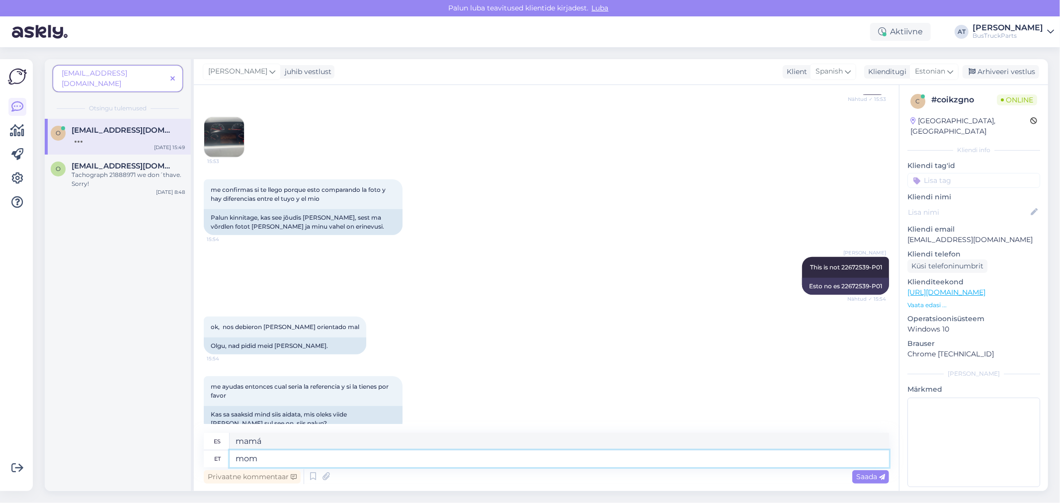
scroll to position [847, 0]
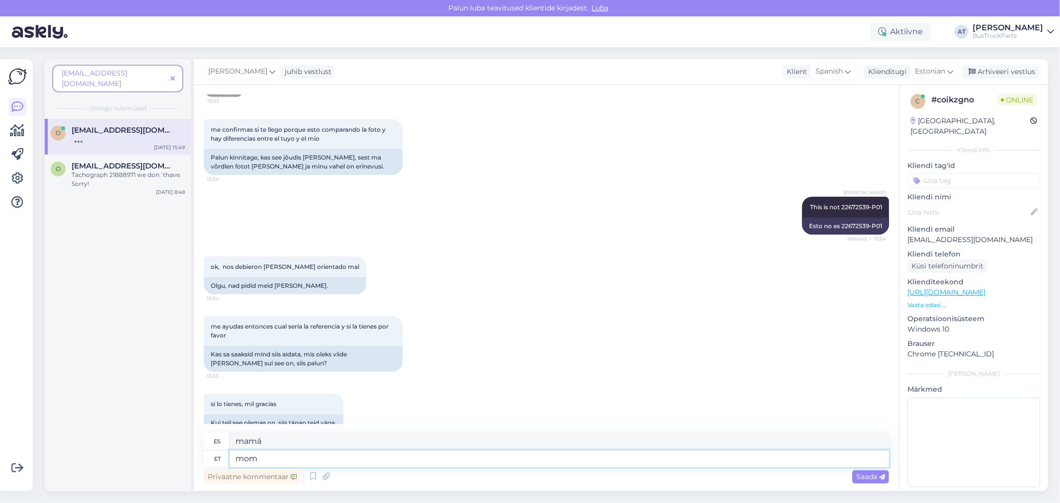
click at [366, 455] on textarea "mom" at bounding box center [560, 458] width 660 height 17
click at [133, 126] on span "[EMAIL_ADDRESS][DOMAIN_NAME]" at bounding box center [123, 130] width 103 height 9
click at [455, 456] on textarea at bounding box center [560, 458] width 660 height 17
type textarea "moment"
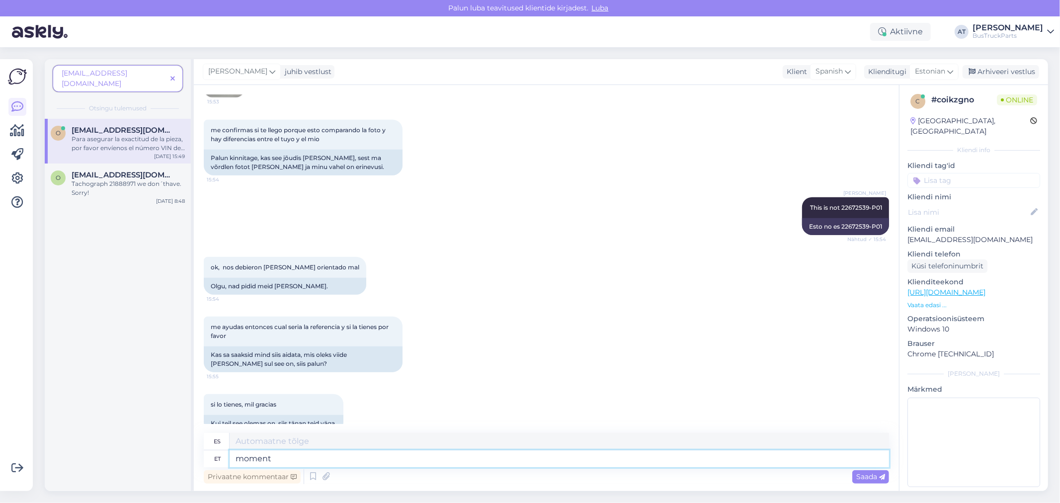
type textarea "momento"
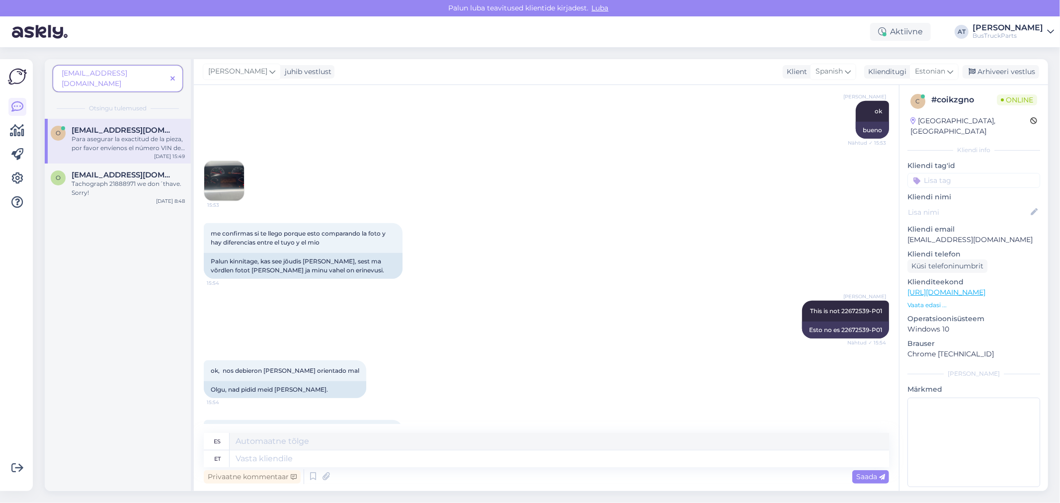
scroll to position [630, 0]
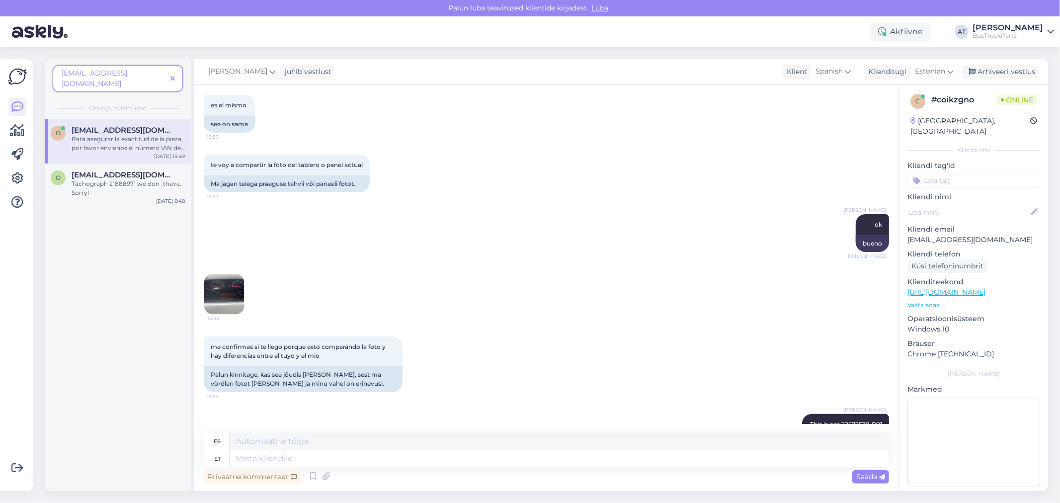
click at [247, 263] on div "15:53" at bounding box center [546, 294] width 685 height 63
click at [232, 274] on img at bounding box center [224, 294] width 40 height 40
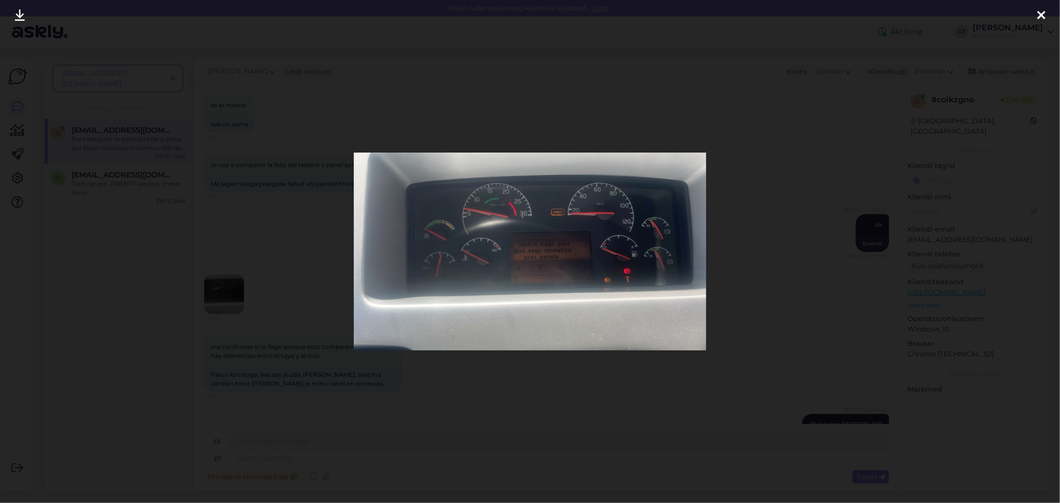
click at [759, 356] on div at bounding box center [530, 251] width 1060 height 503
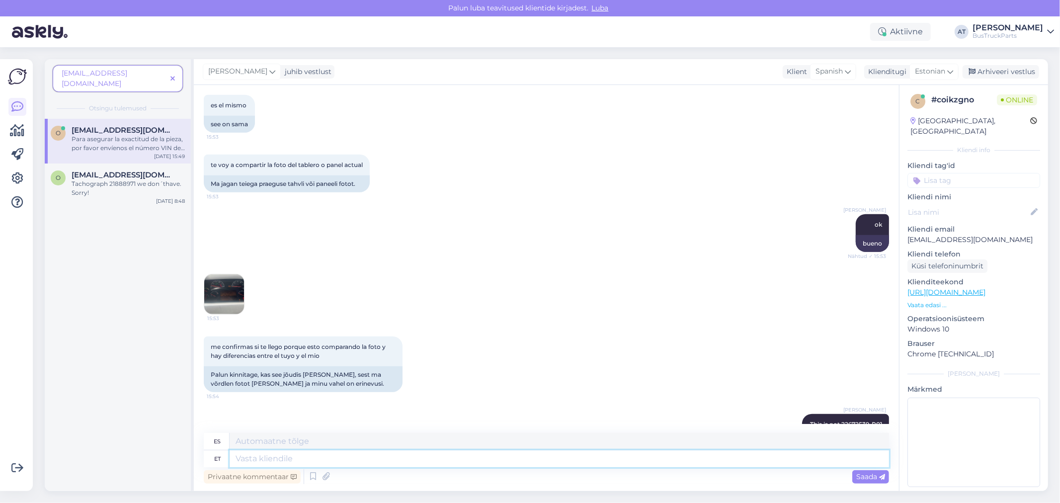
click at [493, 454] on textarea at bounding box center [560, 458] width 660 height 17
type textarea "You"
type textarea "Tú"
type textarea "You need s"
type textarea "Necesitas"
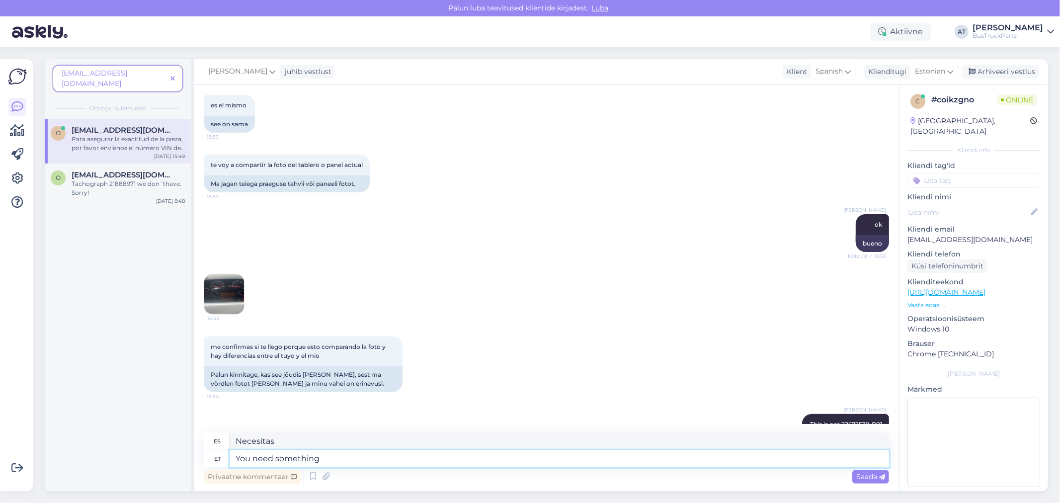
type textarea "You need something"
type textarea "Necesitas algo"
type textarea "You need something like t"
type textarea "Necesitas algo como"
type textarea "You need something like this, B"
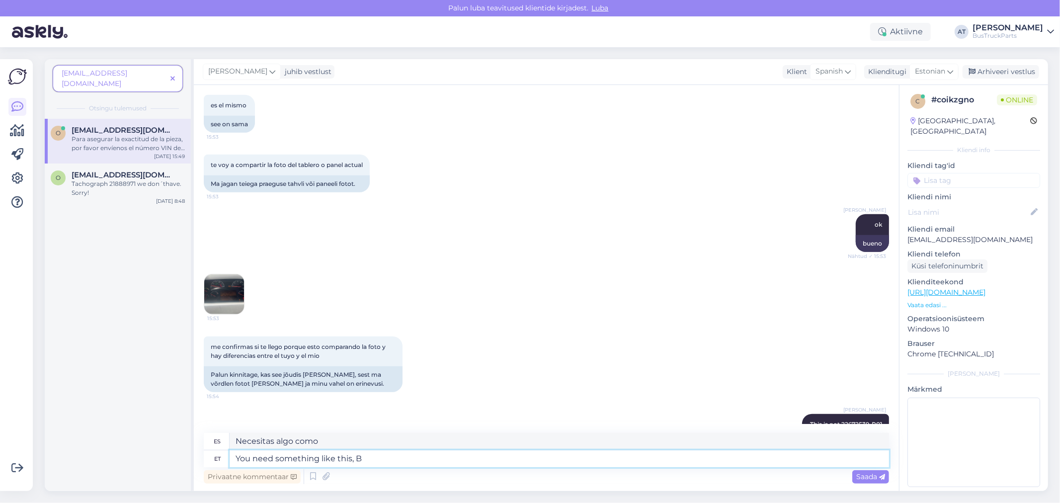
type textarea "Necesitas algo como esto,"
type textarea "You need something like this, BUT!"
type textarea "Necesitas algo como esto, ¡PERO!"
type textarea "You need something like this, BUT! Vis"
type textarea "Necesitas algo así, ¡PERO! Vi"
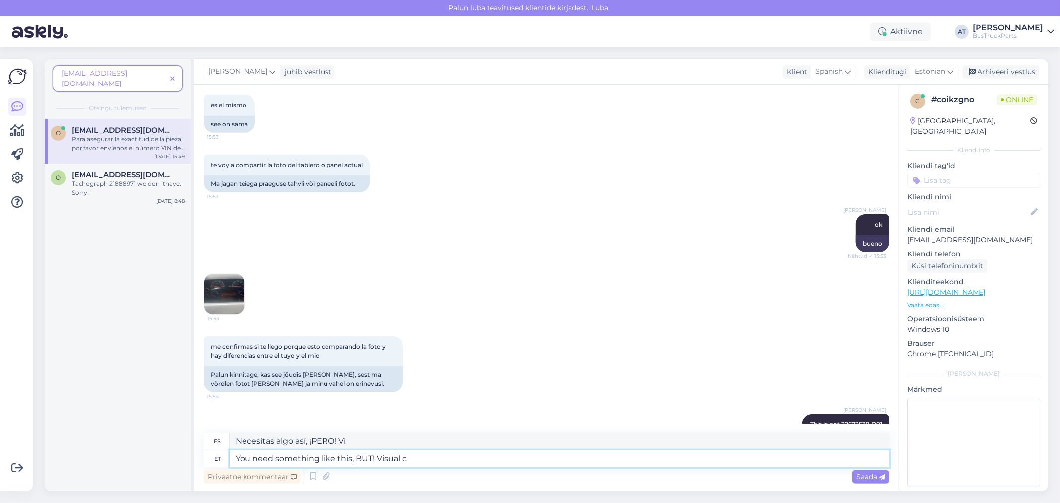
type textarea "You need something like this, BUT! Visual co"
type textarea "Necesitas algo así, ¡PERO! Visual"
type textarea "You need something like this, BUT! Visual code i"
type textarea "Necesitas algo así, ¡PERO! Código visual"
type textarea "You need something like this, BUT! Visual code in this"
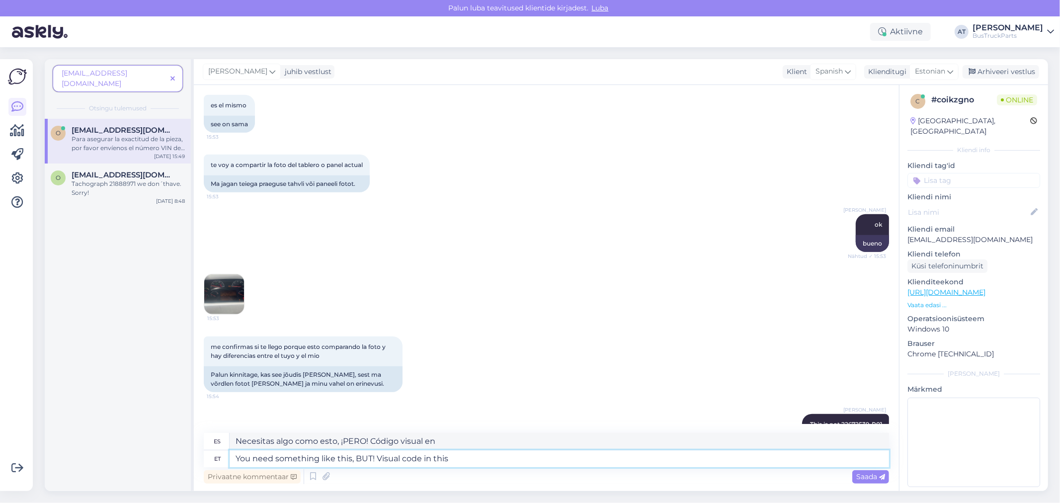
type textarea "Necesitas algo como esto, ¡PERO! Código visual en esto"
type textarea "You need something like this, BUT! Visual code in this case i"
type textarea "Necesitas algo así, ¡PERO! Código visual en este caso."
type textarea "You need something like this, BUT! Visual code in this case is"
type textarea "Necesitas algo como esto, ¡PERO! El código visual en este caso es..."
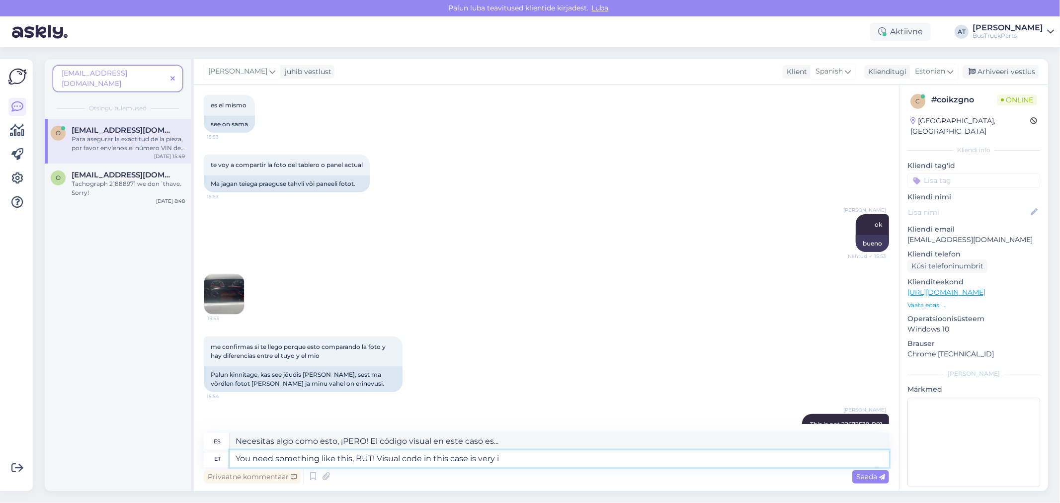
type textarea "You need something like this, BUT! Visual code in this case is very in"
type textarea "Necesitas algo como esto, ¡PERO! El código visual en este caso es muy..."
type textarea "You need something like this, BUT! Visual code in this case is very inmporta"
type textarea "Necesitas algo como esto, ¡PERO! El código visual en este caso es muy important…"
type textarea "You need something like this, BUT! Visual code in this case is very inmportant!…"
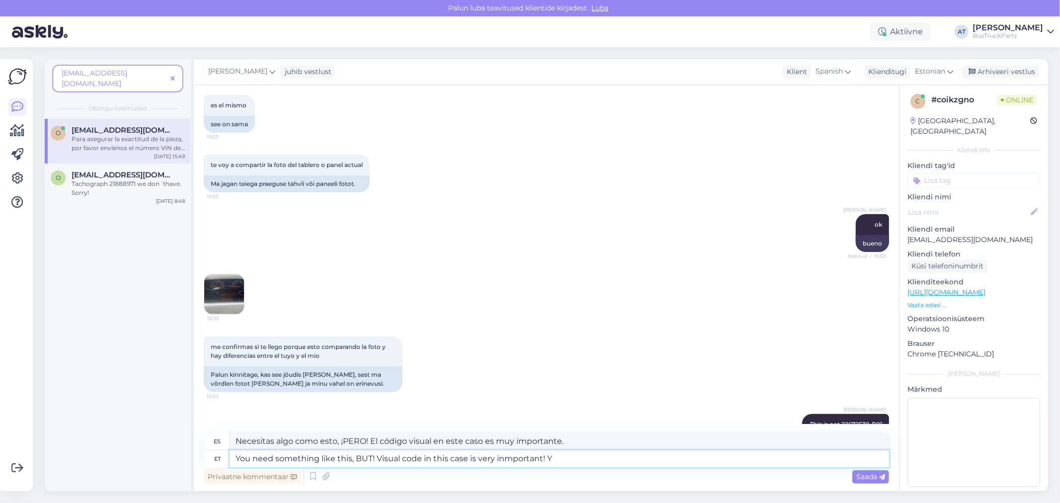
type textarea "Necesitas algo así, ¡PERO! El código visual en este caso es muy importante."
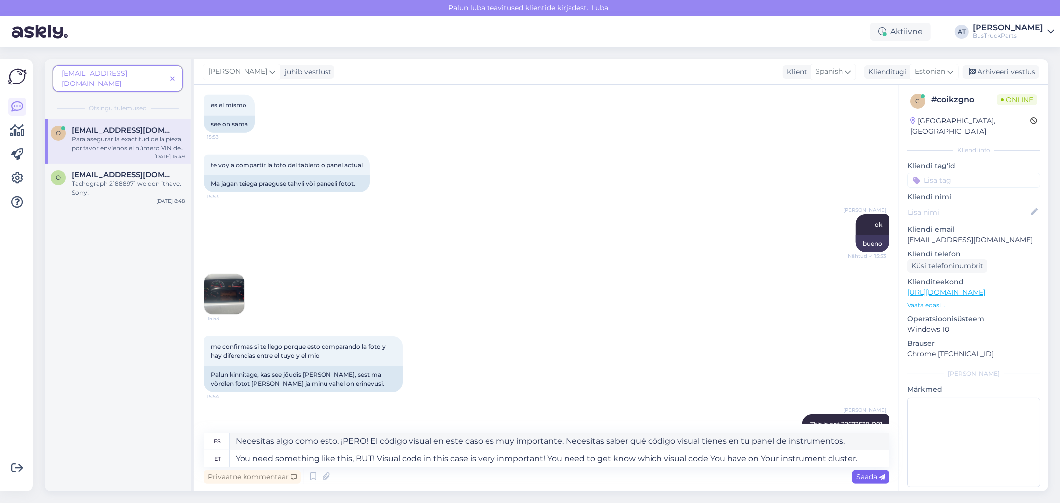
click at [883, 474] on icon at bounding box center [882, 477] width 6 height 6
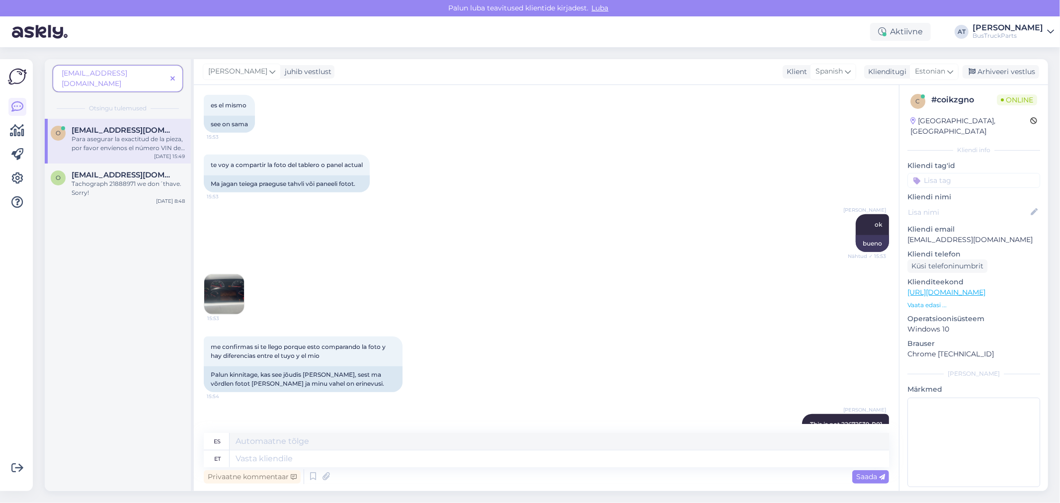
scroll to position [1002, 0]
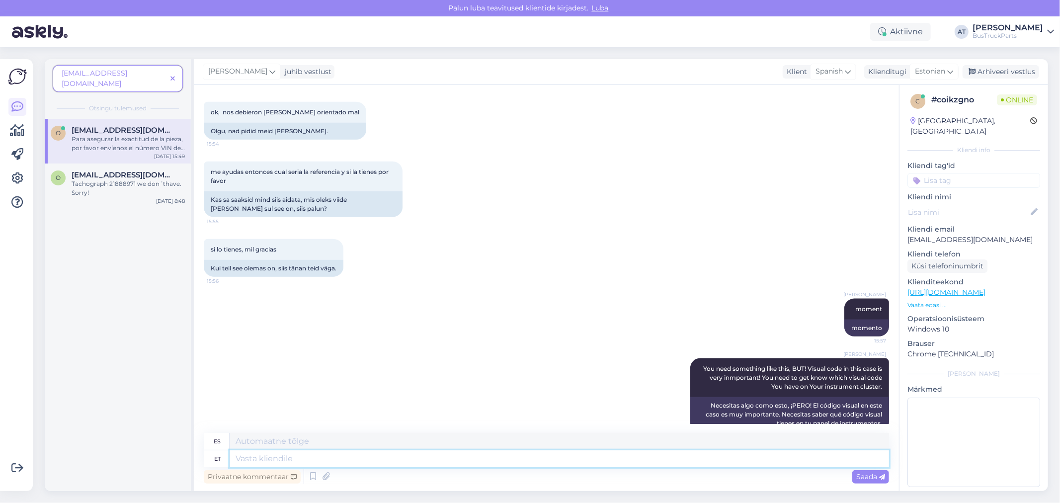
click at [633, 462] on textarea at bounding box center [560, 458] width 660 height 17
paste textarea "[URL][DOMAIN_NAME]"
click at [856, 474] on span "Saada" at bounding box center [870, 476] width 29 height 9
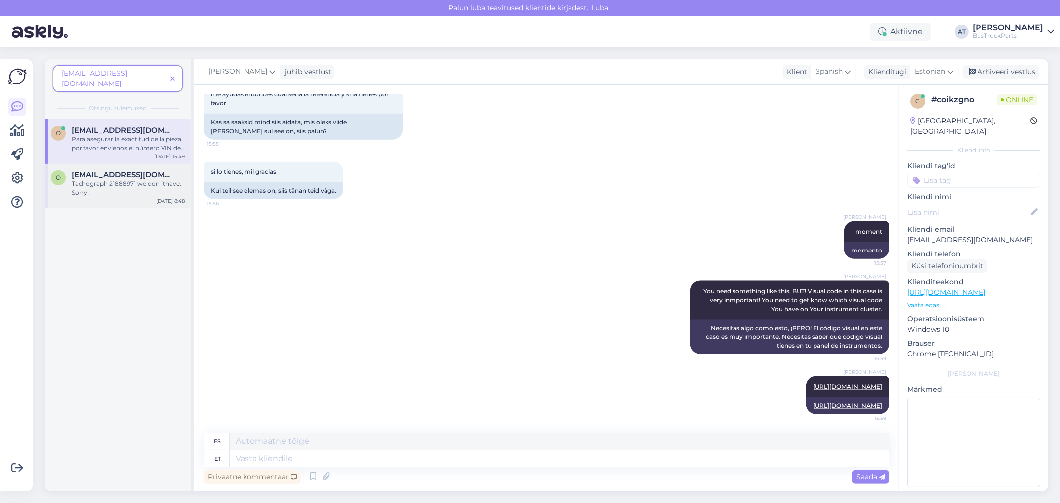
click at [117, 179] on div "Tachograph 21888971 we don´thave. Sorry!" at bounding box center [128, 188] width 113 height 18
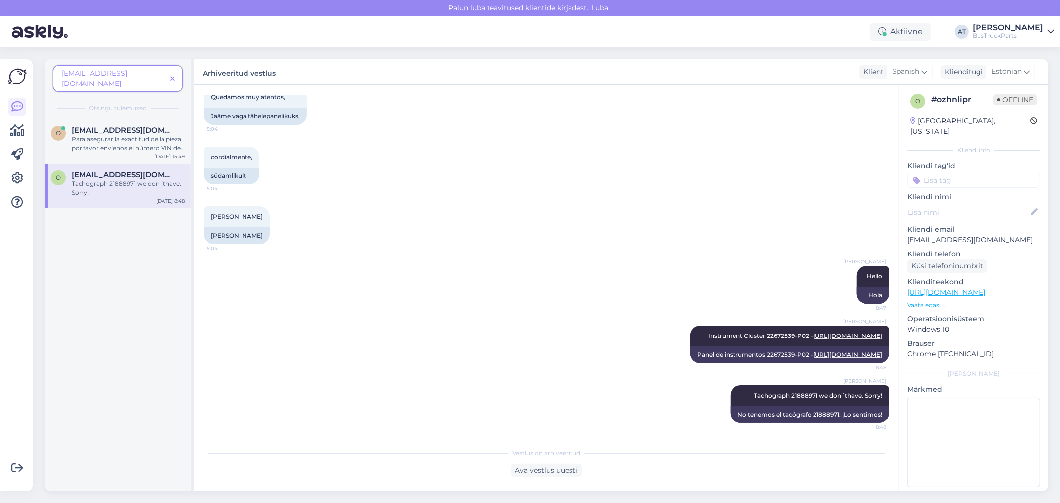
scroll to position [445, 0]
click at [106, 136] on div "Para asegurar la exactitud de la pieza, por favor envíenos el número VIN de su …" at bounding box center [128, 144] width 113 height 18
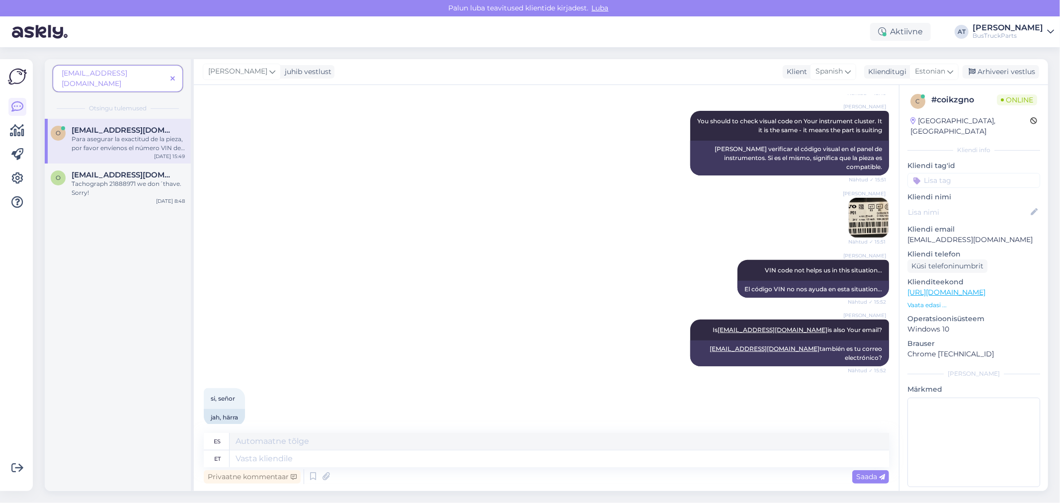
scroll to position [331, 0]
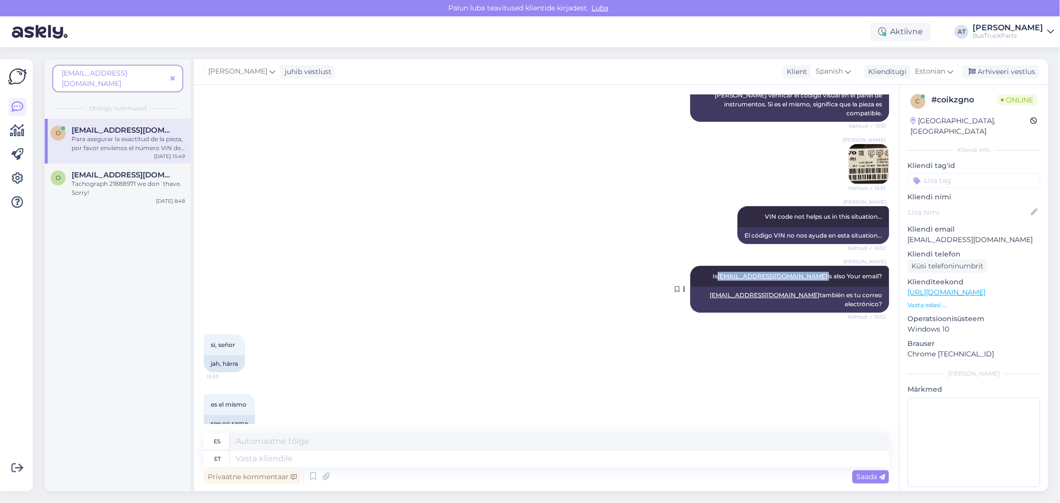
drag, startPoint x: 818, startPoint y: 267, endPoint x: 741, endPoint y: 269, distance: 77.1
click at [741, 272] on span "Is [EMAIL_ADDRESS][DOMAIN_NAME] is also Your email?" at bounding box center [797, 275] width 169 height 7
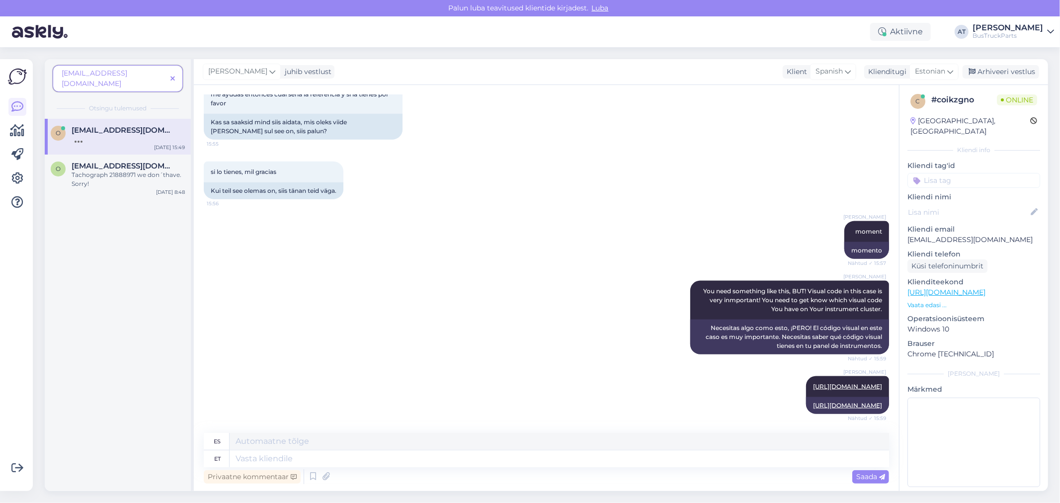
scroll to position [1139, 0]
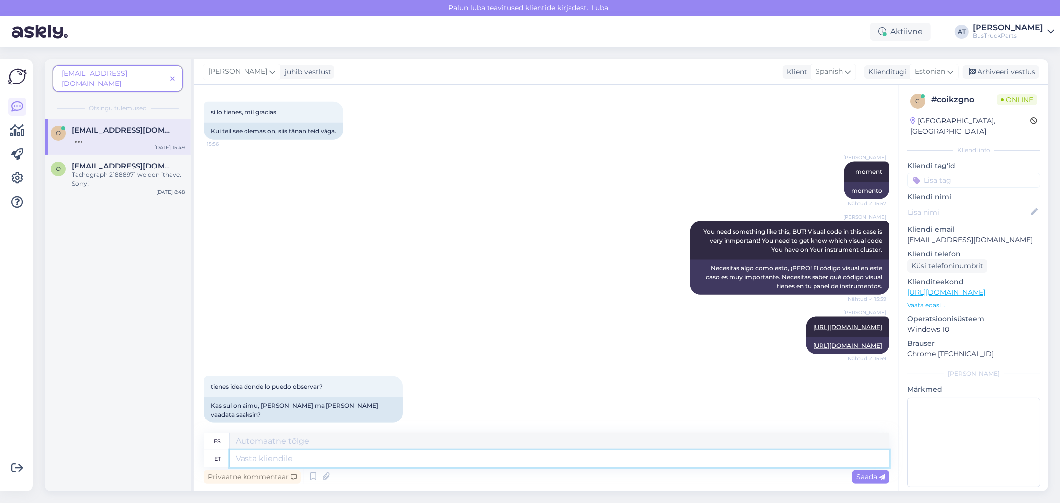
click at [293, 461] on textarea at bounding box center [560, 458] width 660 height 17
click at [294, 454] on textarea at bounding box center [560, 458] width 660 height 17
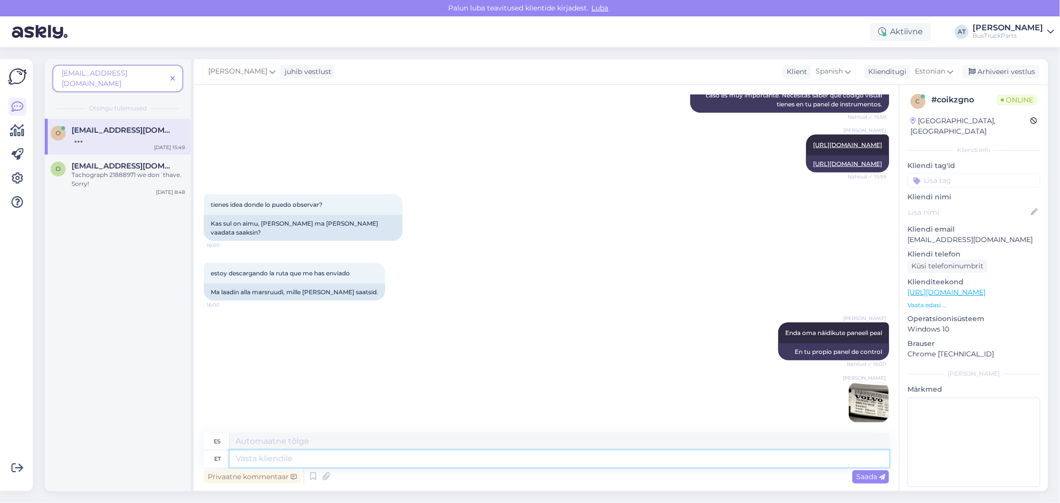
scroll to position [1399, 0]
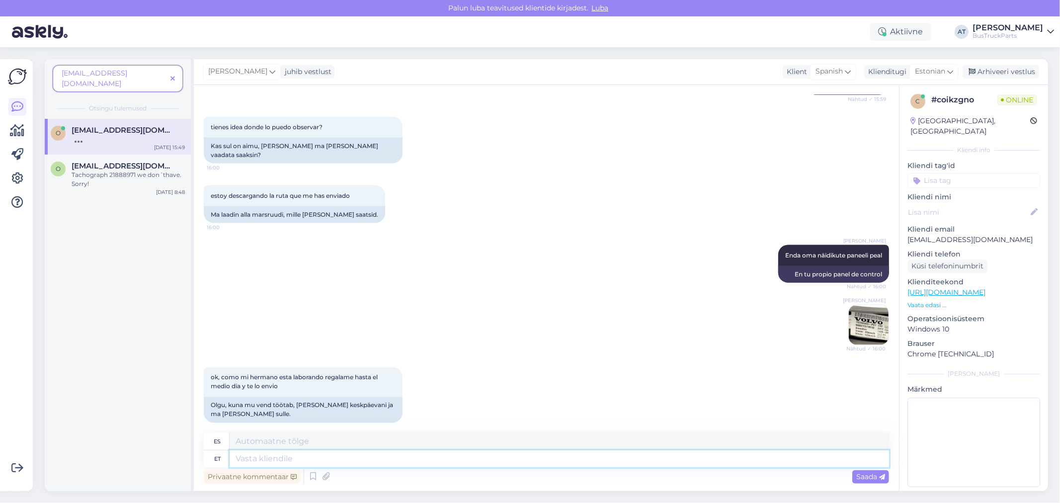
click at [369, 456] on textarea at bounding box center [560, 458] width 660 height 17
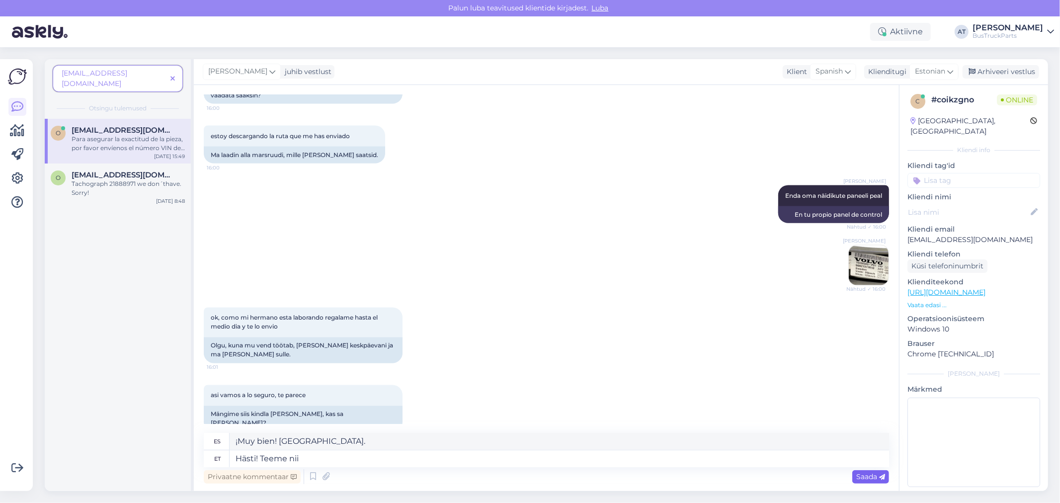
click at [879, 471] on div "Saada" at bounding box center [870, 476] width 37 height 13
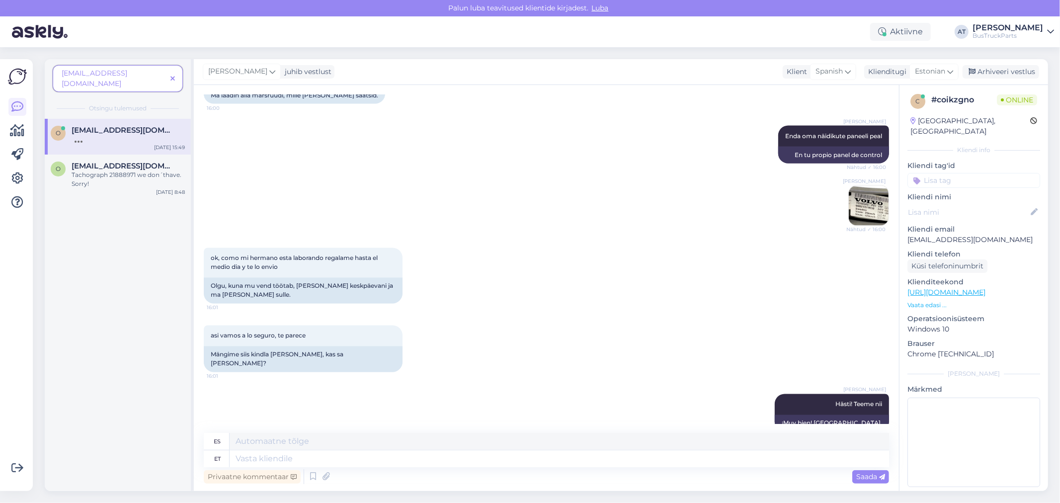
scroll to position [1578, 0]
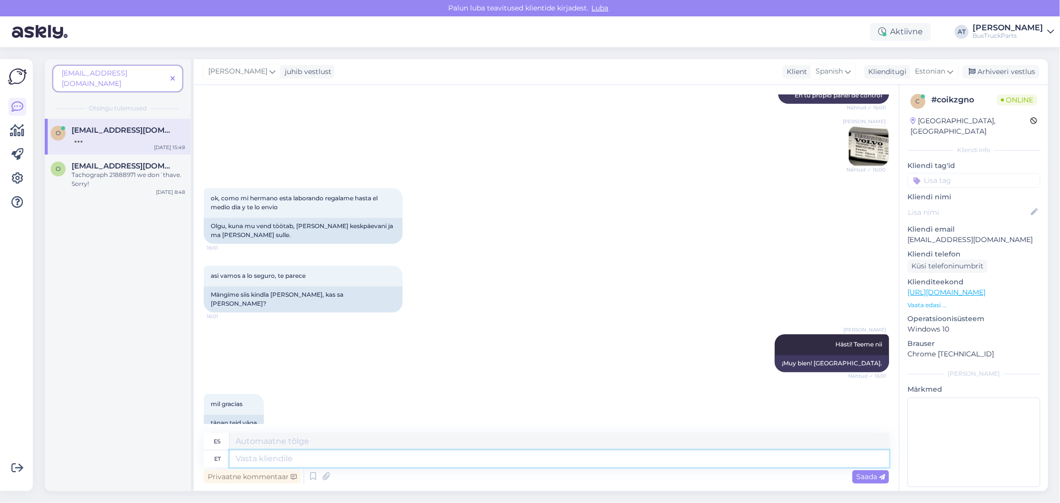
click at [404, 460] on textarea at bounding box center [560, 458] width 660 height 17
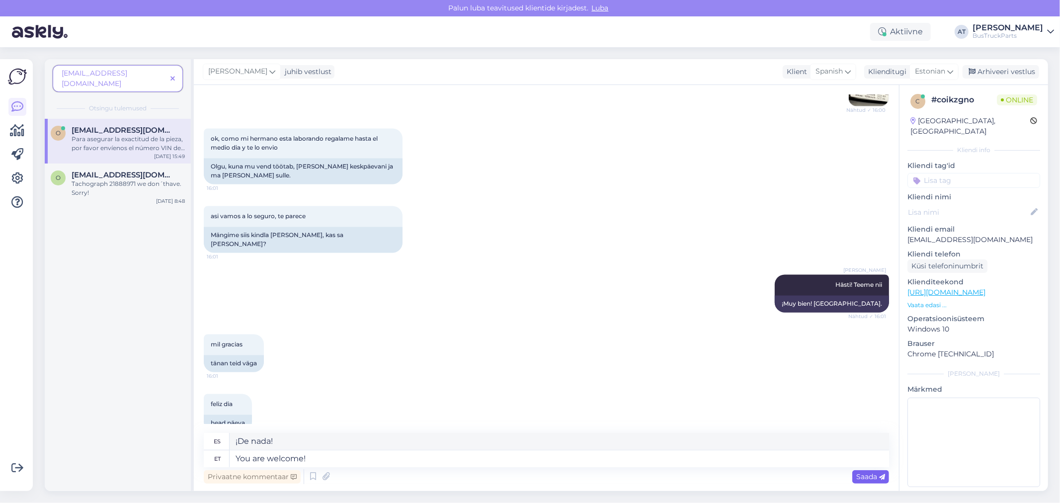
click at [872, 473] on span "Saada" at bounding box center [870, 476] width 29 height 9
